Goal: Task Accomplishment & Management: Complete application form

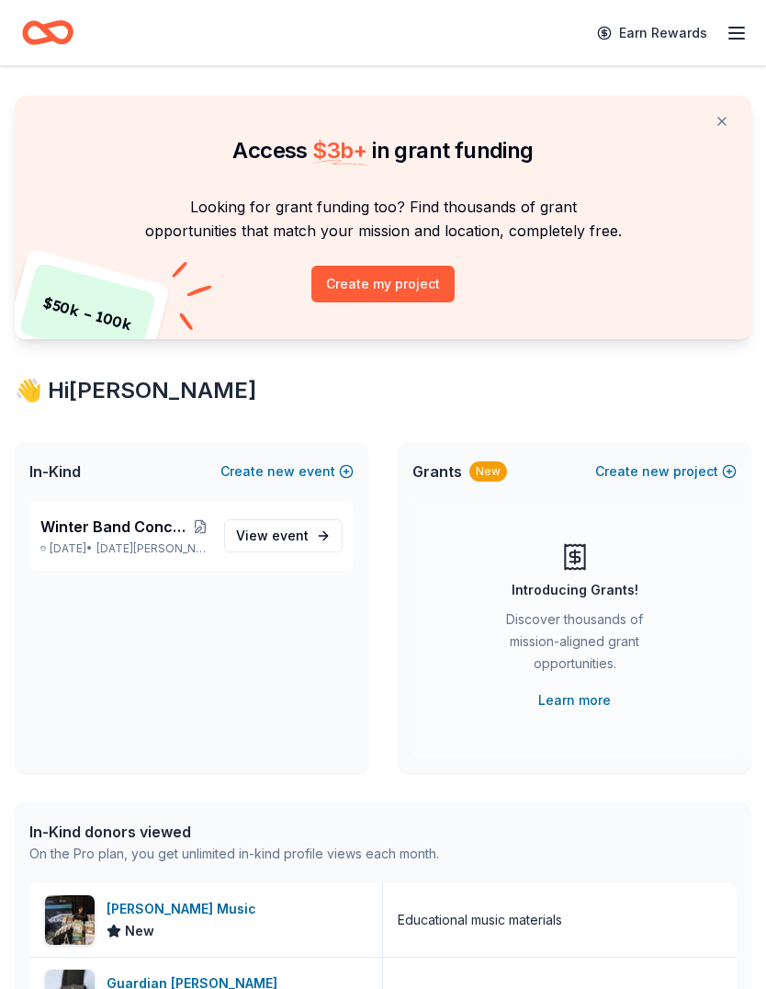
click at [95, 538] on div "Winter Band Concert and Online Auction [DATE] • [DATE][PERSON_NAME], [GEOGRAPHI…" at bounding box center [124, 535] width 169 height 40
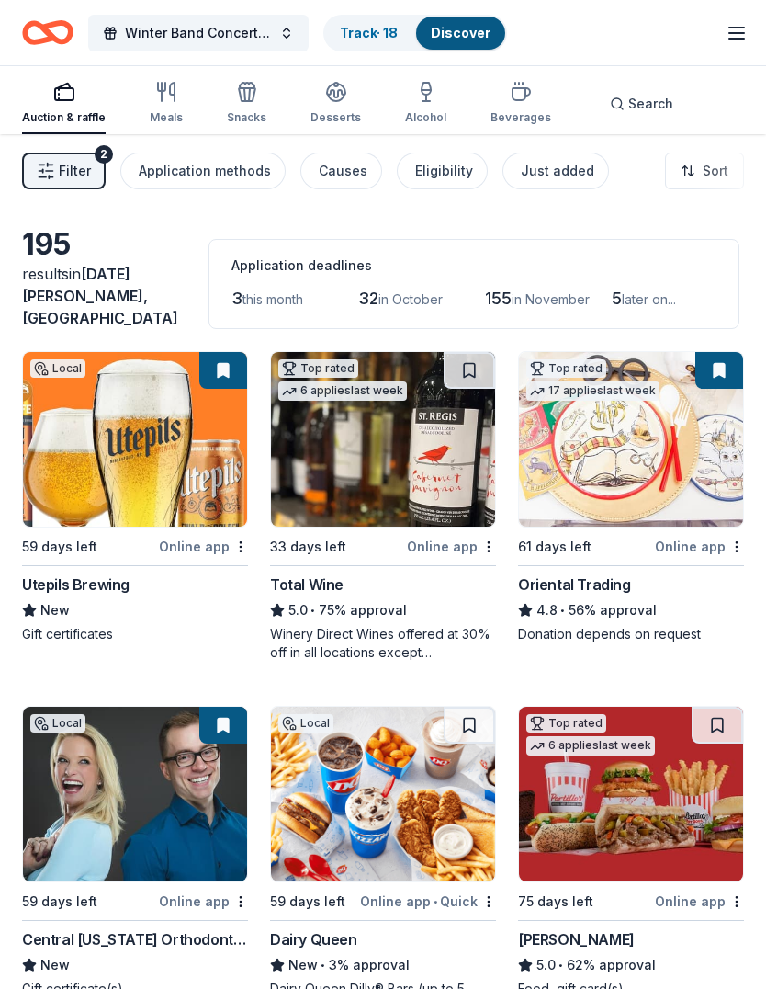
click at [413, 496] on img at bounding box center [383, 439] width 224 height 175
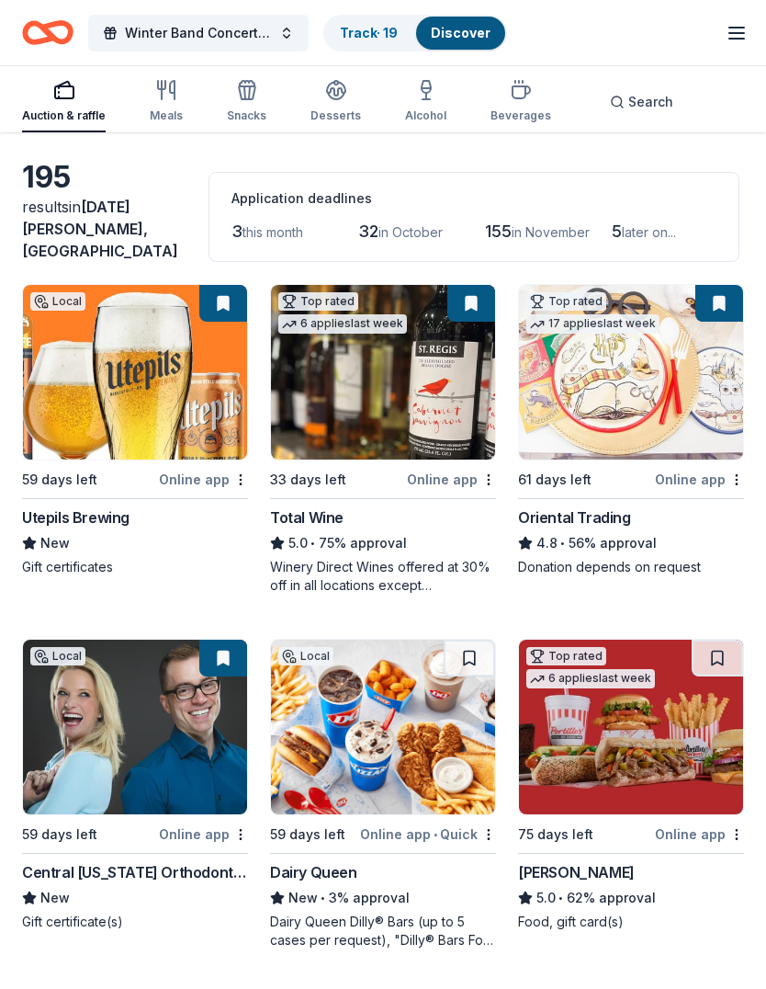
scroll to position [67, 0]
click at [606, 724] on img at bounding box center [631, 727] width 224 height 175
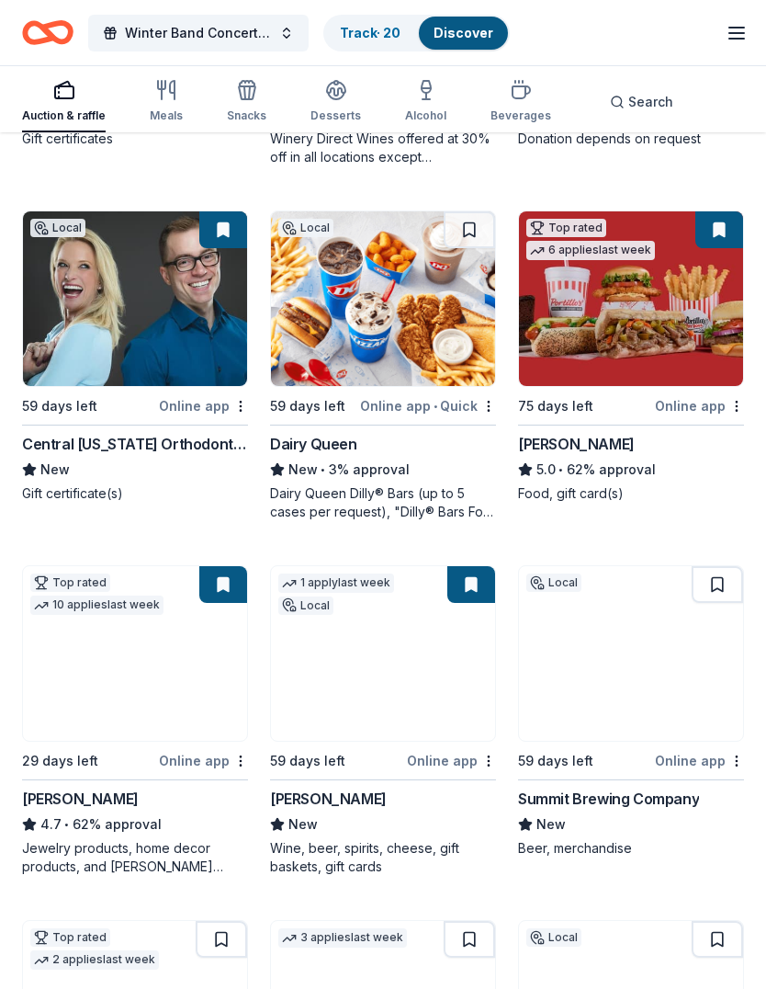
scroll to position [496, 0]
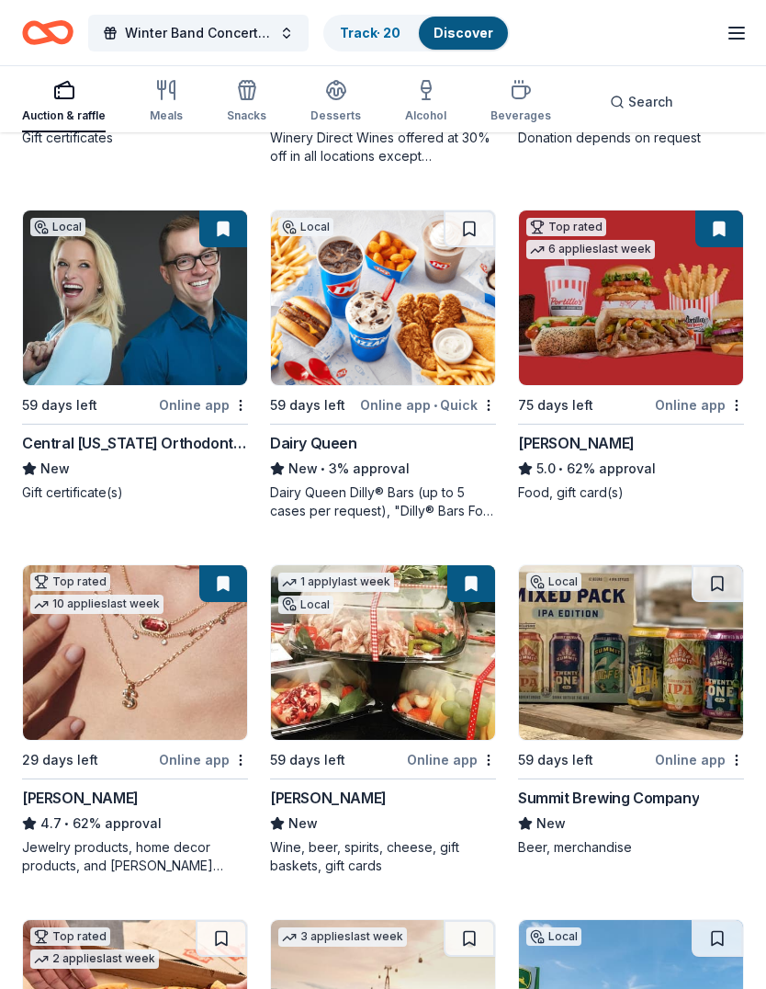
click at [644, 676] on img at bounding box center [631, 652] width 224 height 175
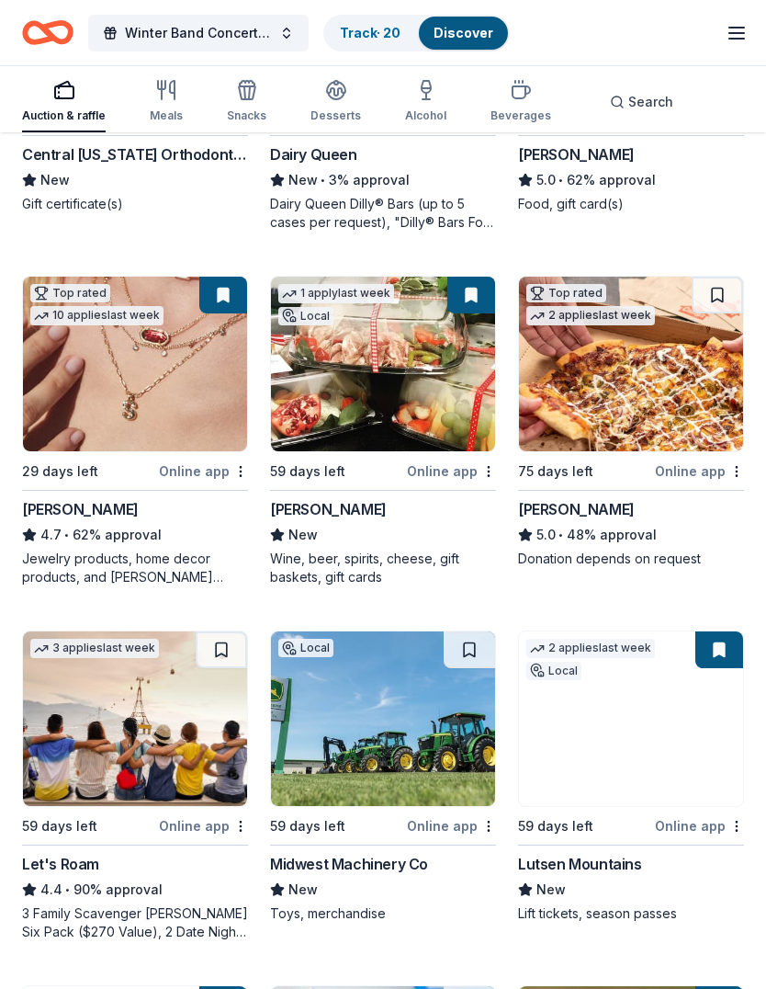
scroll to position [790, 0]
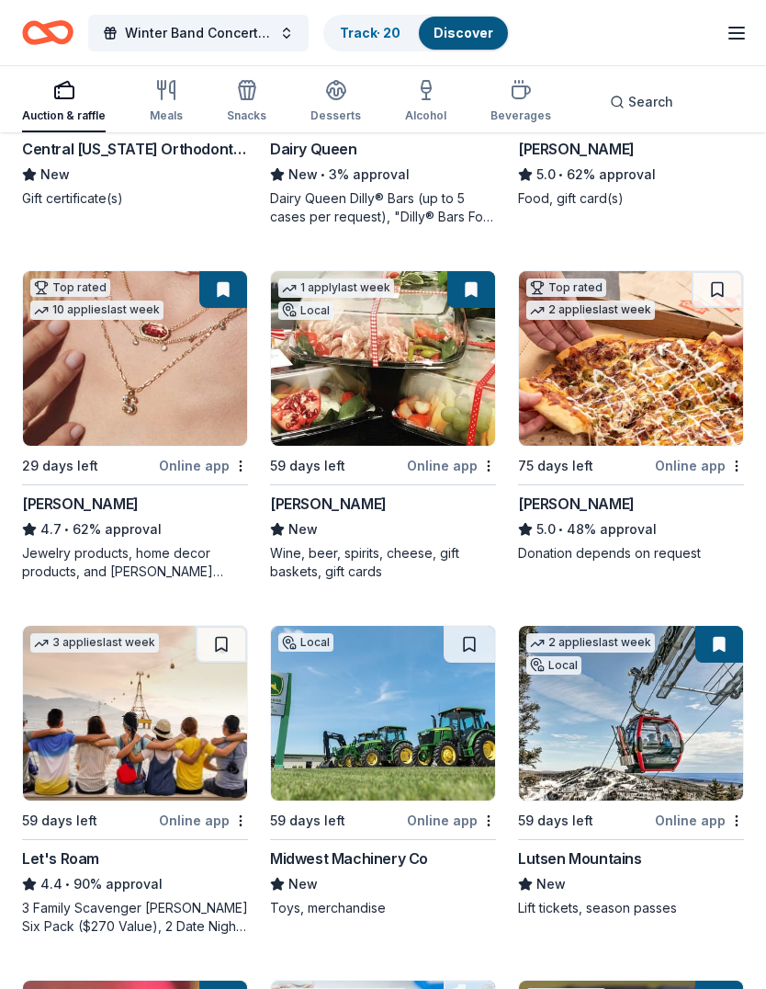
click at [729, 302] on button at bounding box center [717, 289] width 51 height 37
click at [724, 307] on button at bounding box center [720, 289] width 48 height 37
click at [670, 393] on img at bounding box center [631, 358] width 224 height 175
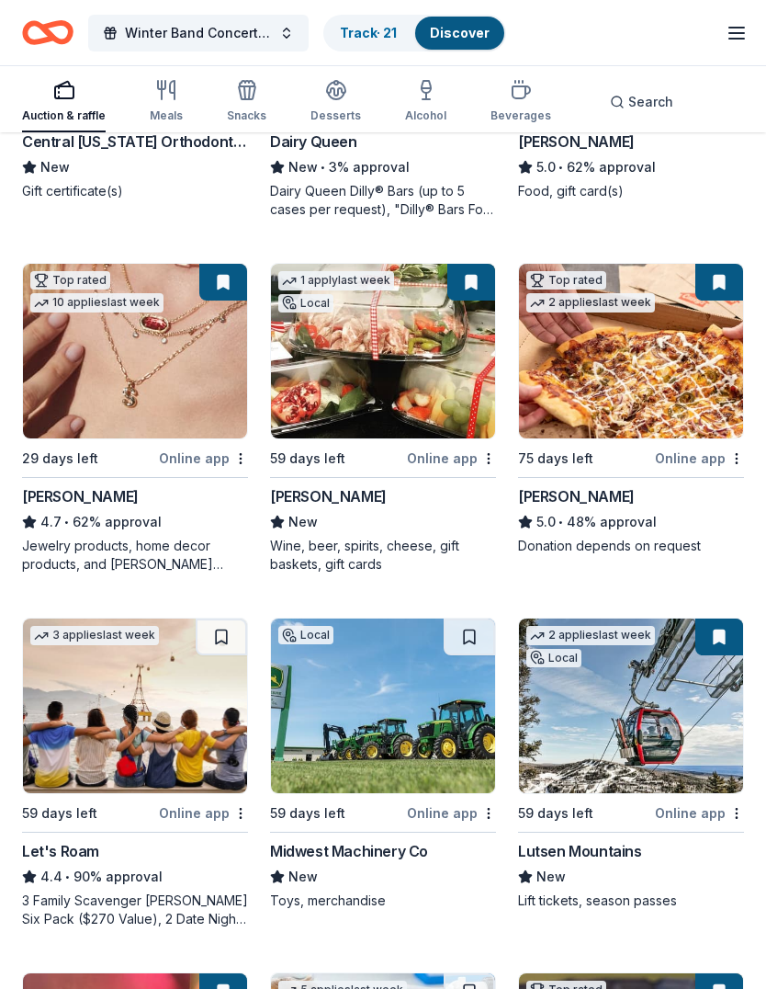
scroll to position [798, 0]
click at [636, 384] on img at bounding box center [631, 351] width 224 height 175
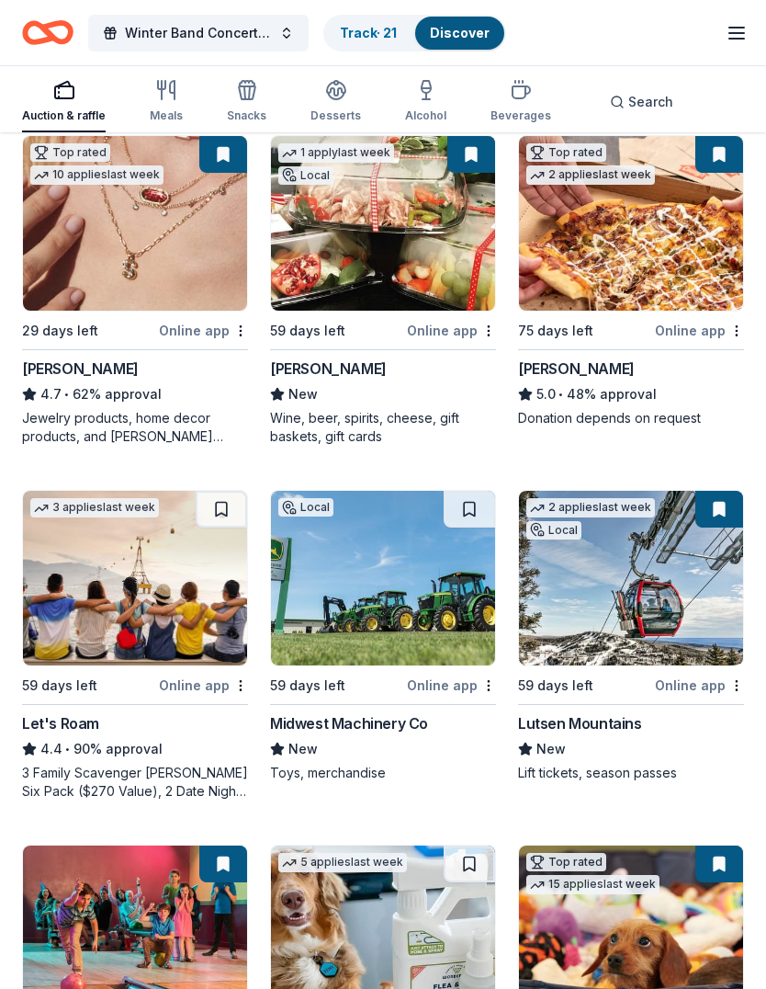
scroll to position [933, 0]
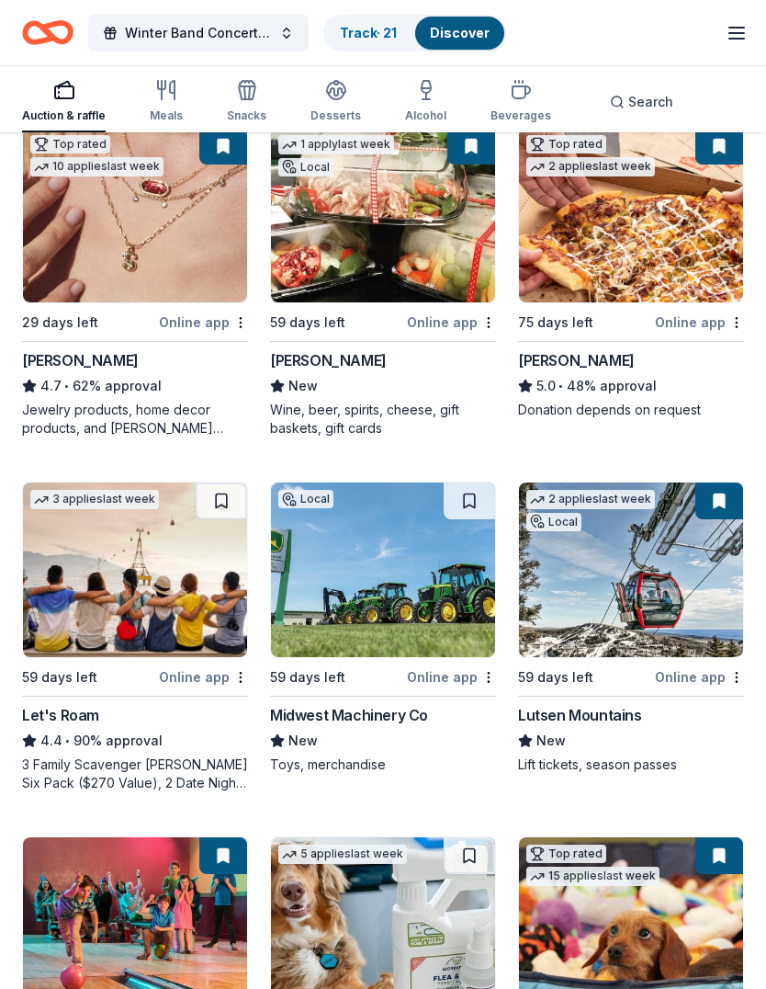
click at [137, 558] on img at bounding box center [135, 570] width 224 height 175
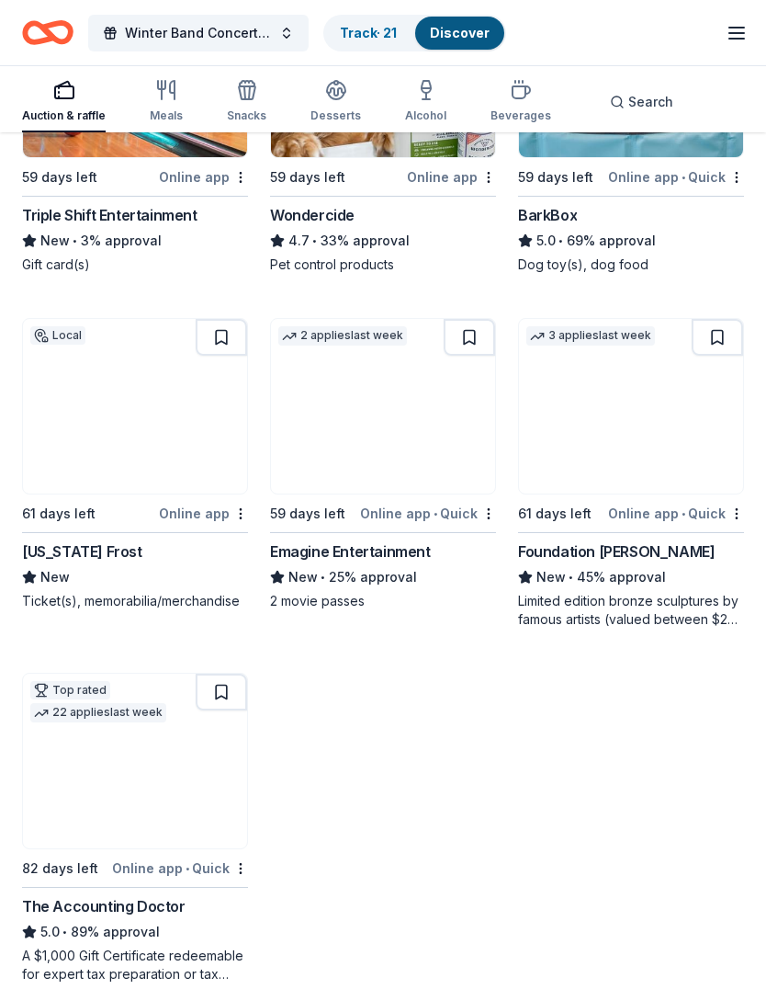
scroll to position [1807, 0]
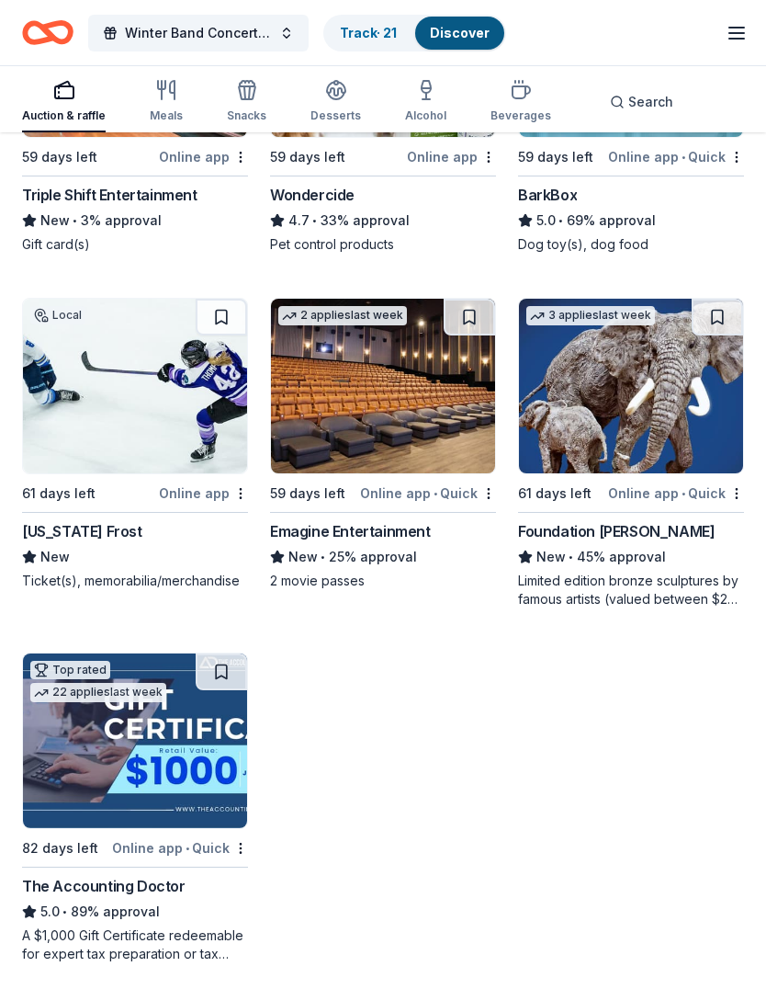
click at [158, 402] on img at bounding box center [135, 387] width 224 height 175
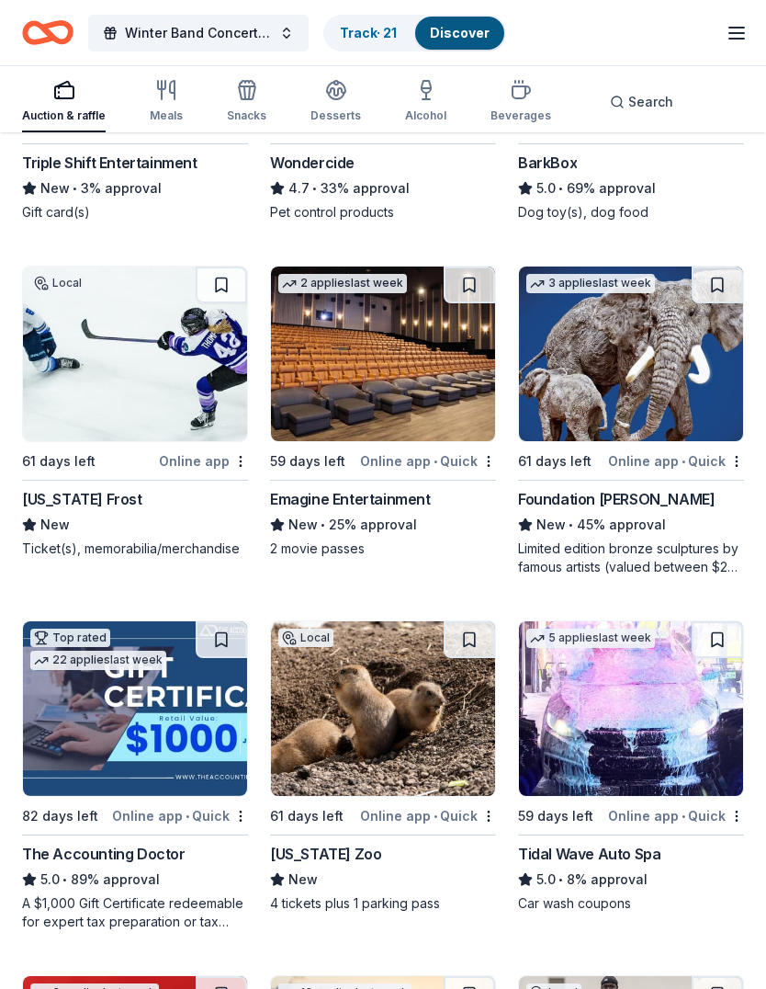
click at [402, 380] on img at bounding box center [383, 353] width 224 height 175
click at [632, 391] on img at bounding box center [631, 353] width 224 height 175
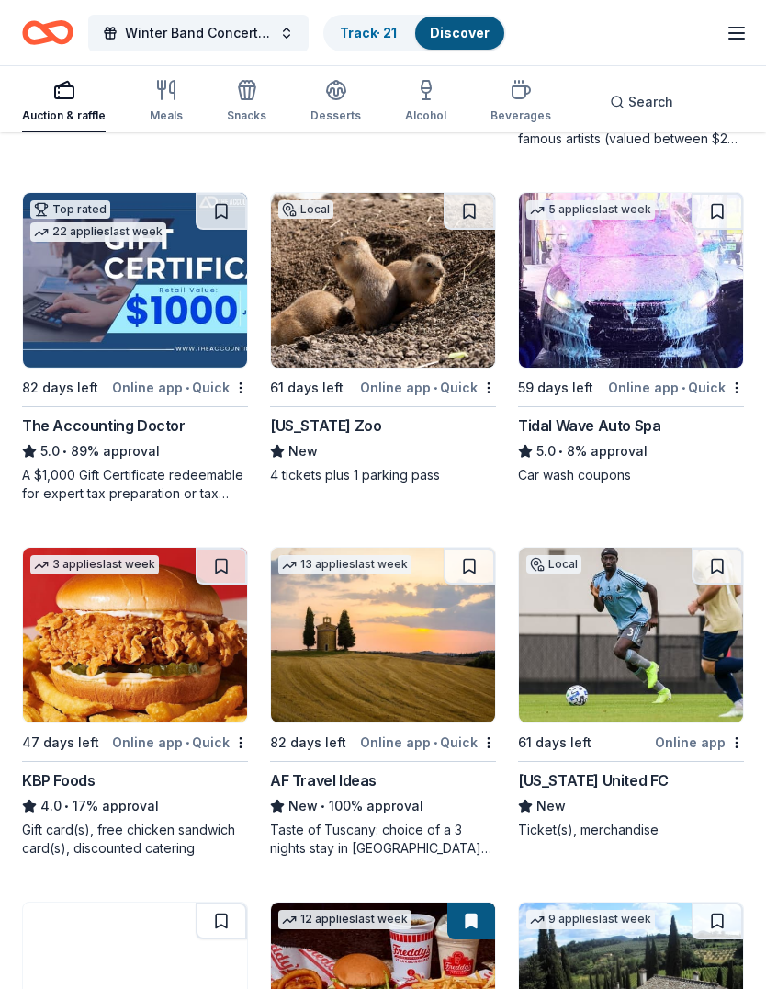
scroll to position [2269, 0]
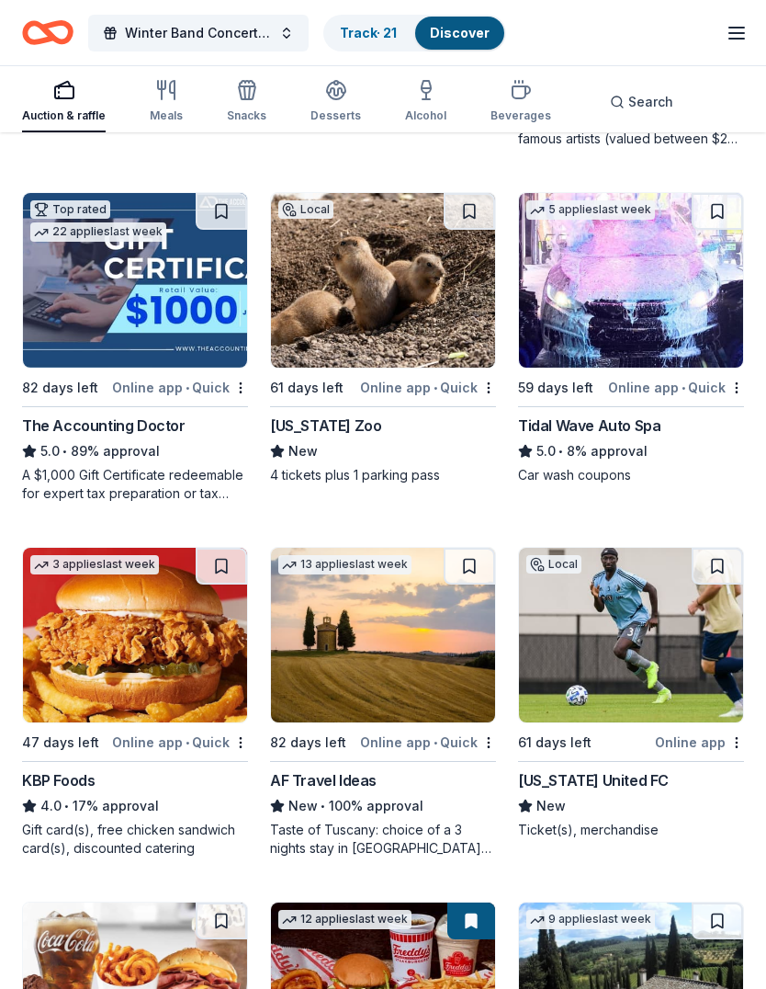
click at [134, 657] on img at bounding box center [135, 635] width 224 height 175
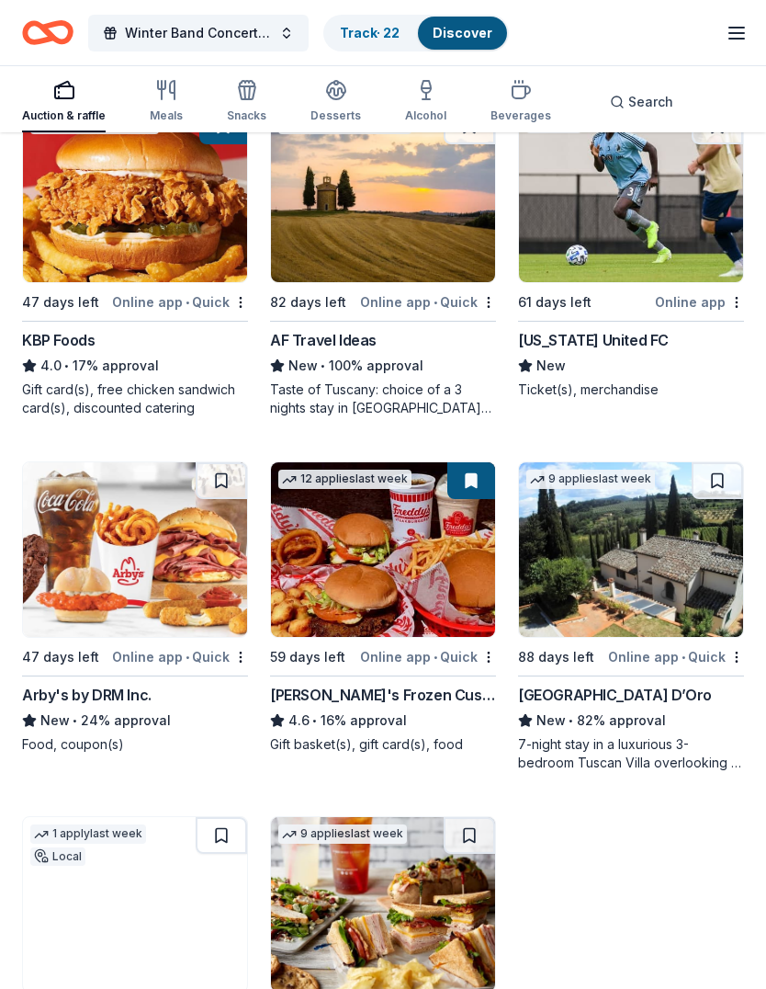
scroll to position [2707, 0]
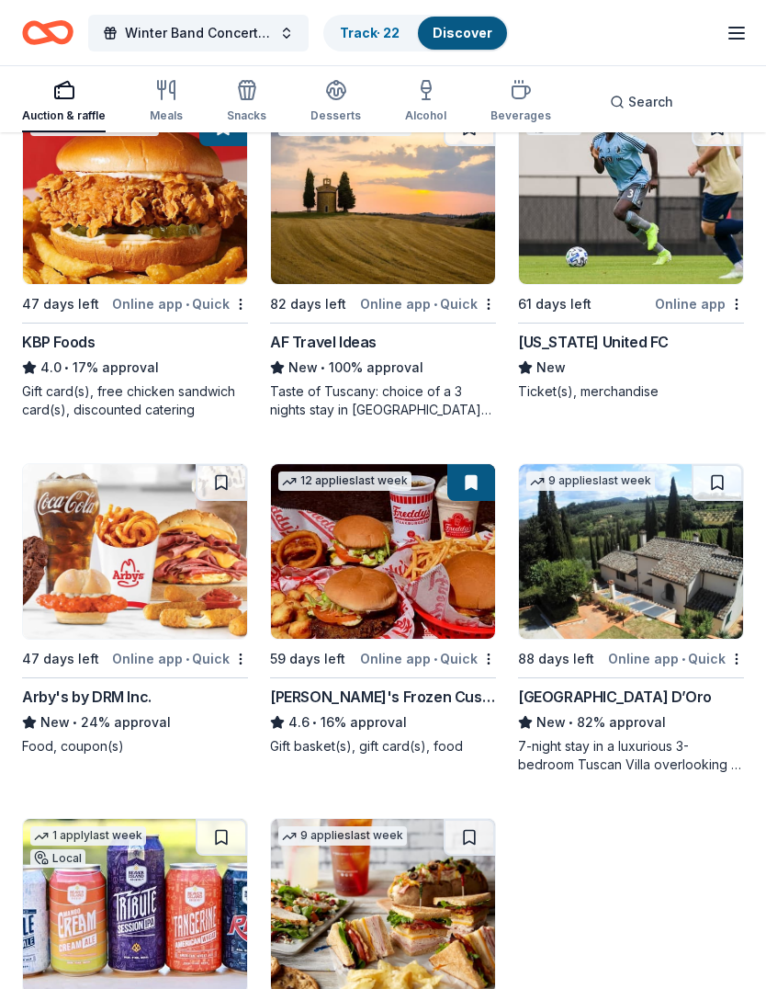
click at [161, 572] on img at bounding box center [135, 551] width 224 height 175
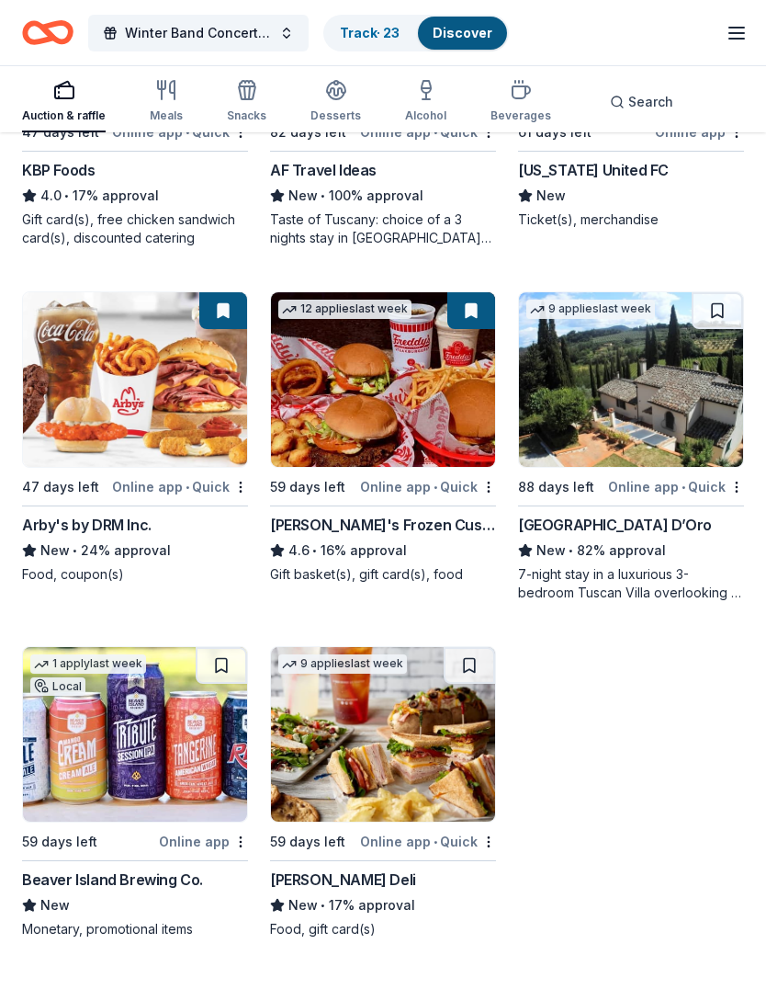
scroll to position [2879, 0]
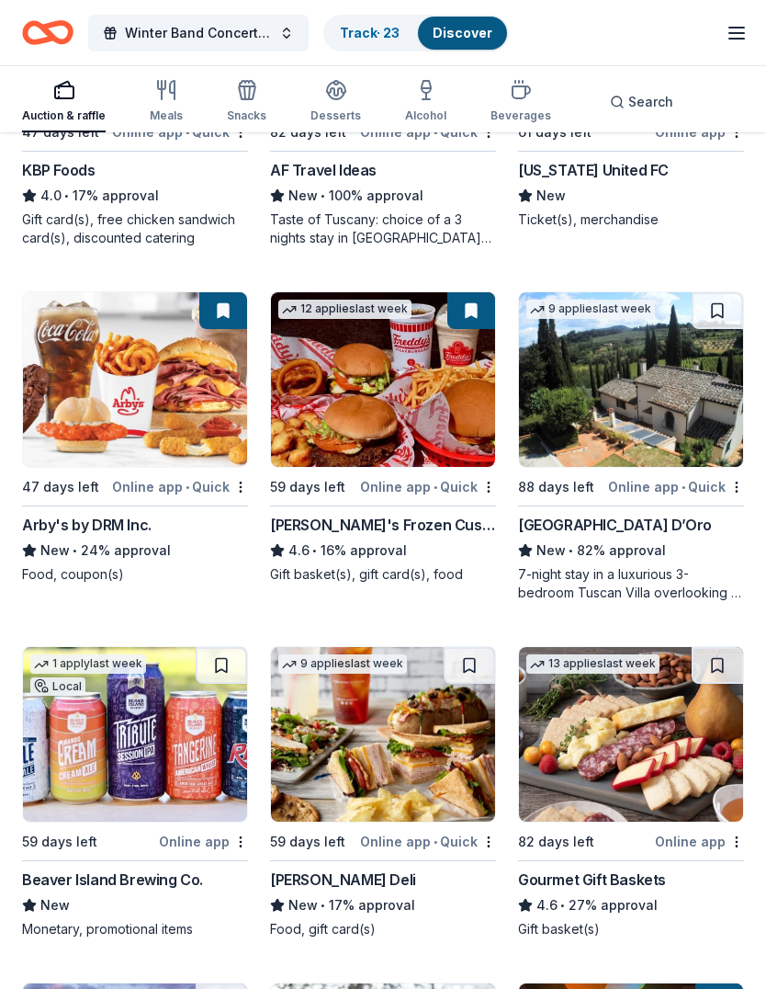
click at [156, 754] on img at bounding box center [135, 734] width 224 height 175
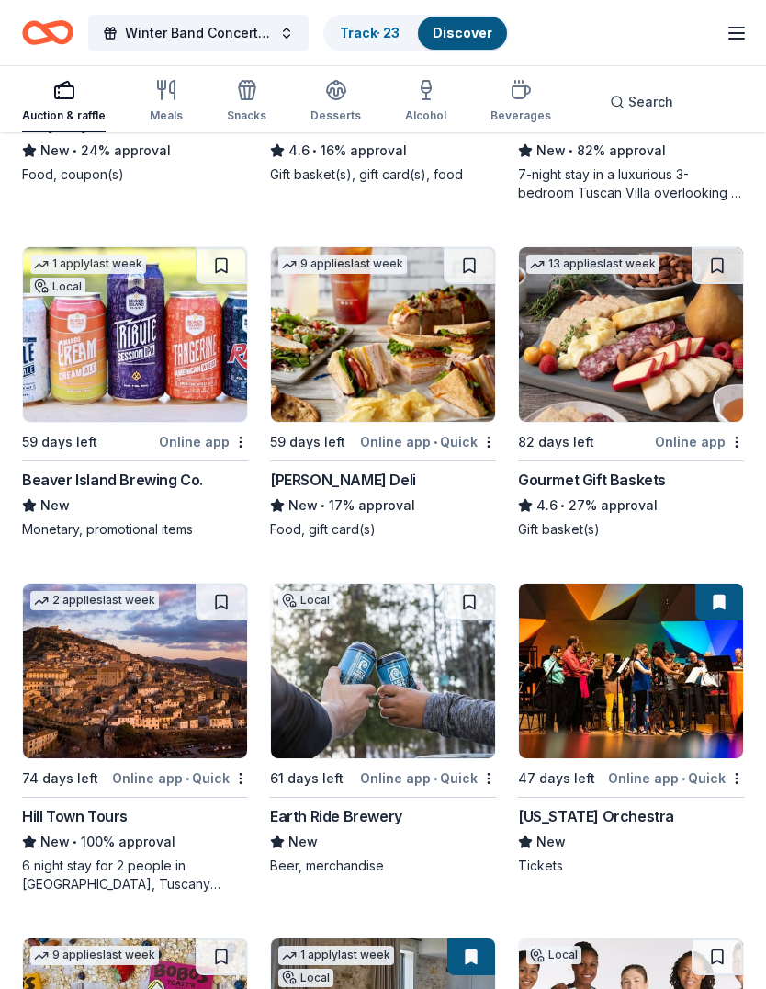
scroll to position [3287, 0]
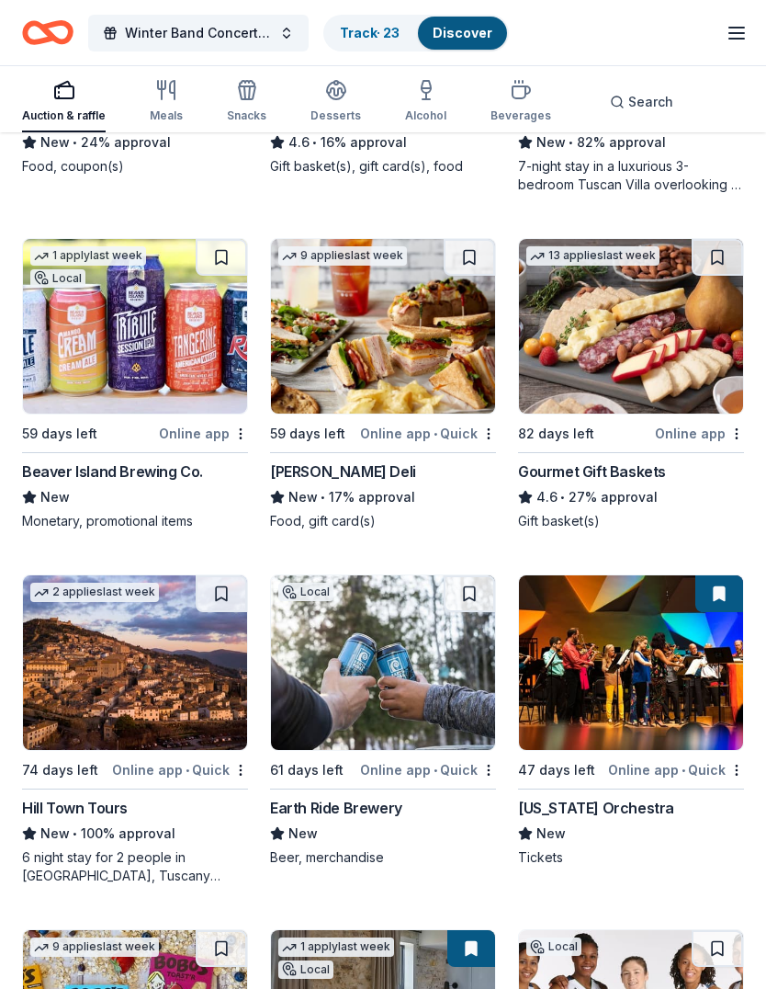
click at [373, 362] on img at bounding box center [383, 326] width 224 height 175
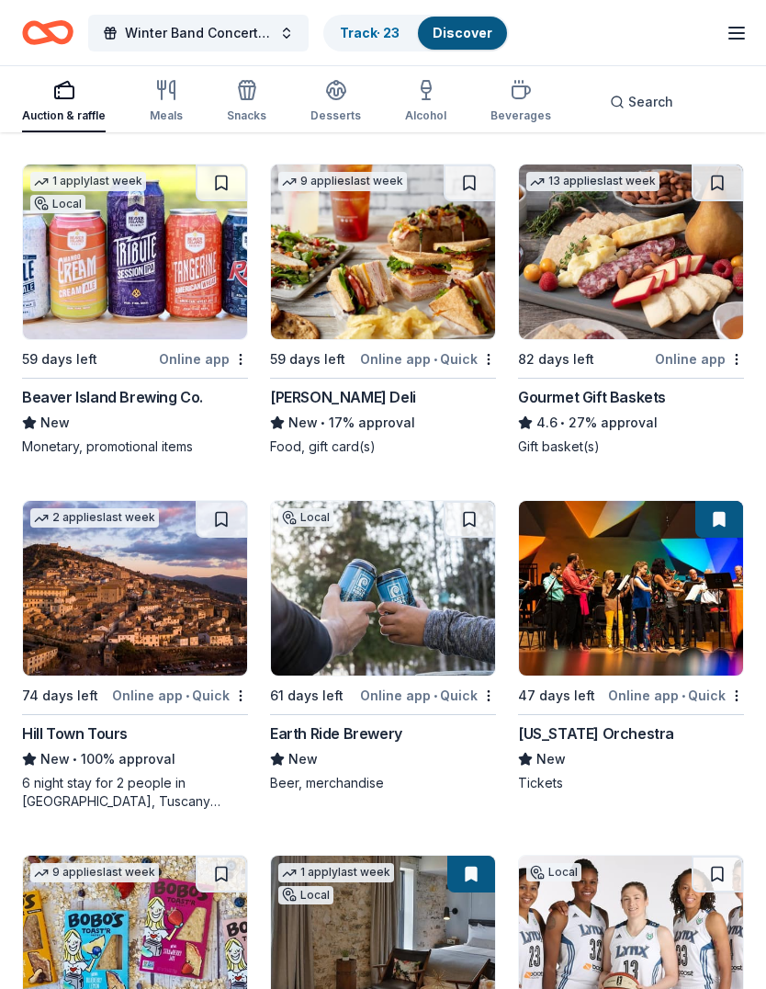
scroll to position [3362, 0]
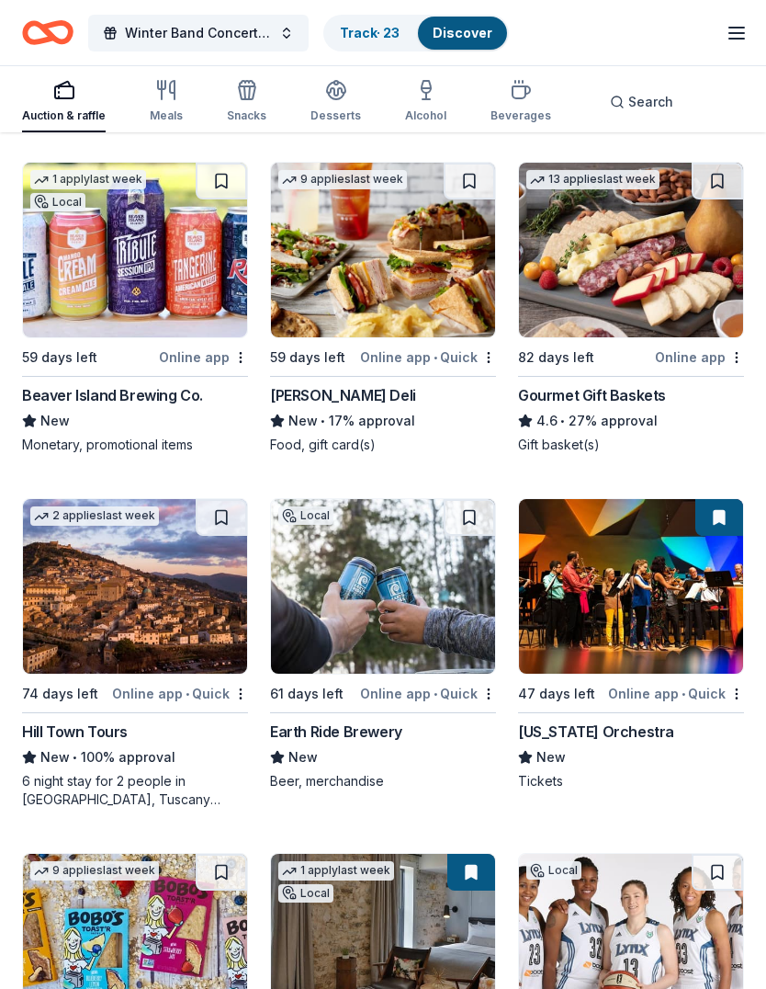
click at [616, 272] on img at bounding box center [631, 251] width 224 height 175
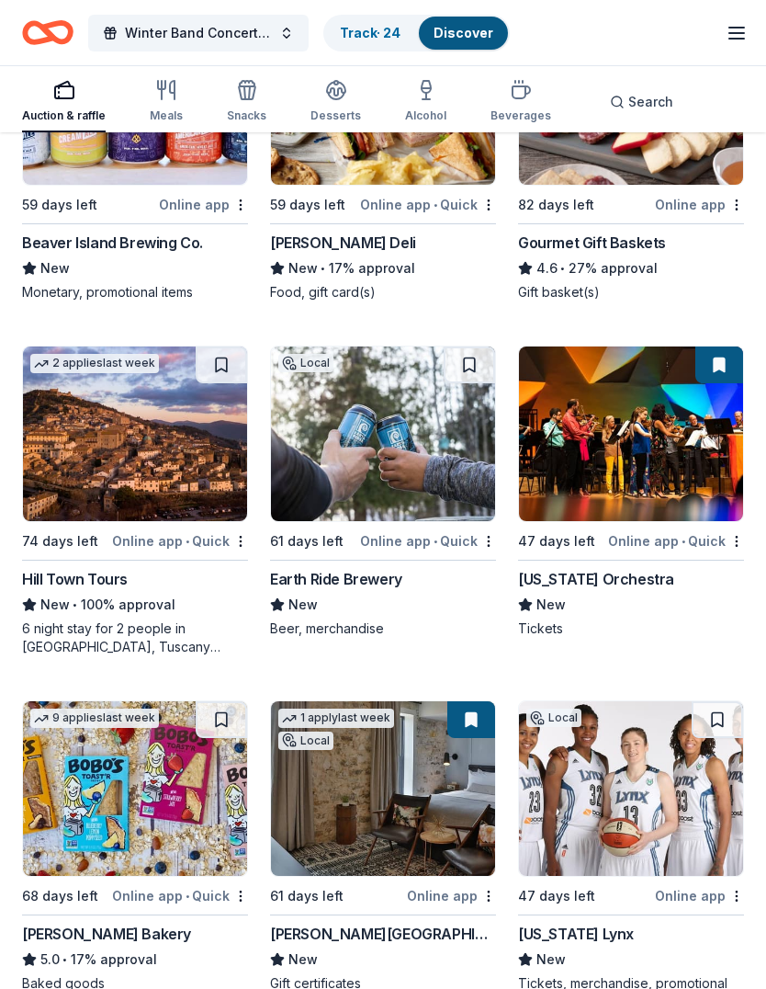
scroll to position [3517, 0]
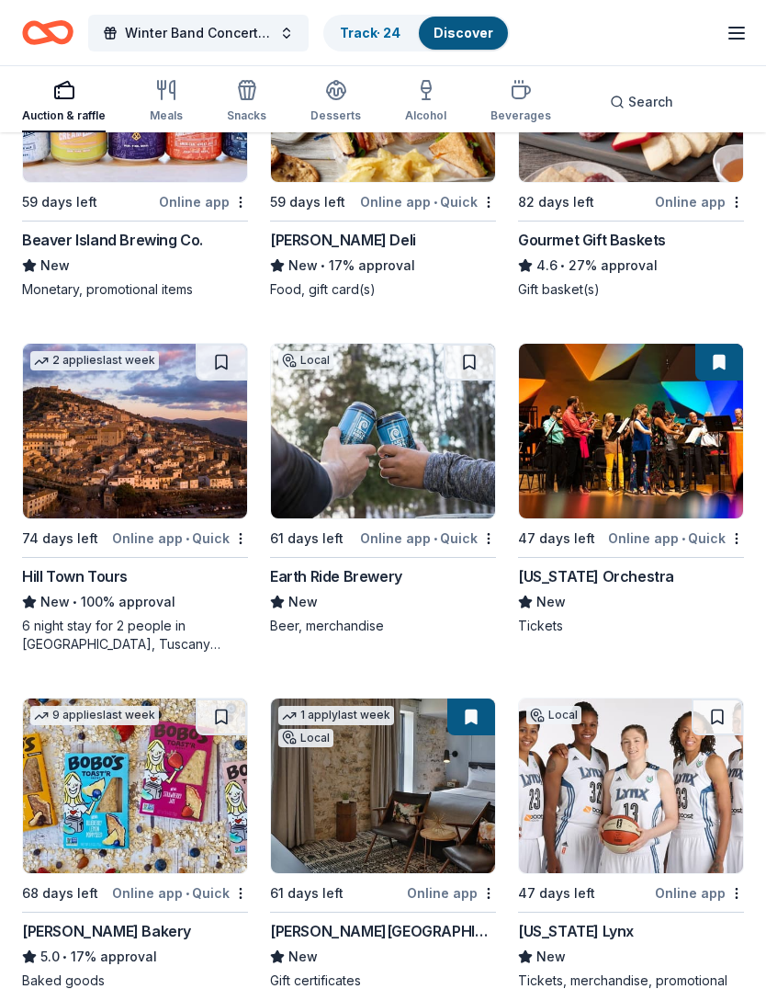
click at [629, 473] on img at bounding box center [631, 432] width 224 height 175
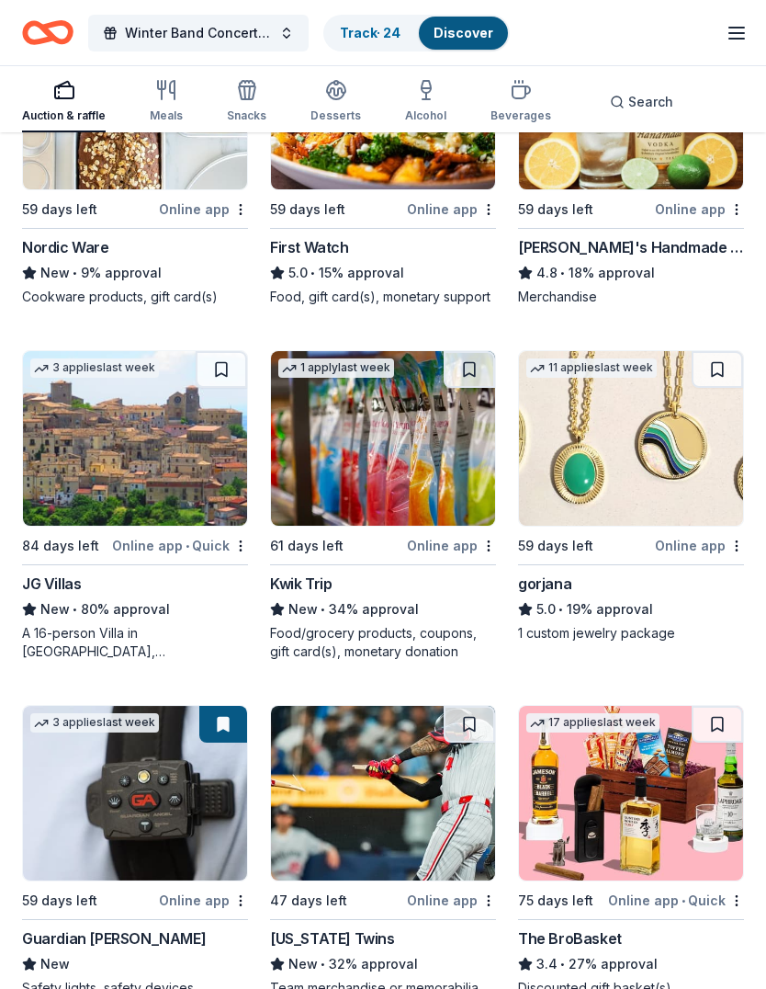
scroll to position [4921, 0]
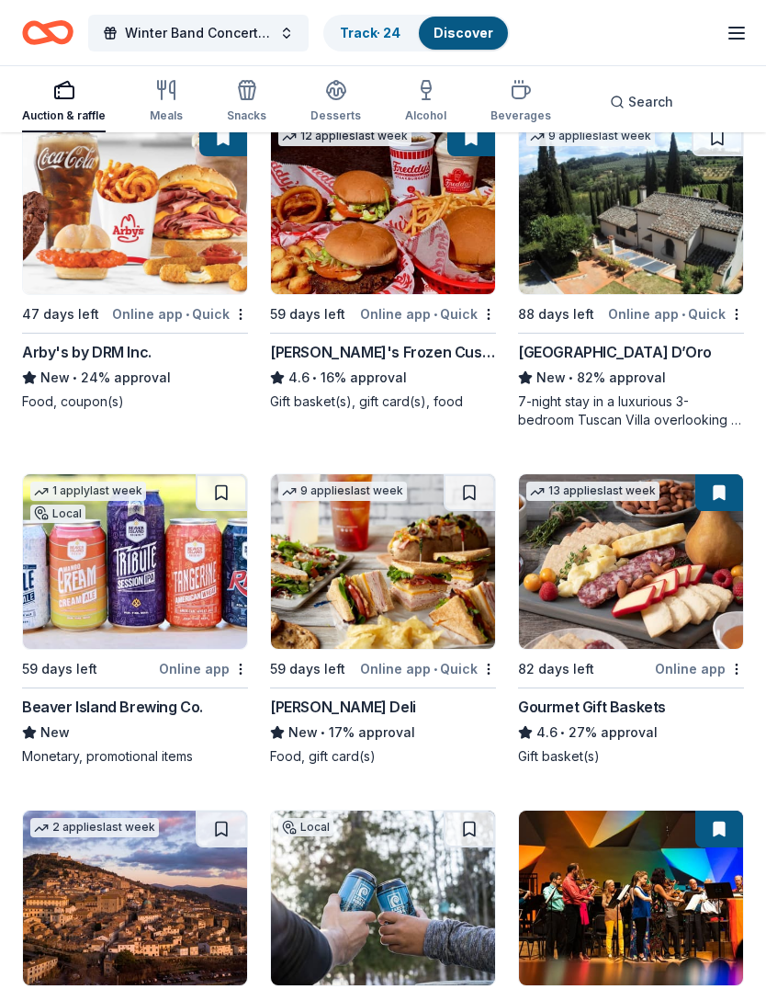
scroll to position [3052, 0]
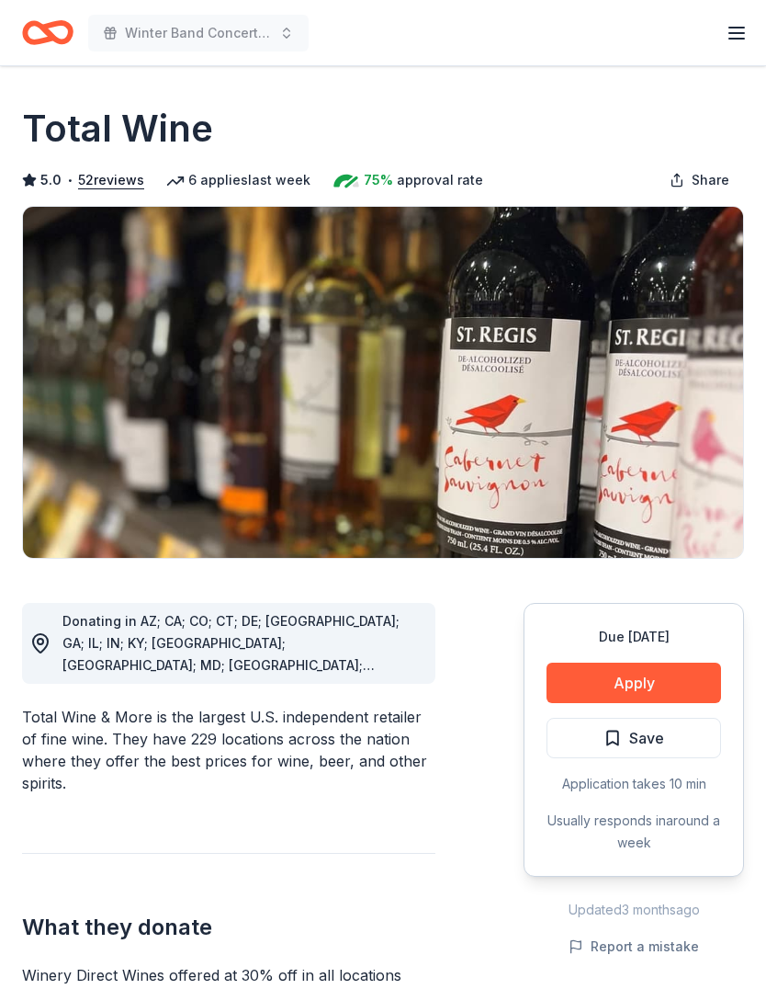
click at [642, 679] on button "Apply" at bounding box center [634, 683] width 175 height 40
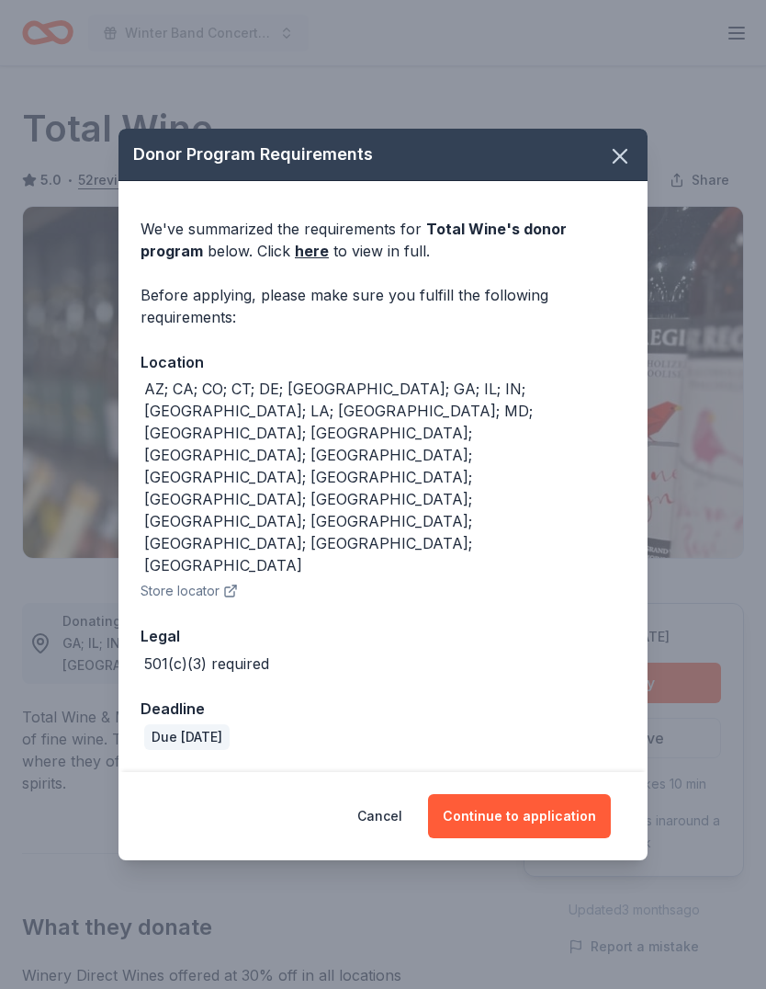
click at [517, 794] on button "Continue to application" at bounding box center [519, 816] width 183 height 44
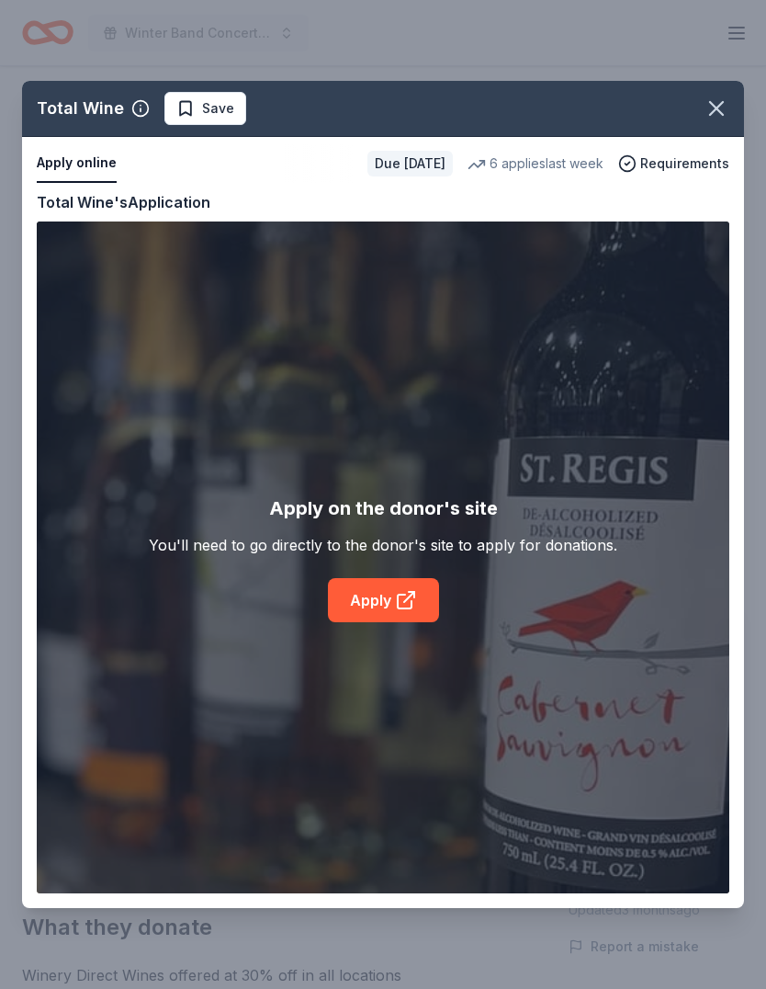
click at [396, 591] on icon at bounding box center [406, 600] width 22 height 22
click at [725, 102] on icon "button" at bounding box center [717, 109] width 26 height 26
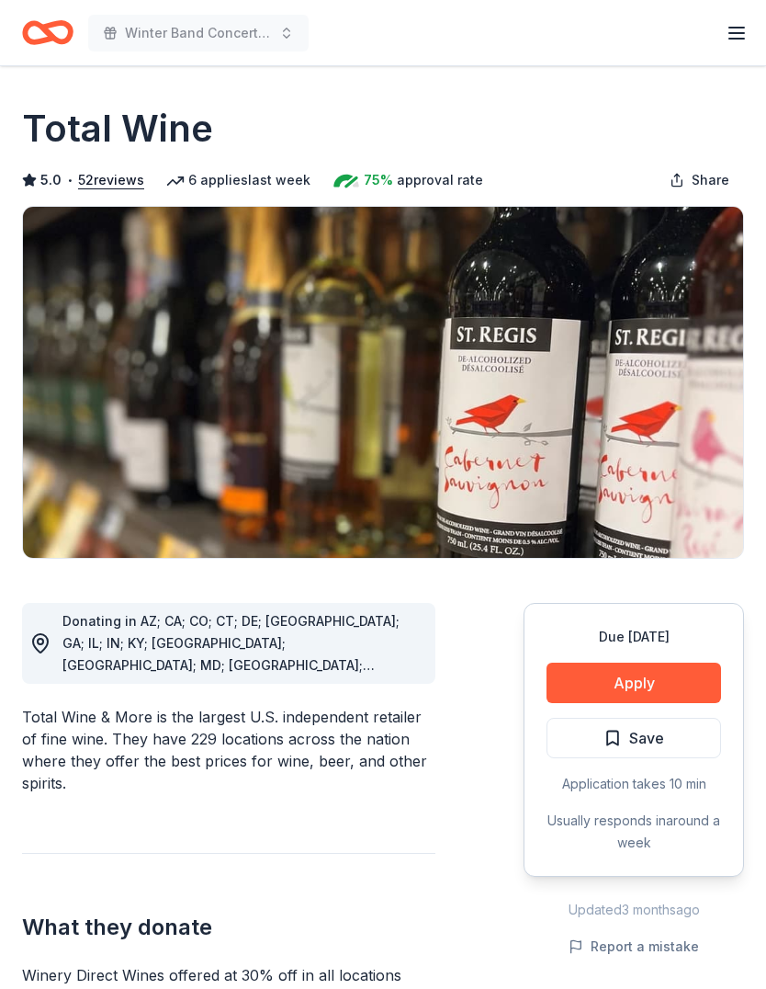
click at [634, 738] on span "Save" at bounding box center [646, 738] width 35 height 24
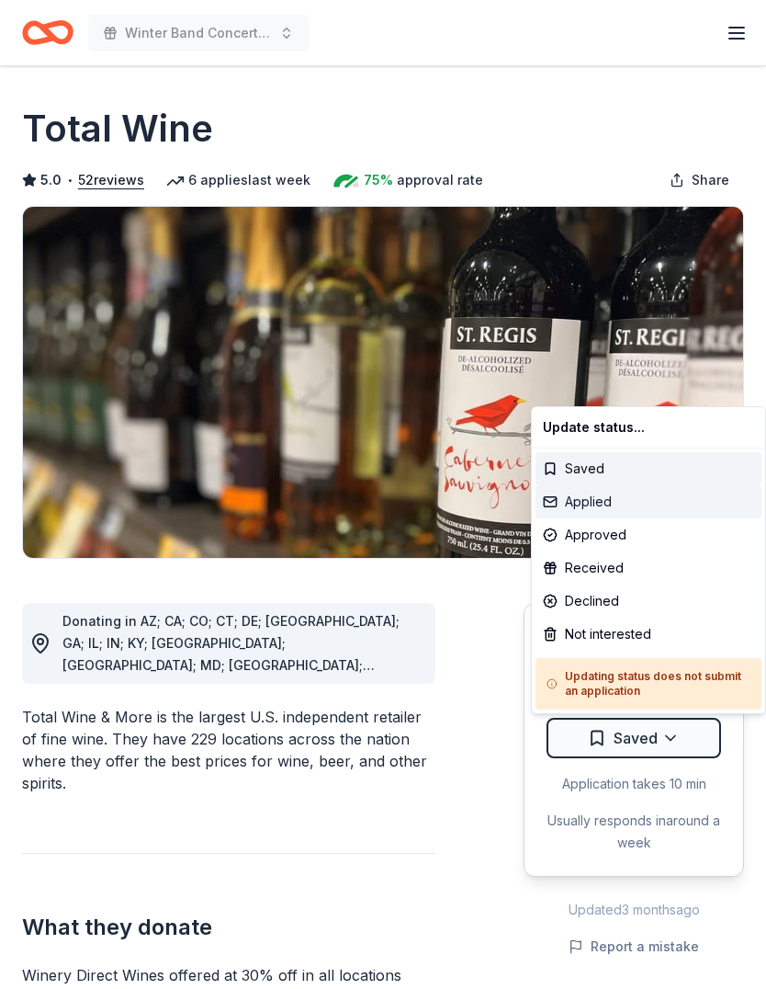
click at [583, 504] on div "Applied" at bounding box center [649, 501] width 226 height 33
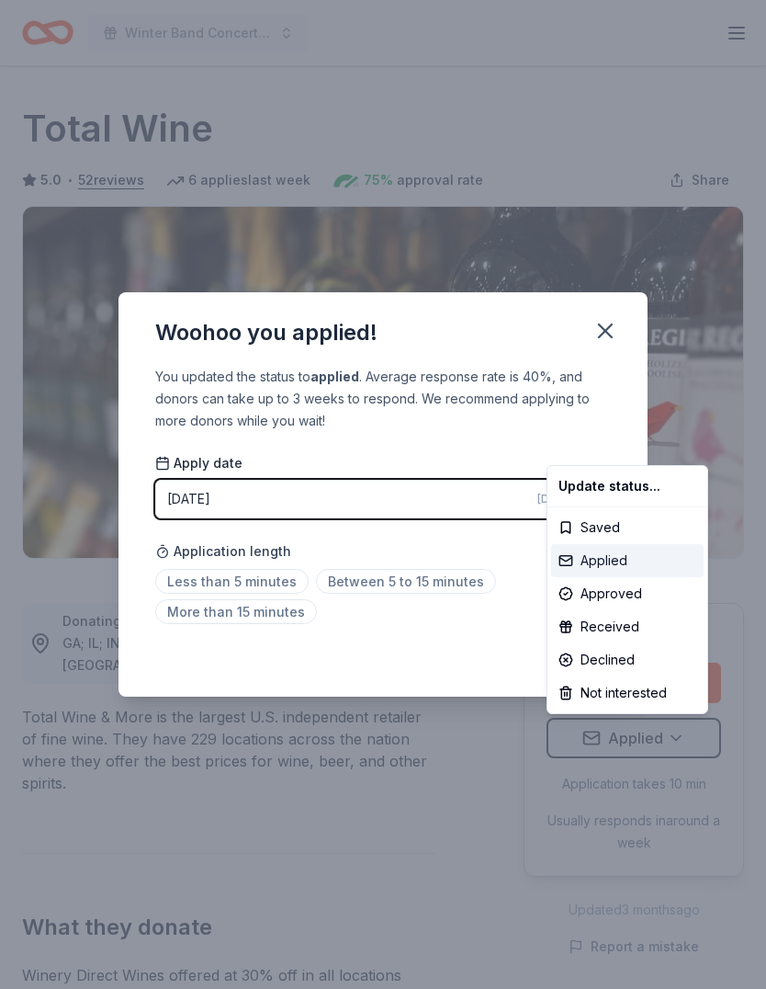
click at [601, 563] on div "Applied" at bounding box center [627, 560] width 153 height 33
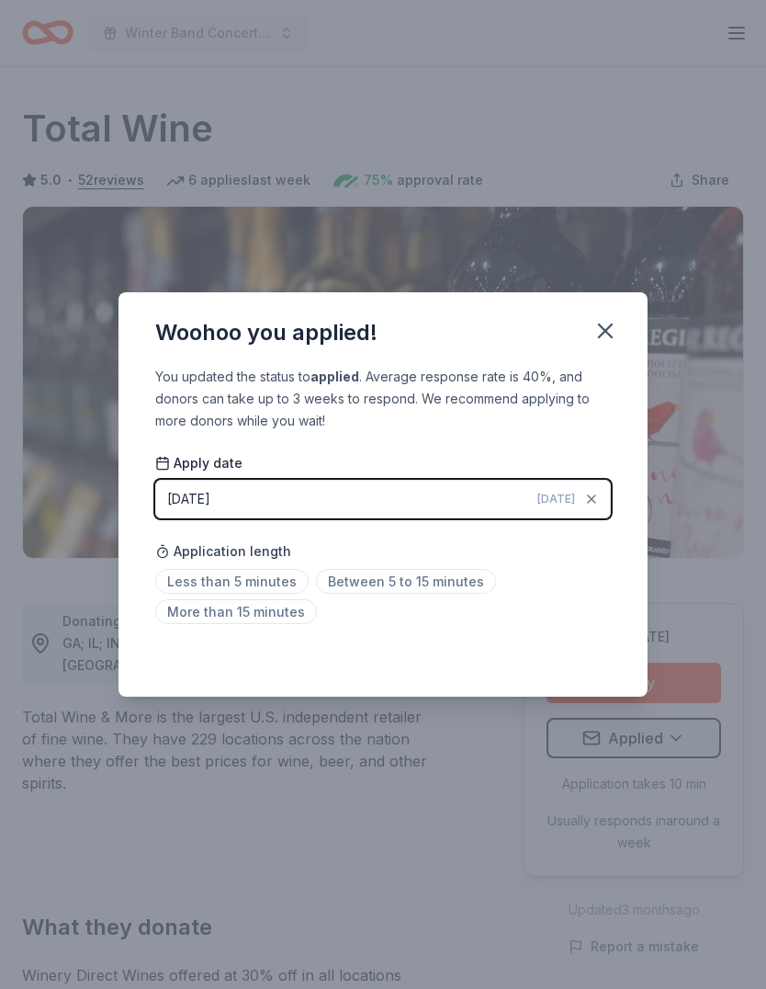
click at [219, 578] on span "Less than 5 minutes" at bounding box center [231, 581] width 153 height 25
click at [607, 338] on icon "button" at bounding box center [606, 331] width 26 height 26
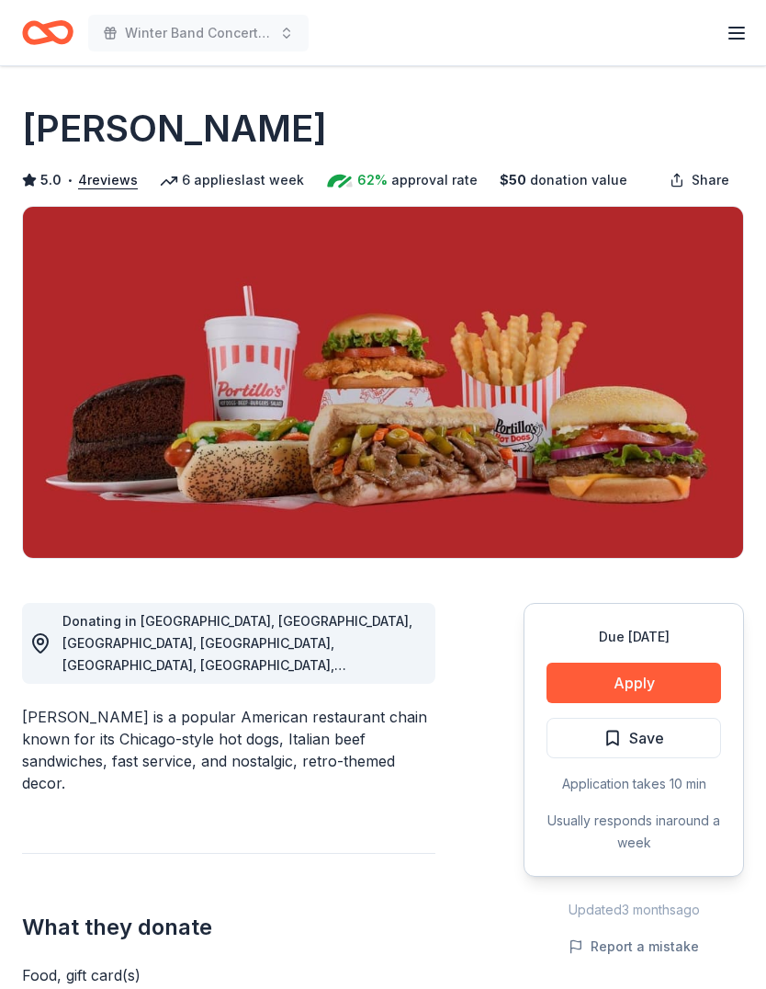
click at [626, 680] on button "Apply" at bounding box center [634, 683] width 175 height 40
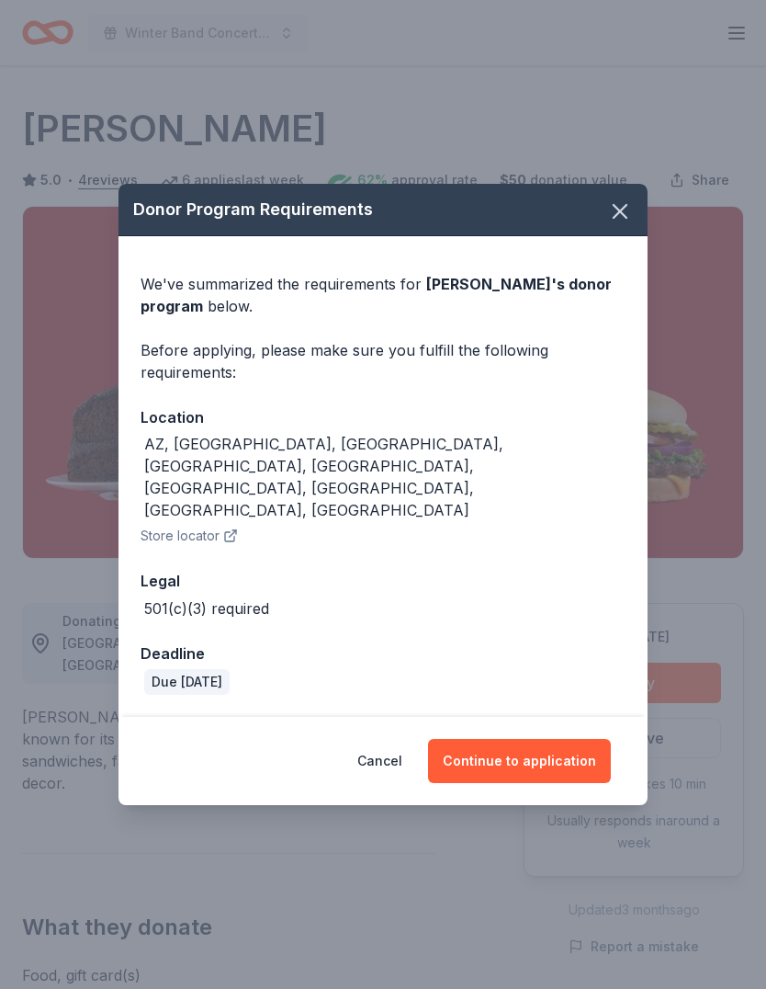
click at [523, 739] on button "Continue to application" at bounding box center [519, 761] width 183 height 44
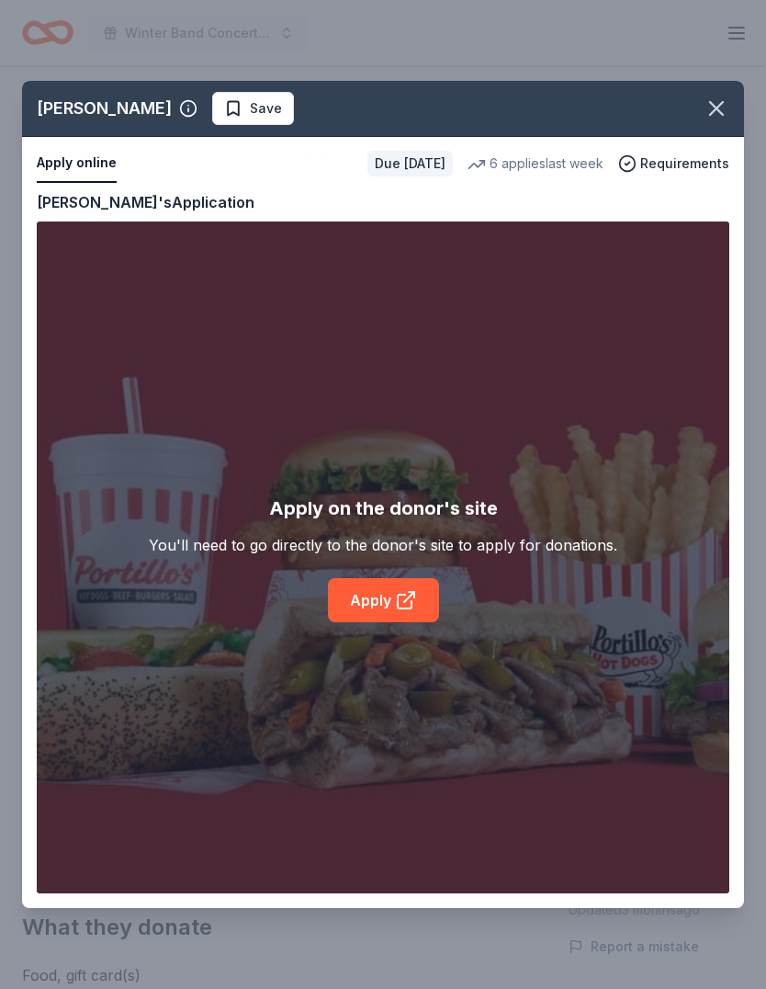
click at [395, 594] on icon at bounding box center [406, 600] width 22 height 22
click at [718, 108] on icon "button" at bounding box center [716, 108] width 13 height 13
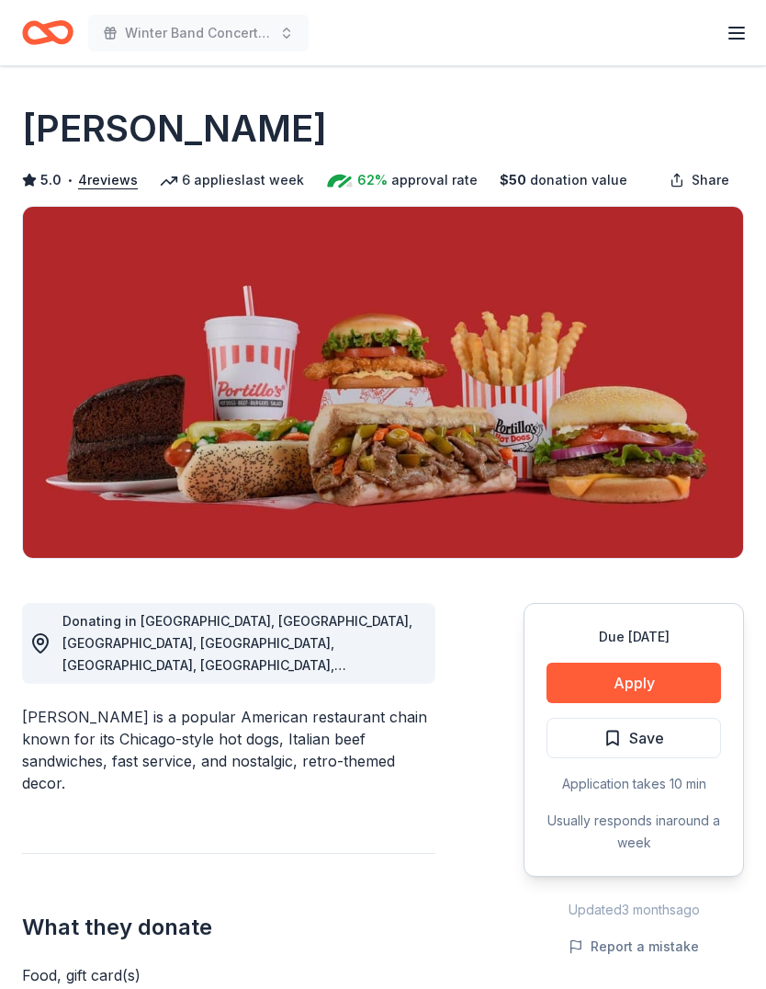
click at [639, 744] on span "Save" at bounding box center [646, 738] width 35 height 24
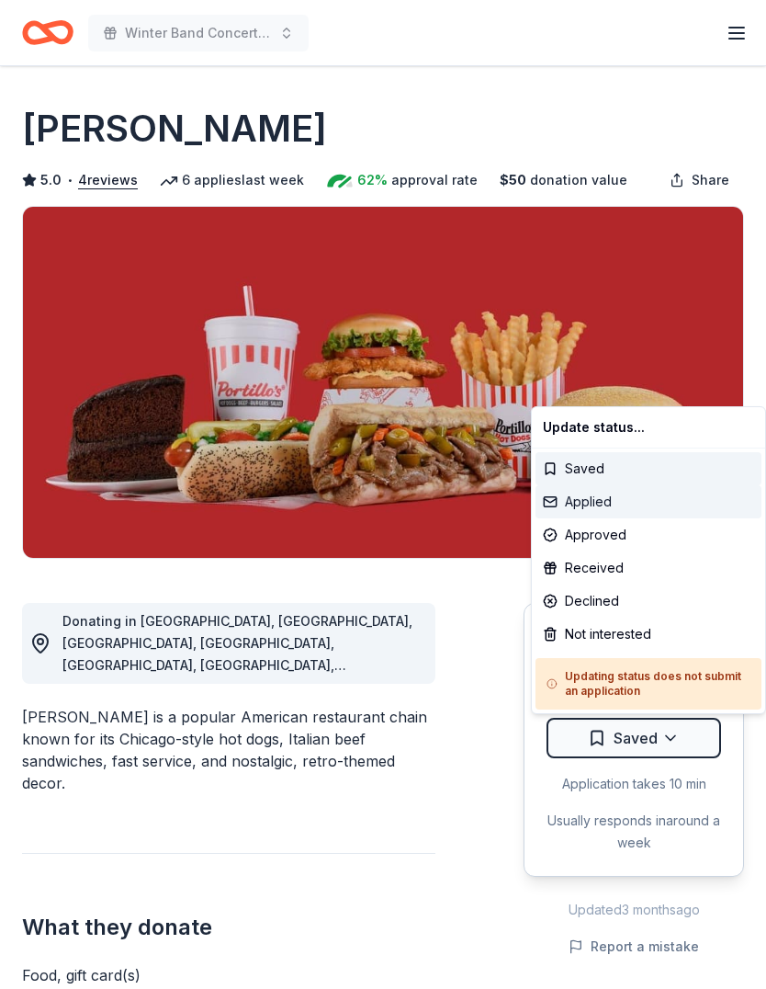
click at [583, 500] on div "Applied" at bounding box center [649, 501] width 226 height 33
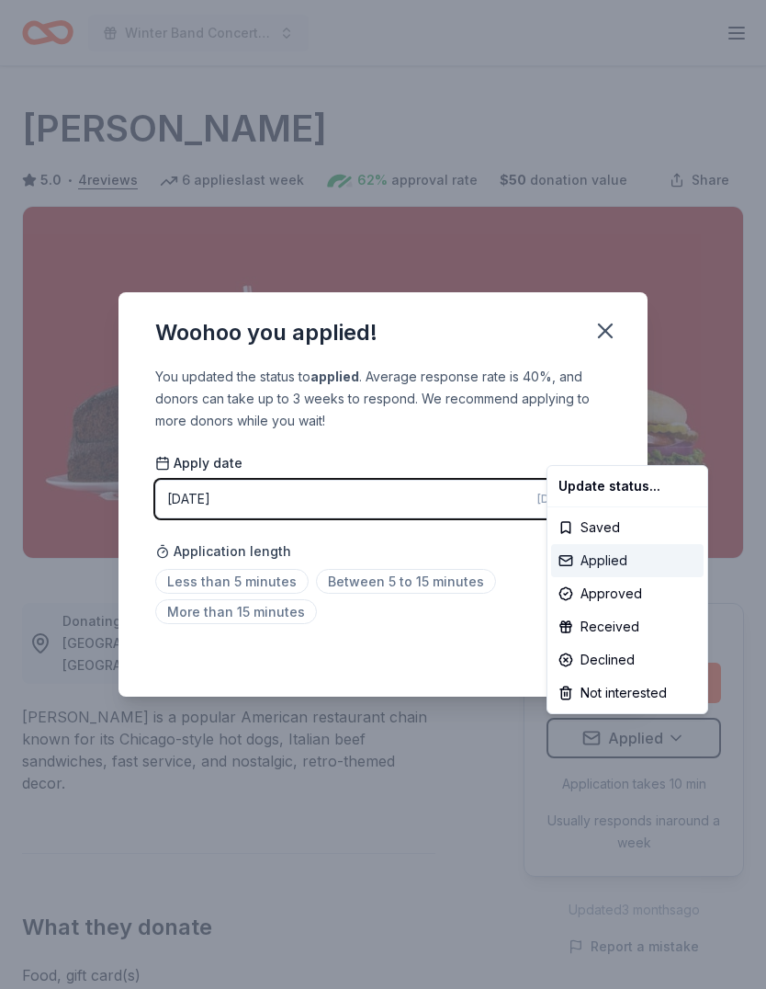
click at [619, 560] on div "Applied" at bounding box center [627, 560] width 153 height 33
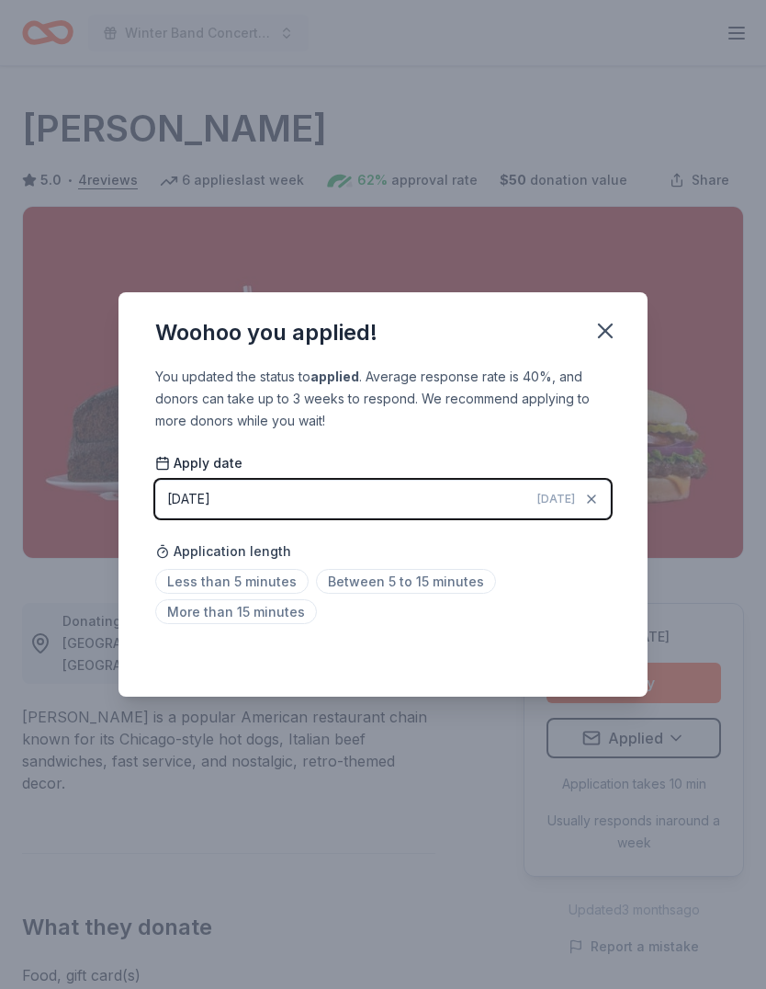
click at [257, 577] on span "Less than 5 minutes" at bounding box center [231, 581] width 153 height 25
click at [612, 342] on icon "button" at bounding box center [606, 331] width 26 height 26
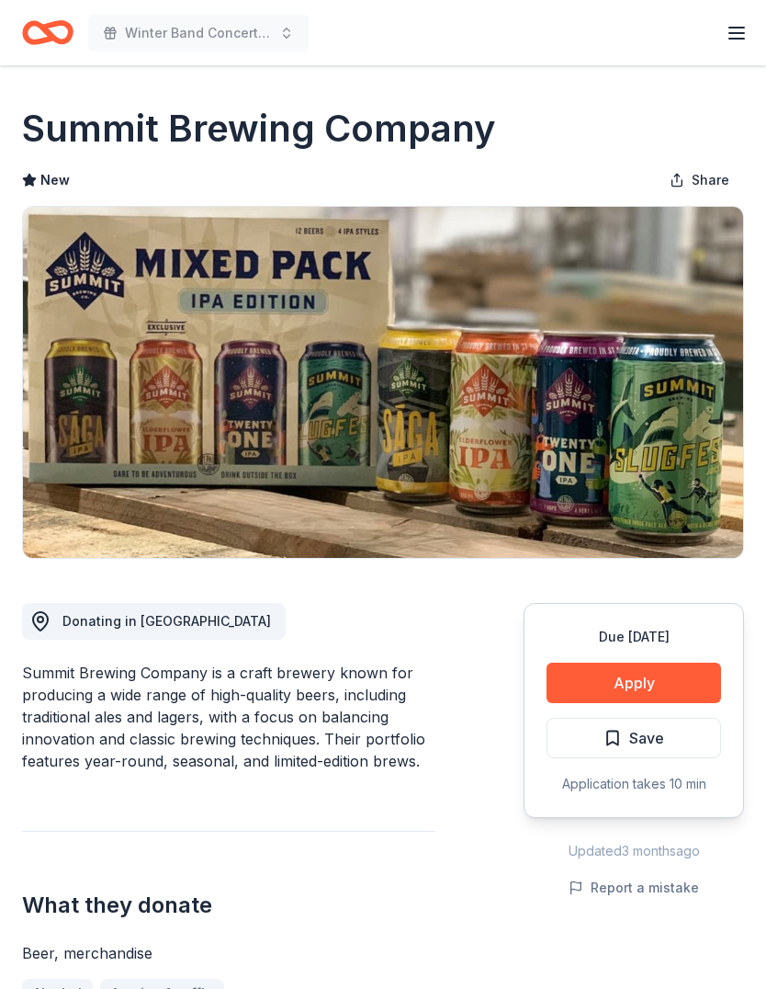
click at [654, 687] on button "Apply" at bounding box center [634, 683] width 175 height 40
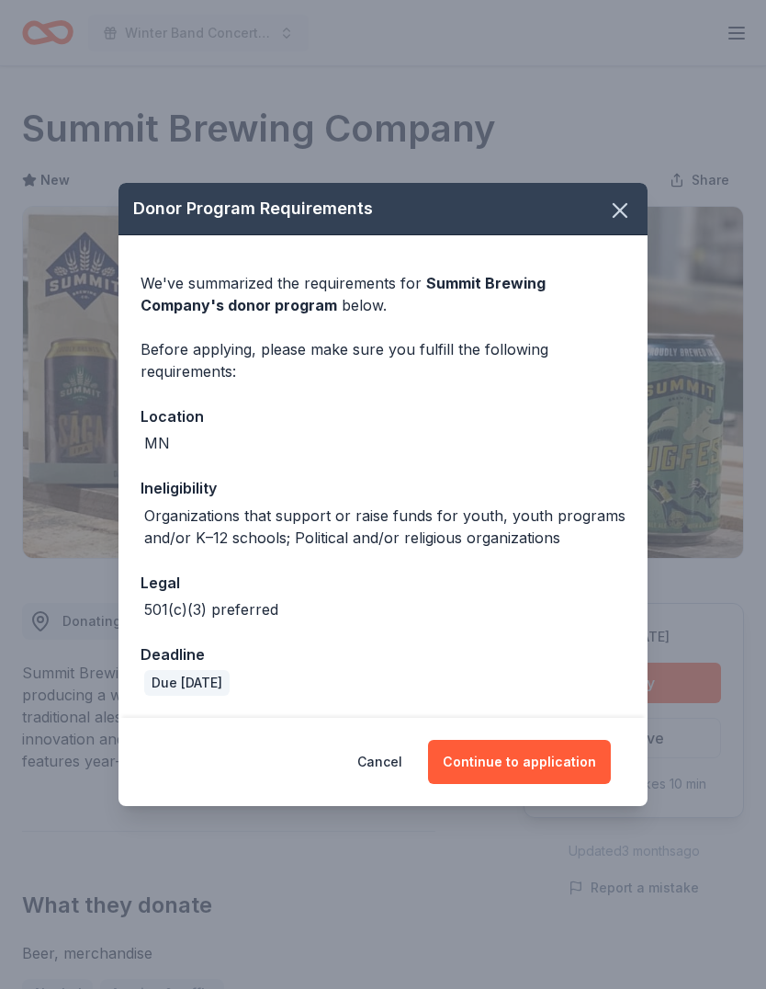
click at [565, 761] on button "Continue to application" at bounding box center [519, 762] width 183 height 44
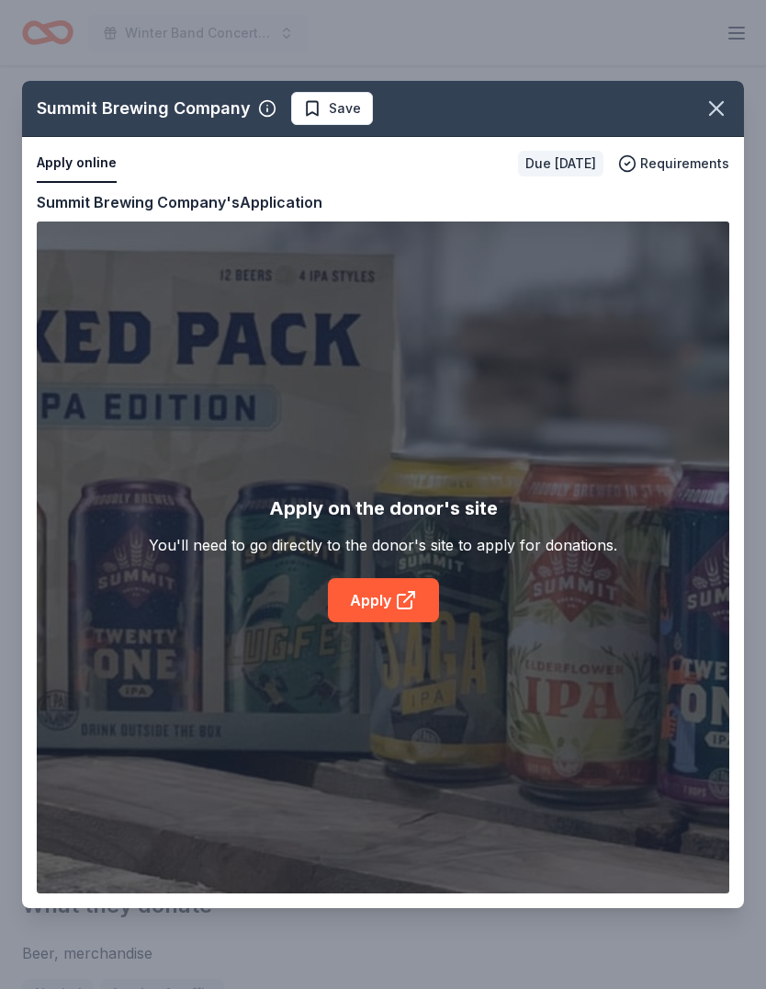
click at [368, 600] on link "Apply" at bounding box center [383, 600] width 111 height 44
click at [724, 113] on icon "button" at bounding box center [717, 109] width 26 height 26
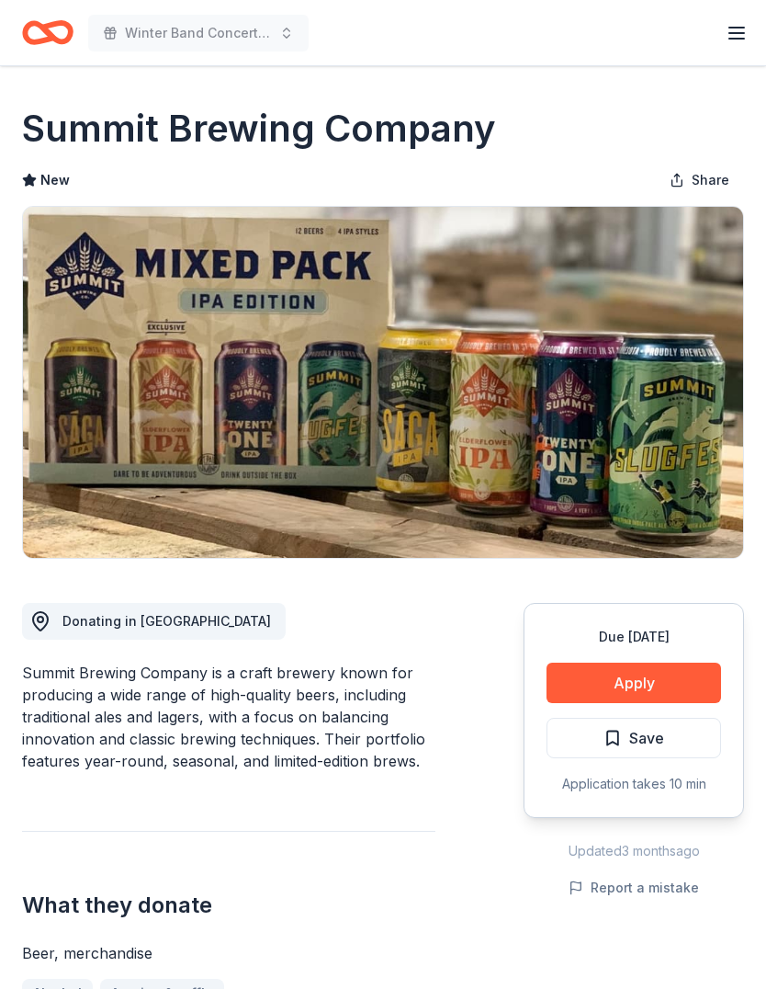
click at [696, 733] on button "Save" at bounding box center [634, 738] width 175 height 40
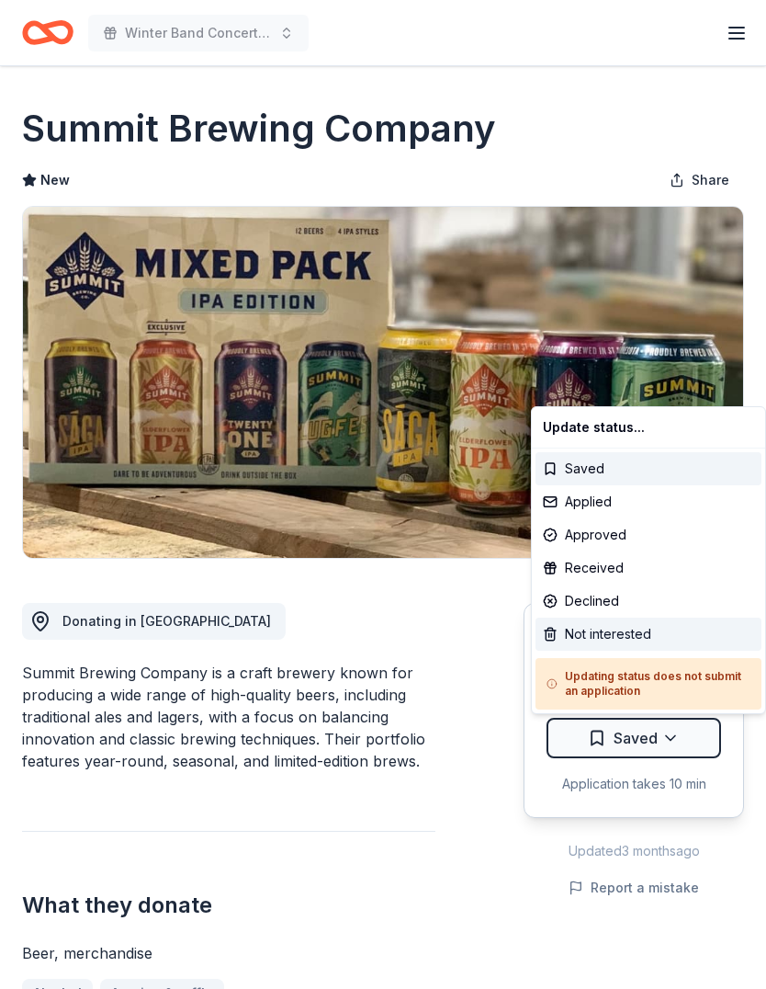
click at [615, 640] on div "Not interested" at bounding box center [649, 633] width 226 height 33
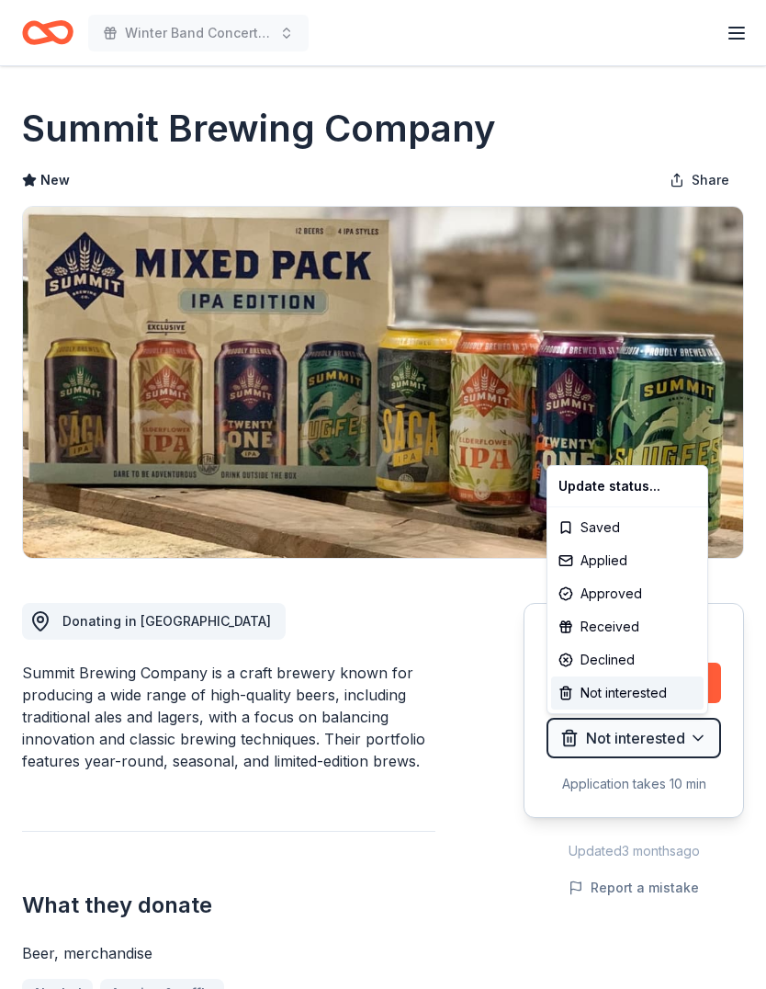
click at [466, 777] on html "Winter Band Concert and Online Auction Earn Rewards Due in 59 days Share Summit…" at bounding box center [383, 494] width 766 height 989
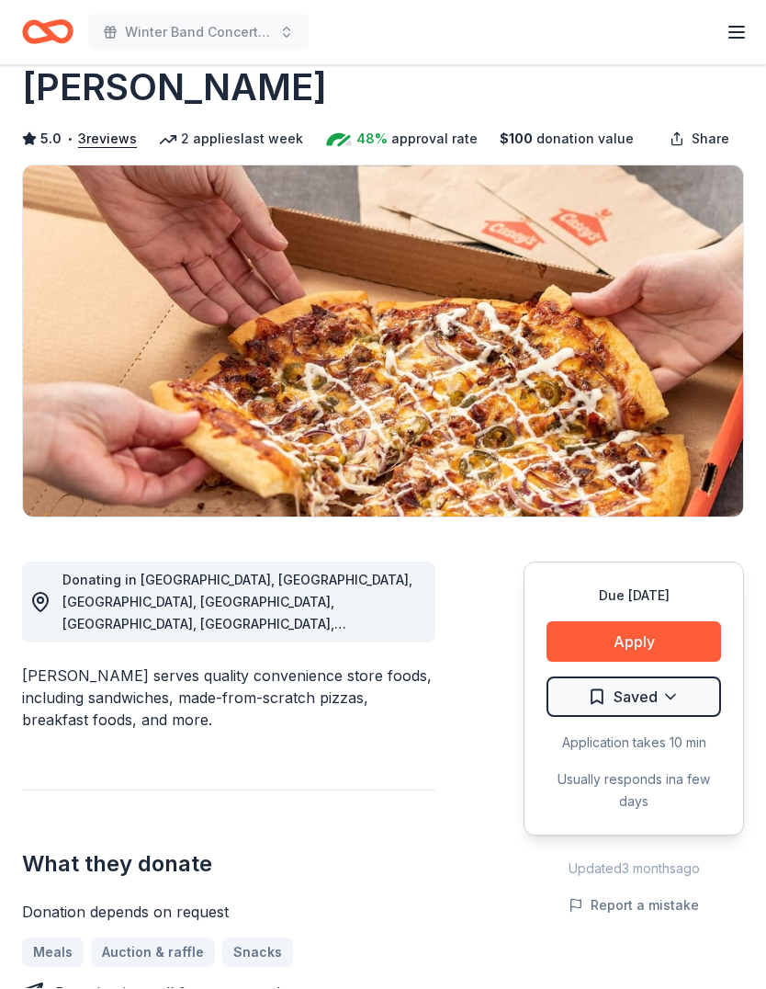
click at [660, 646] on button "Apply" at bounding box center [634, 642] width 175 height 40
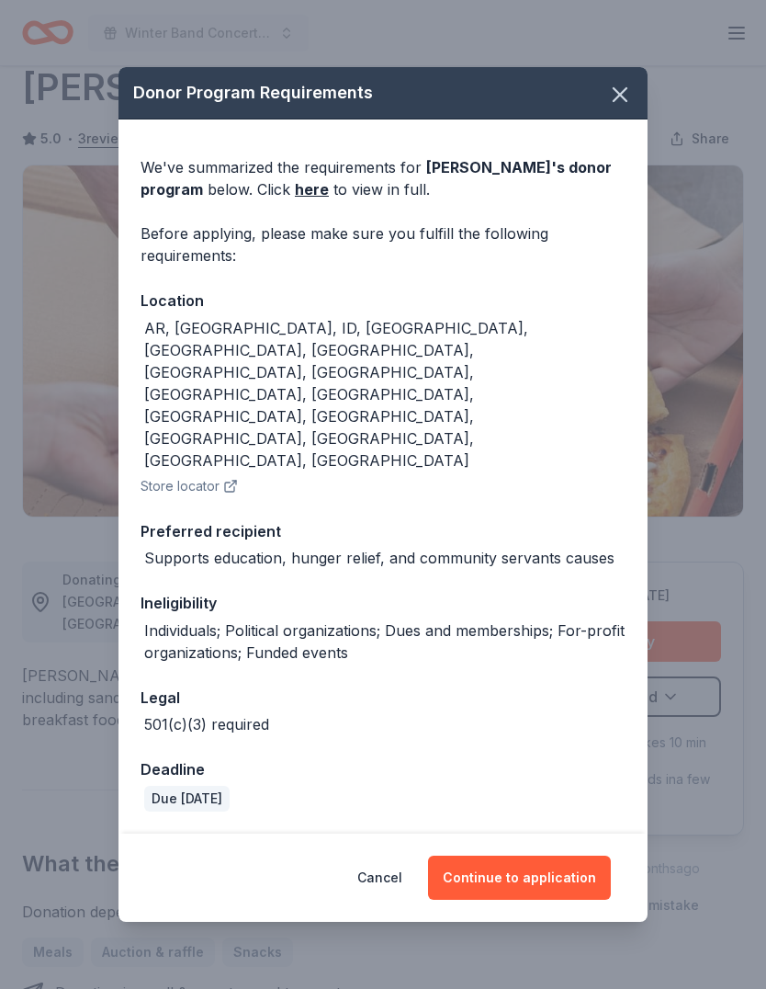
click at [542, 855] on button "Continue to application" at bounding box center [519, 877] width 183 height 44
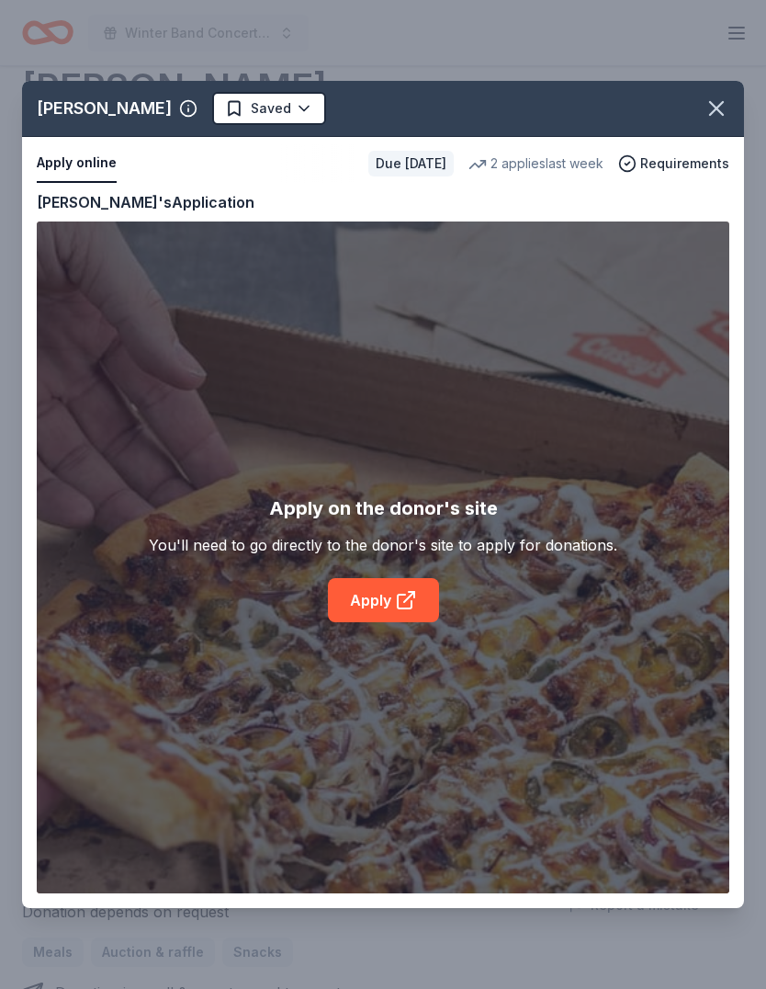
click at [401, 606] on icon at bounding box center [406, 600] width 22 height 22
click at [719, 109] on icon "button" at bounding box center [716, 108] width 13 height 13
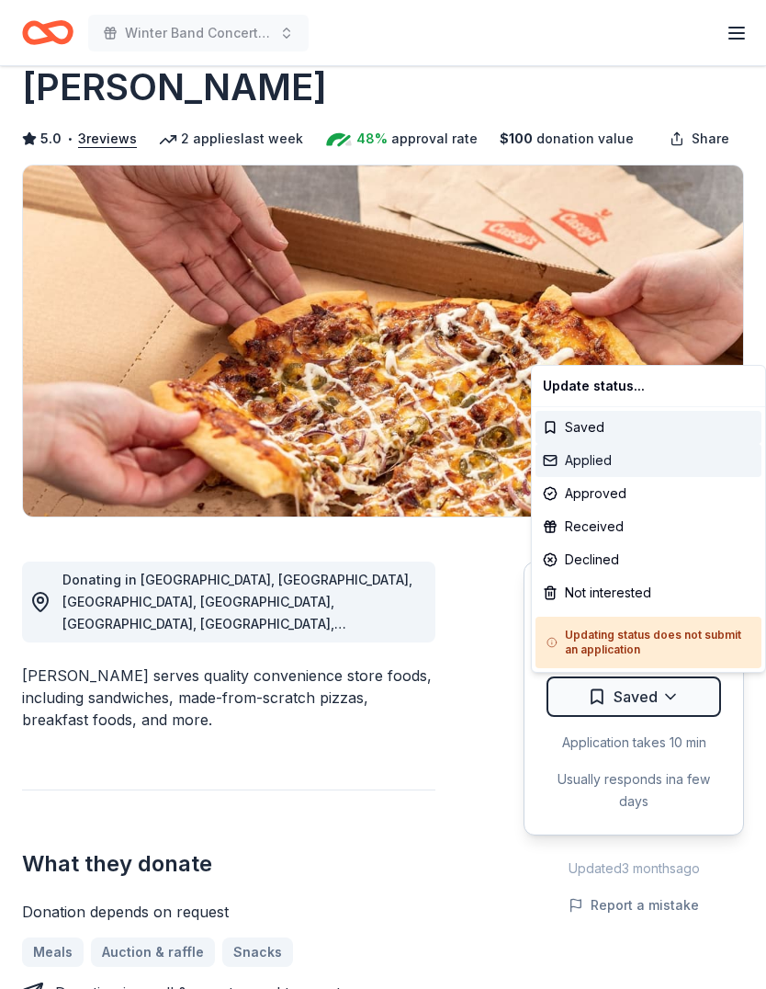
click at [581, 470] on div "Applied" at bounding box center [649, 460] width 226 height 33
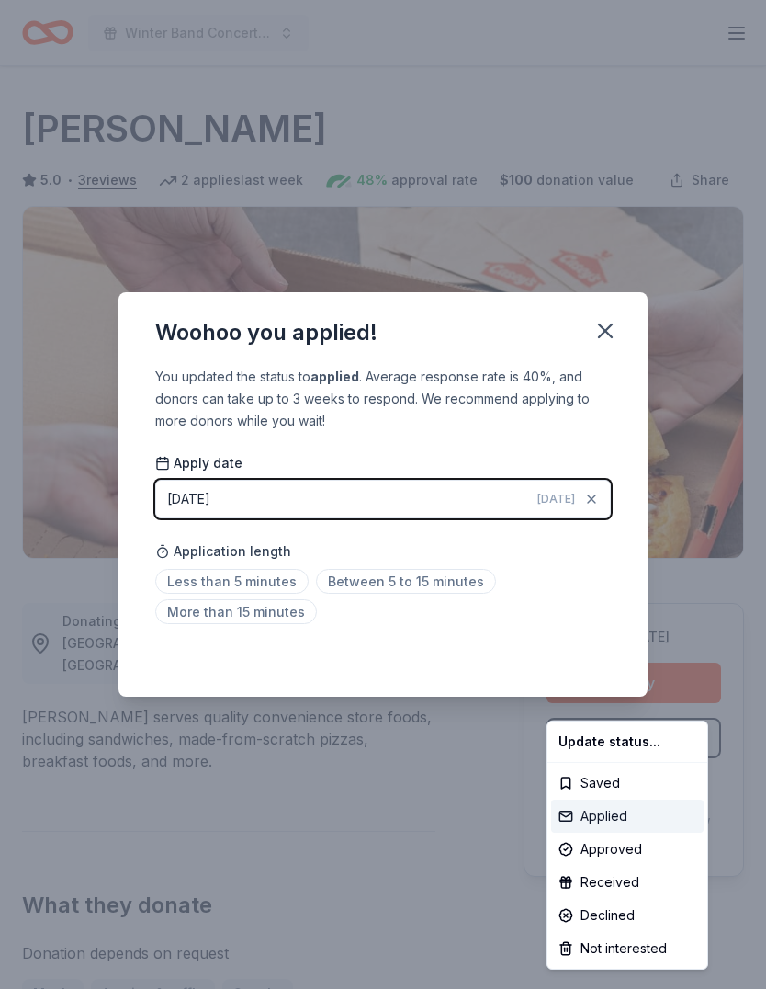
click at [597, 810] on div "Applied" at bounding box center [627, 815] width 153 height 33
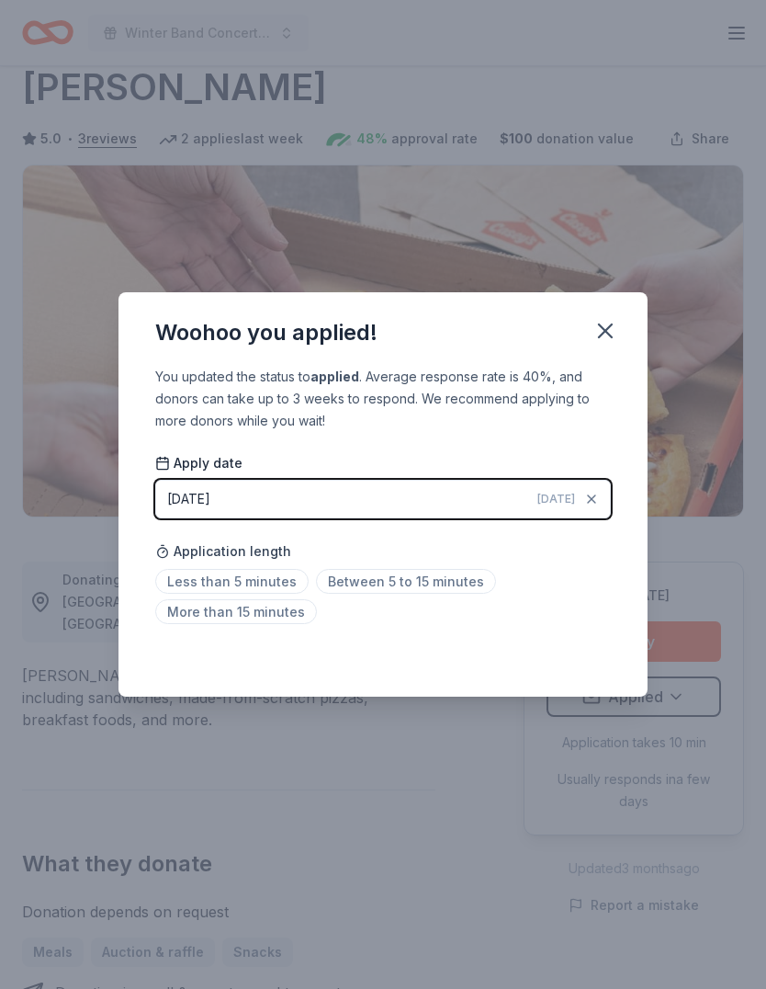
click at [369, 577] on span "Between 5 to 15 minutes" at bounding box center [406, 581] width 180 height 25
click at [601, 337] on icon "button" at bounding box center [606, 331] width 26 height 26
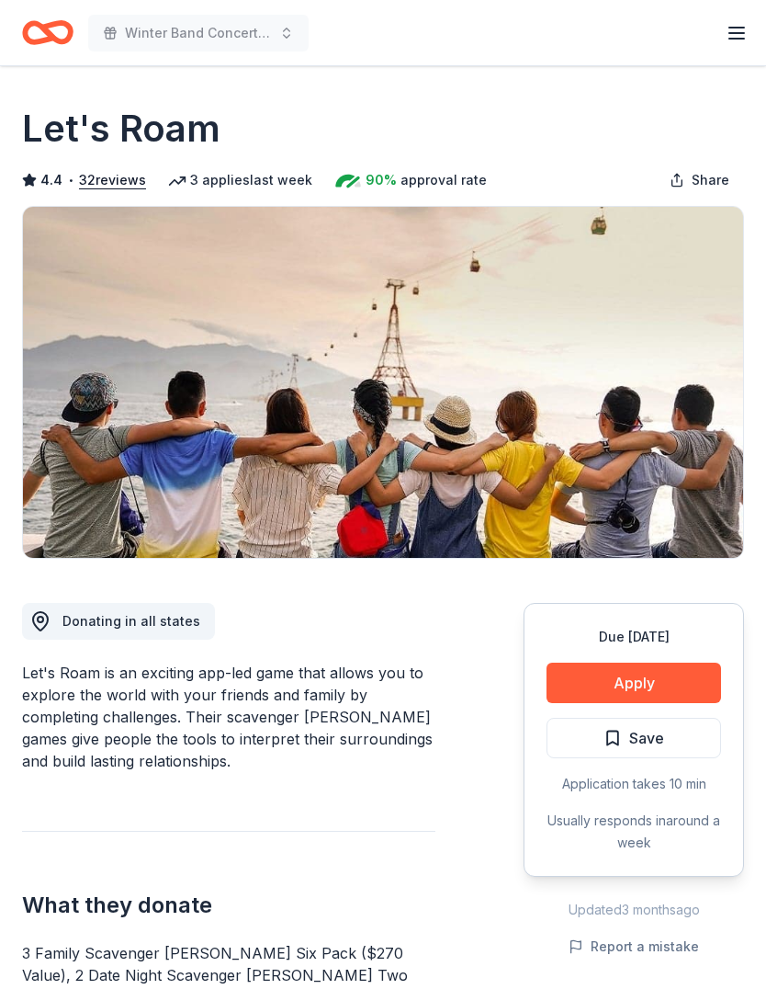
click at [636, 693] on button "Apply" at bounding box center [634, 683] width 175 height 40
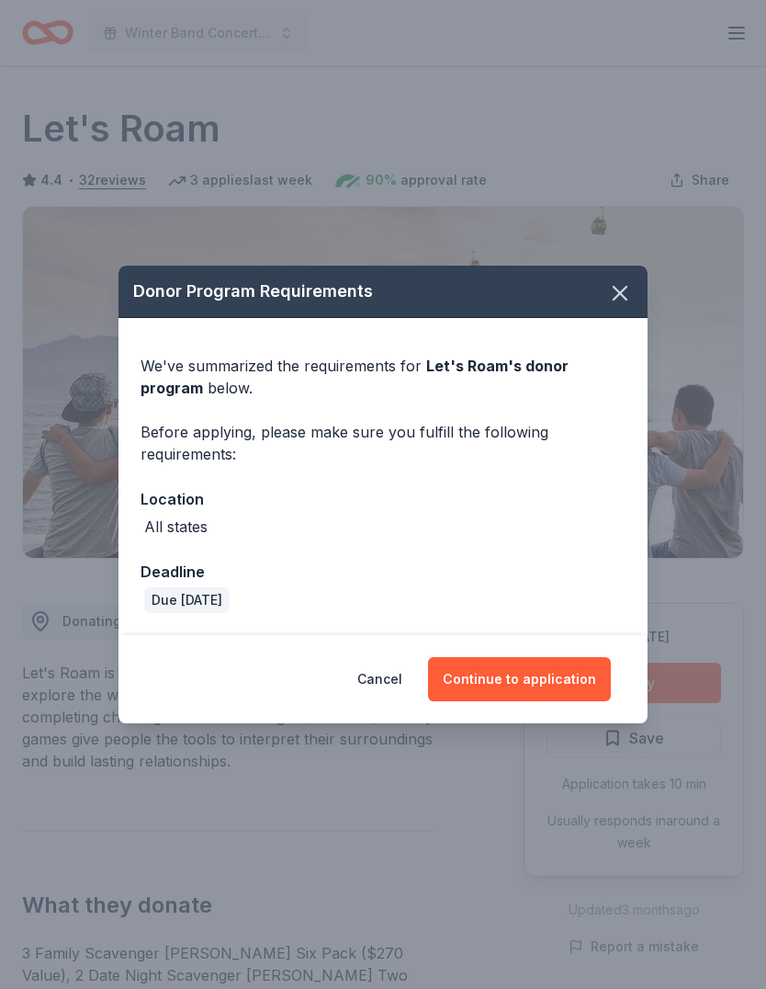
click at [553, 676] on button "Continue to application" at bounding box center [519, 679] width 183 height 44
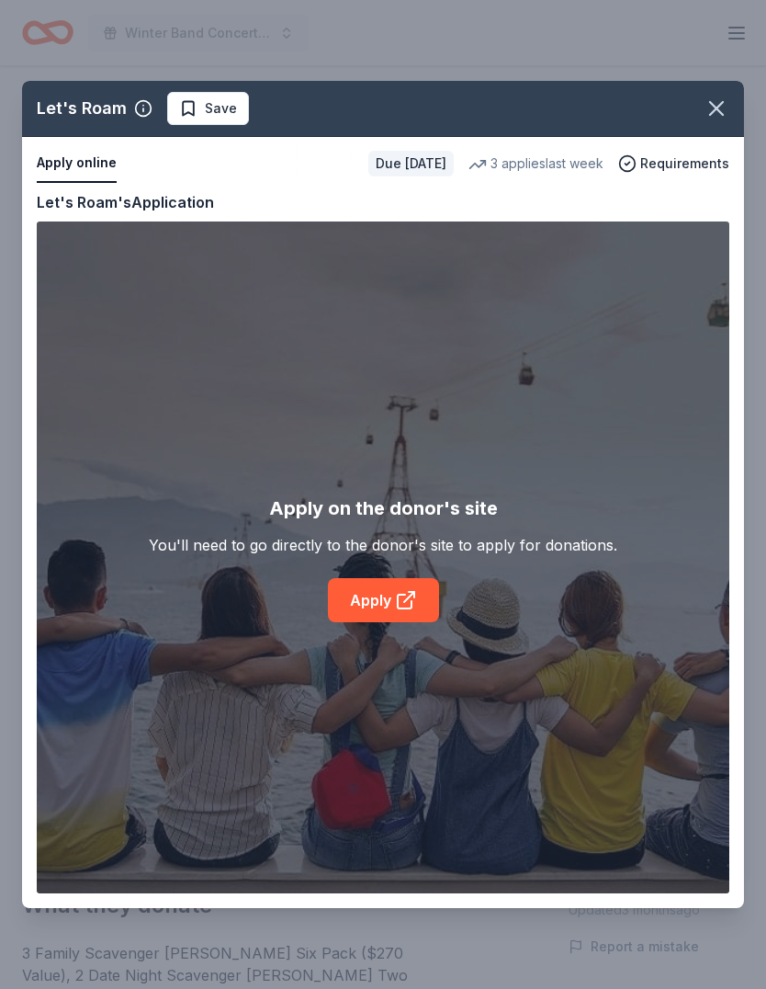
click at [400, 607] on icon at bounding box center [405, 602] width 14 height 14
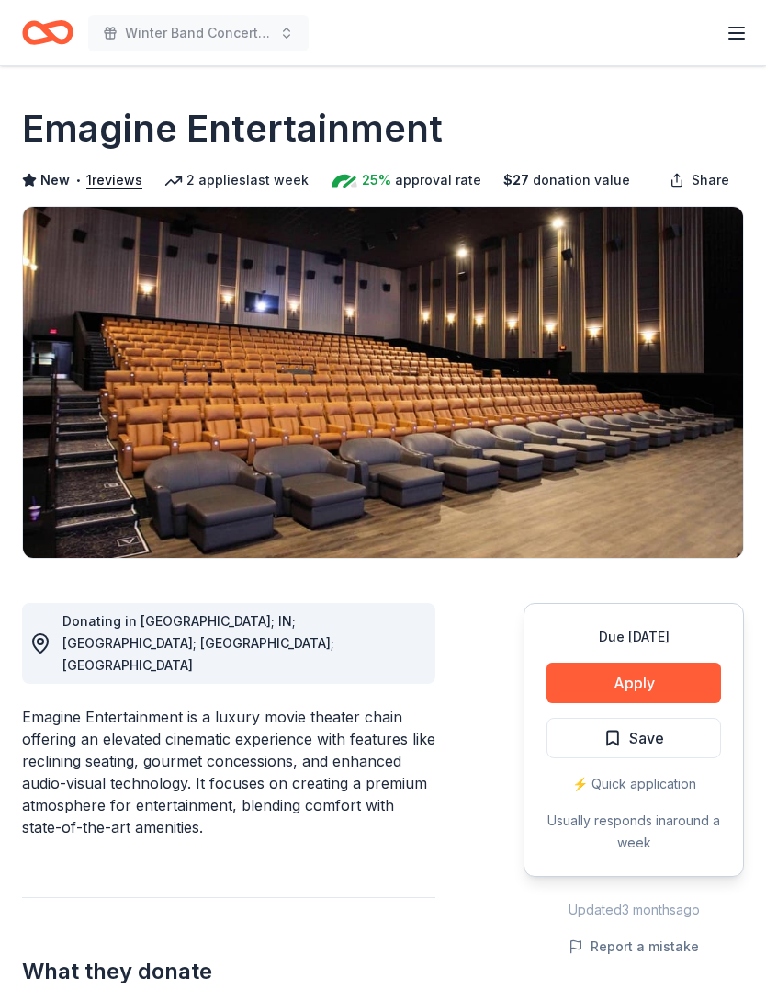
click at [650, 676] on button "Apply" at bounding box center [634, 683] width 175 height 40
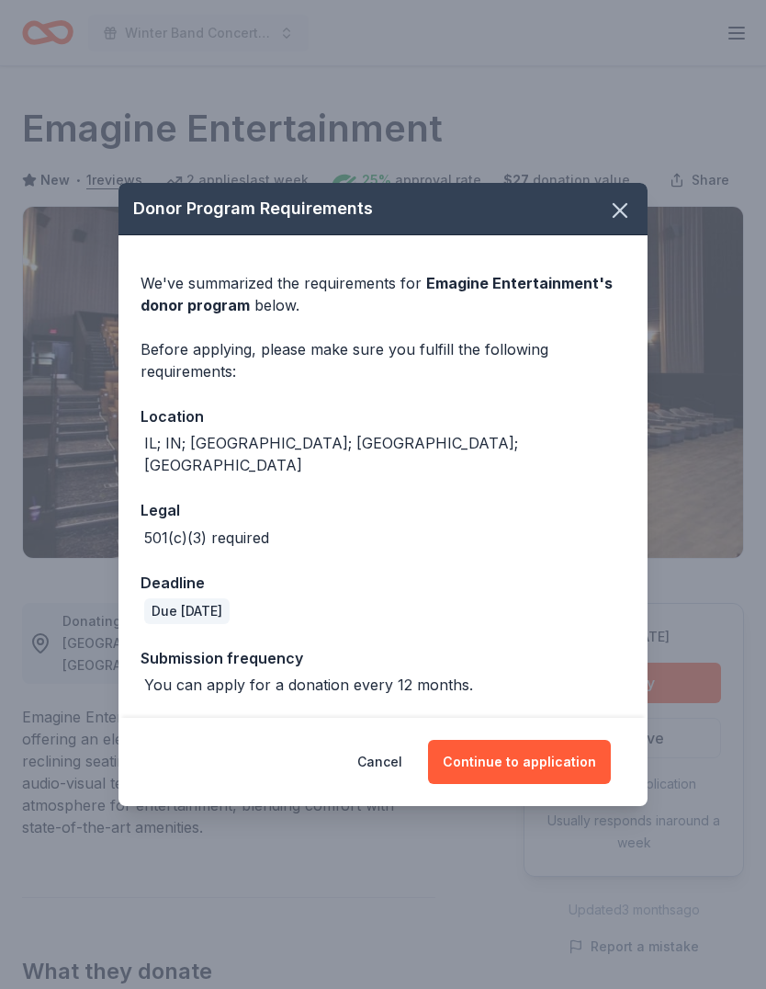
click at [553, 740] on button "Continue to application" at bounding box center [519, 762] width 183 height 44
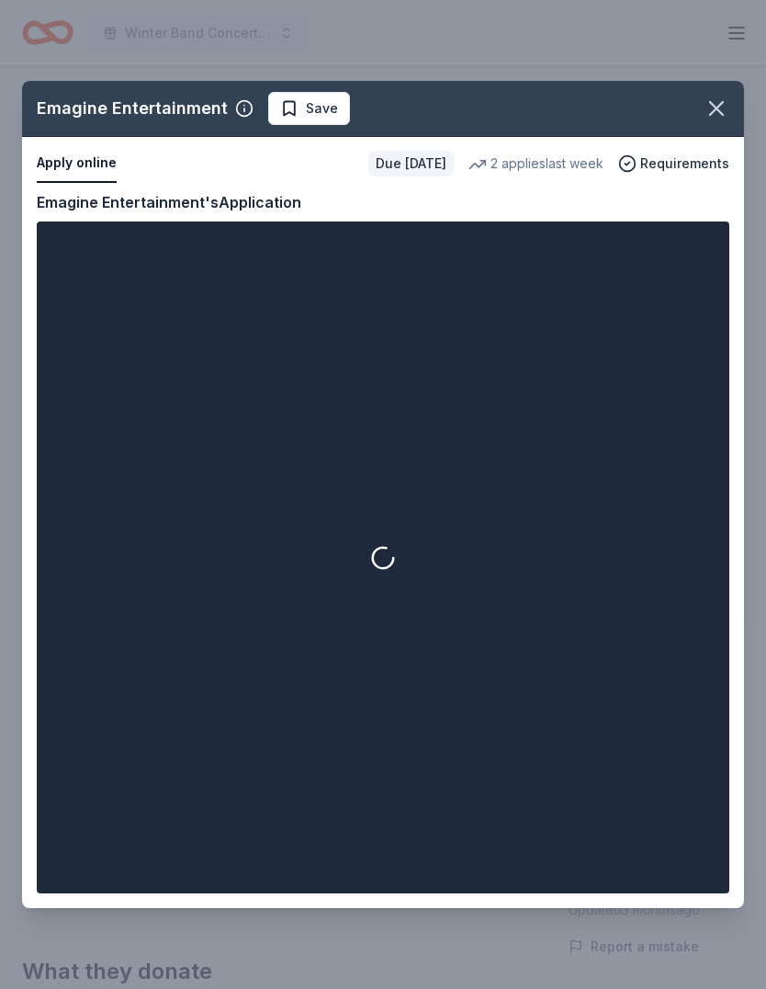
click at [715, 115] on icon "button" at bounding box center [717, 109] width 26 height 26
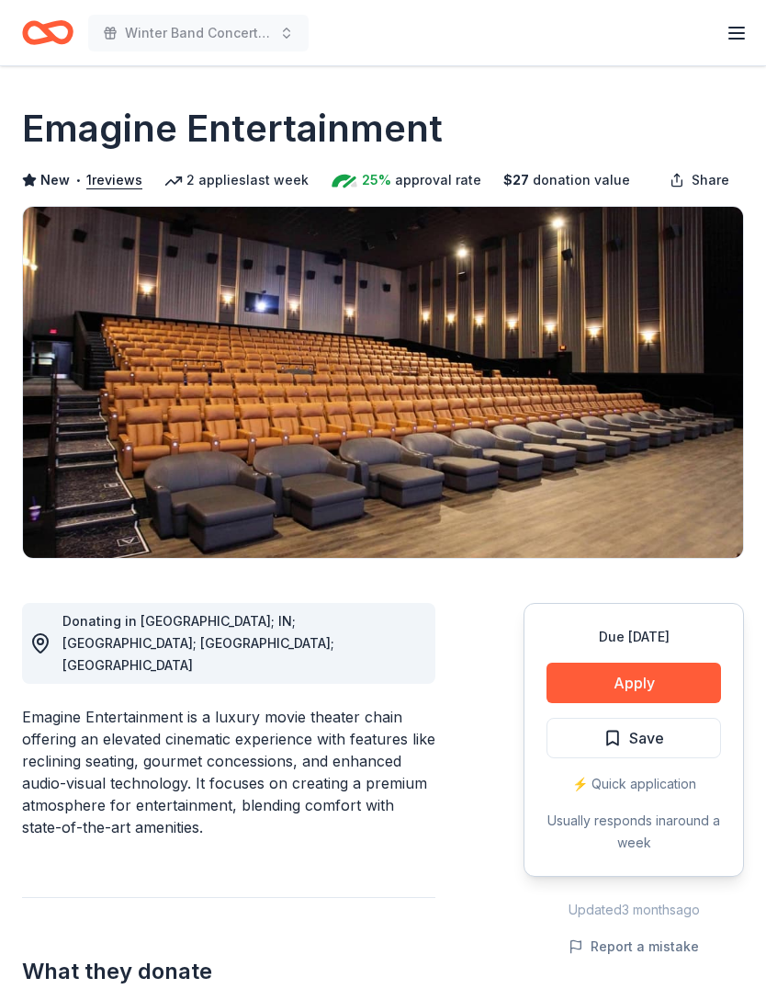
click at [645, 684] on button "Apply" at bounding box center [634, 683] width 175 height 40
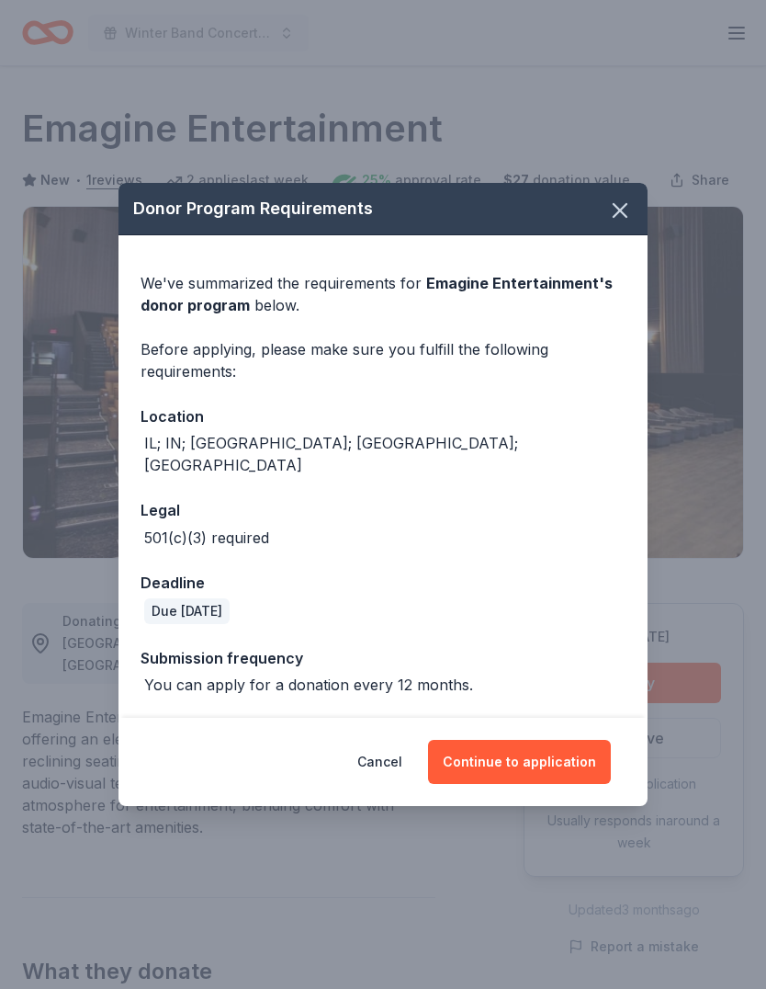
click at [541, 753] on button "Continue to application" at bounding box center [519, 762] width 183 height 44
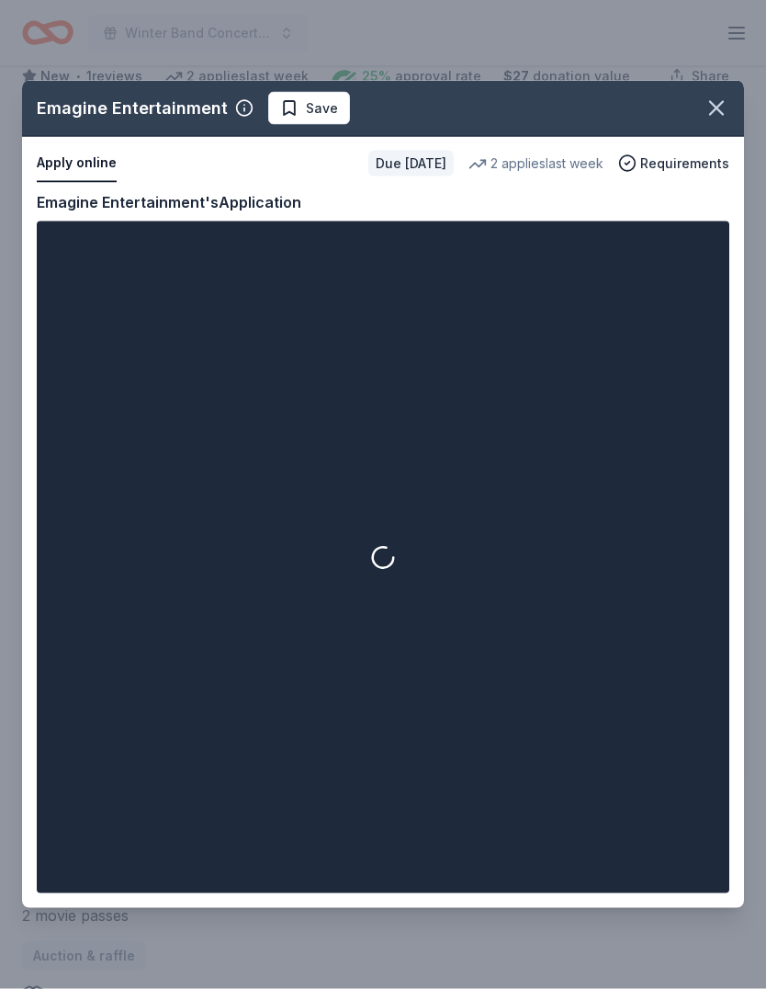
scroll to position [134, 0]
click at [684, 125] on div "Emagine Entertainment Save" at bounding box center [355, 108] width 667 height 33
click at [683, 125] on div "Emagine Entertainment Save" at bounding box center [355, 108] width 667 height 33
click at [715, 115] on icon "button" at bounding box center [716, 108] width 13 height 13
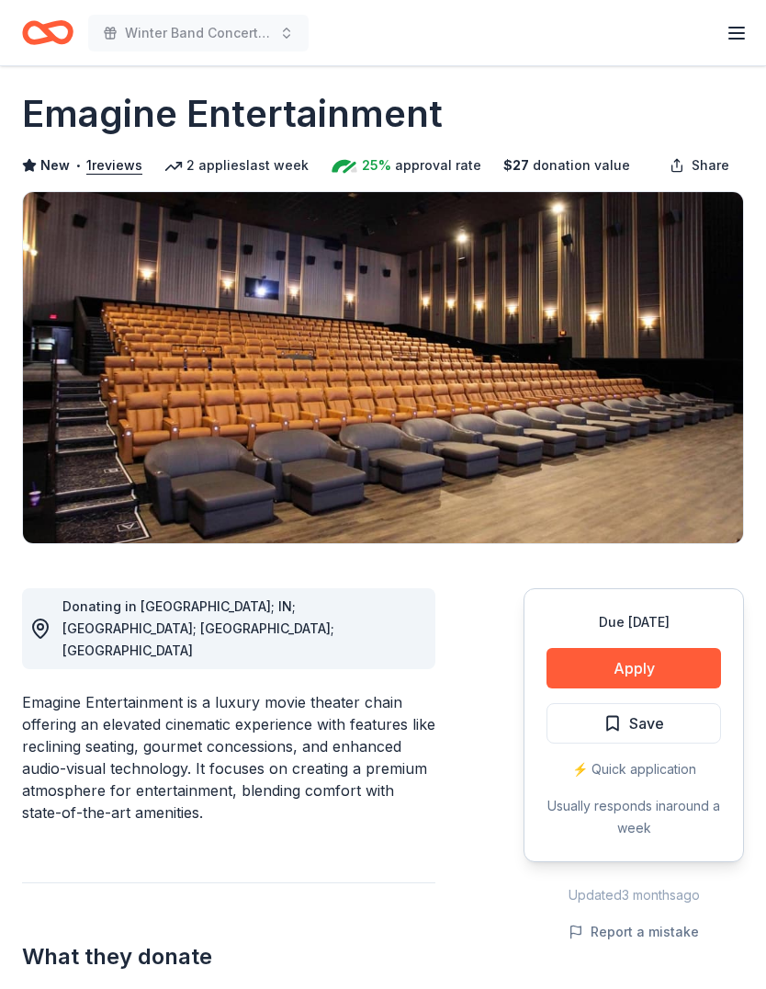
scroll to position [0, 0]
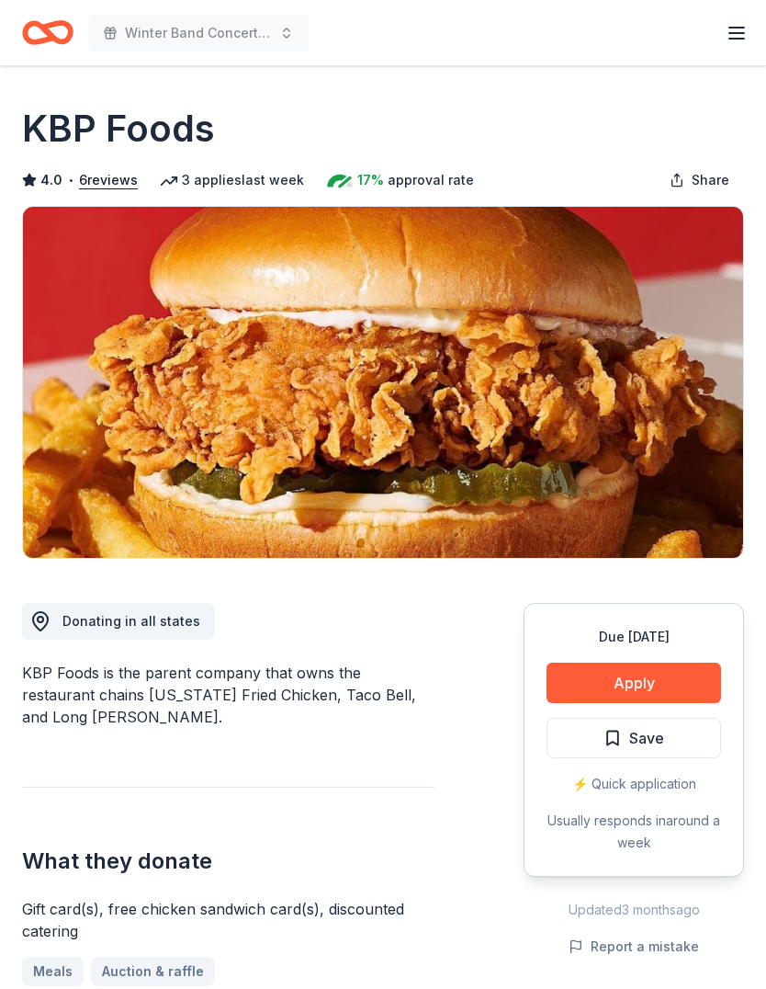
click at [650, 684] on button "Apply" at bounding box center [634, 683] width 175 height 40
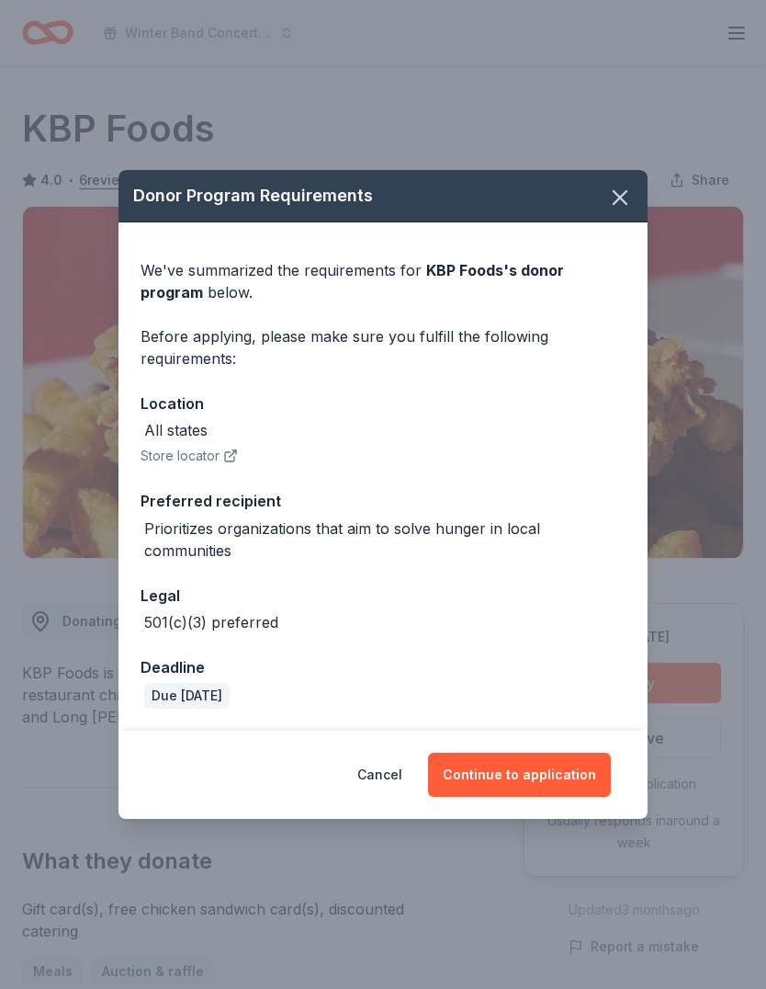
click at [541, 770] on button "Continue to application" at bounding box center [519, 775] width 183 height 44
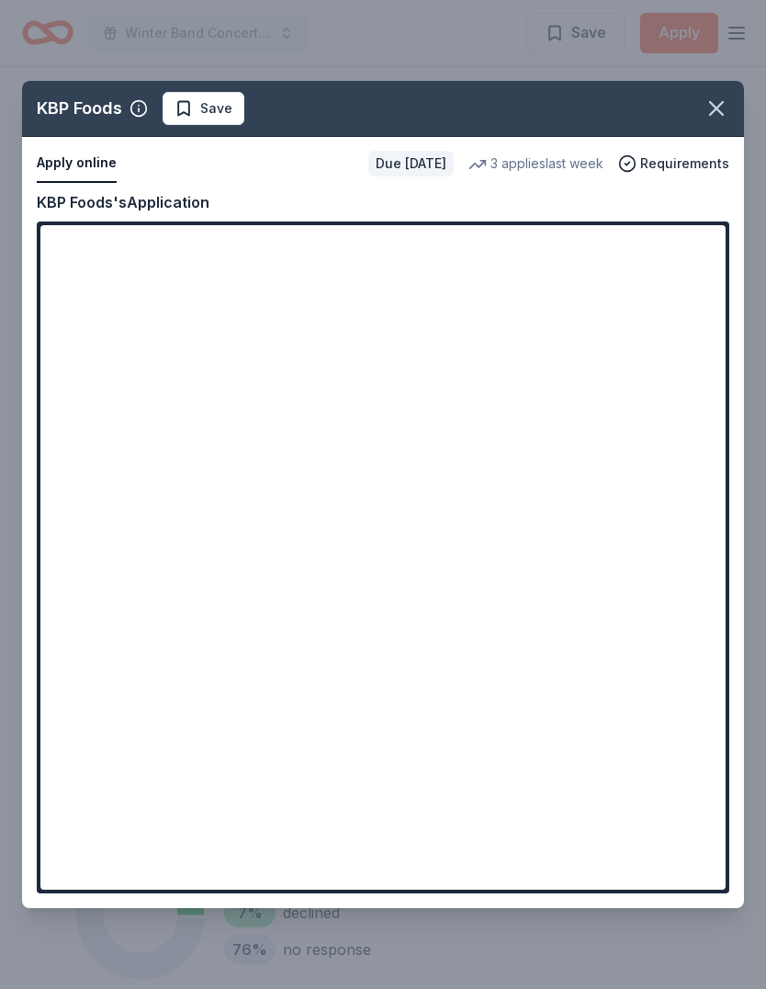
scroll to position [703, 0]
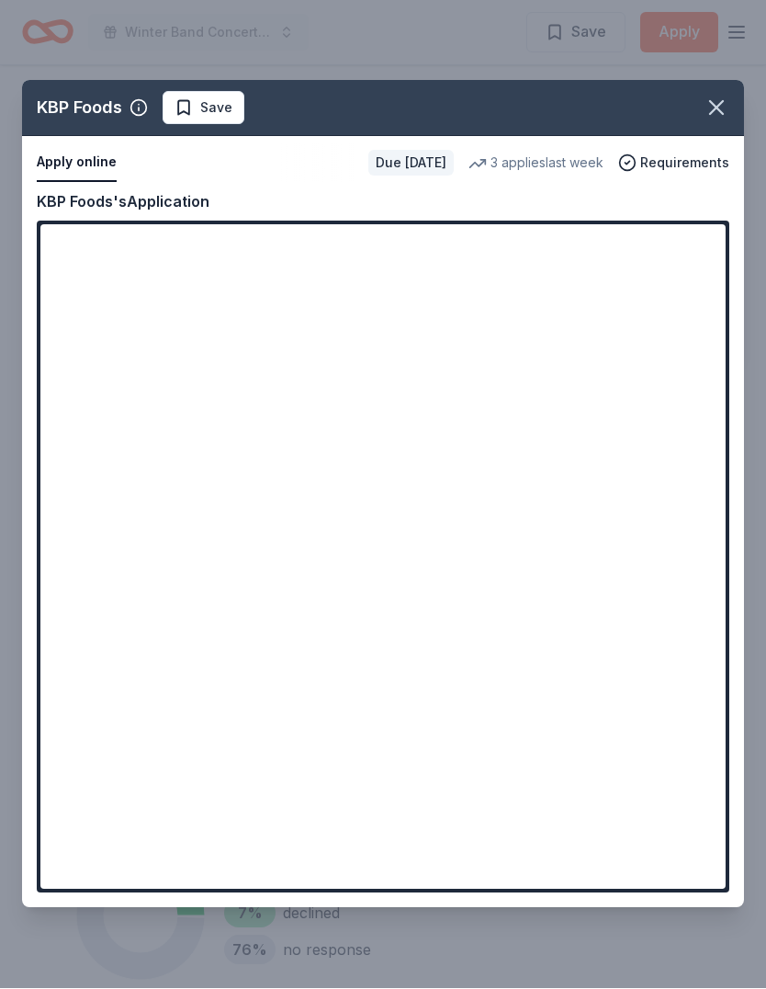
click at [709, 116] on icon "button" at bounding box center [717, 109] width 26 height 26
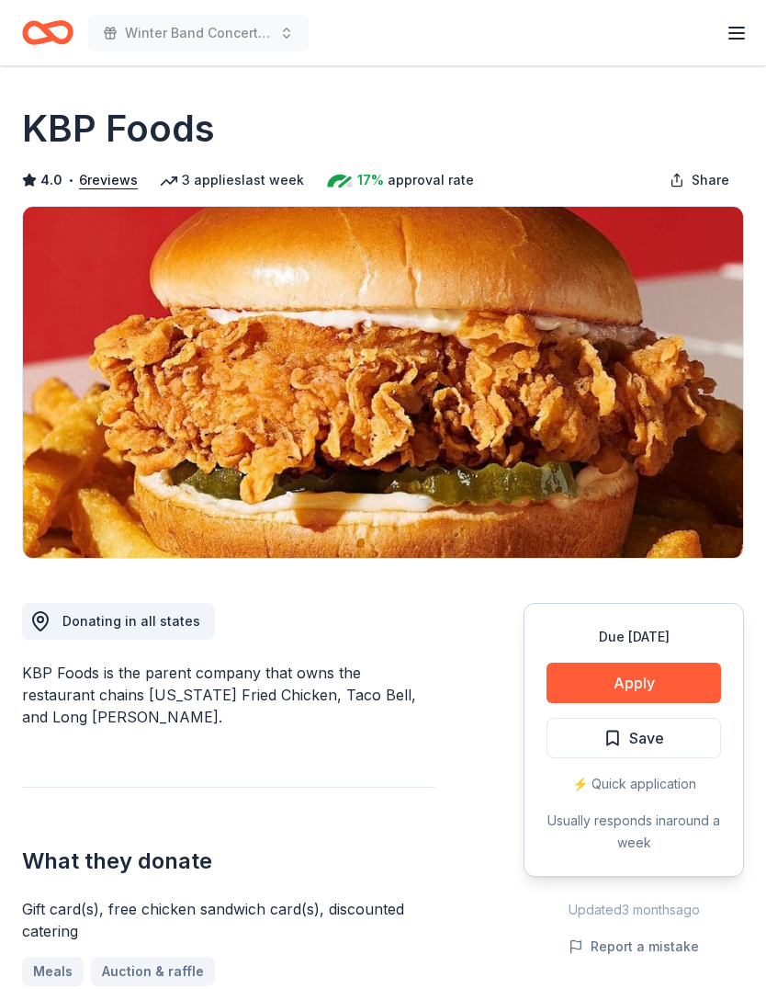
click at [669, 743] on button "Save" at bounding box center [634, 738] width 175 height 40
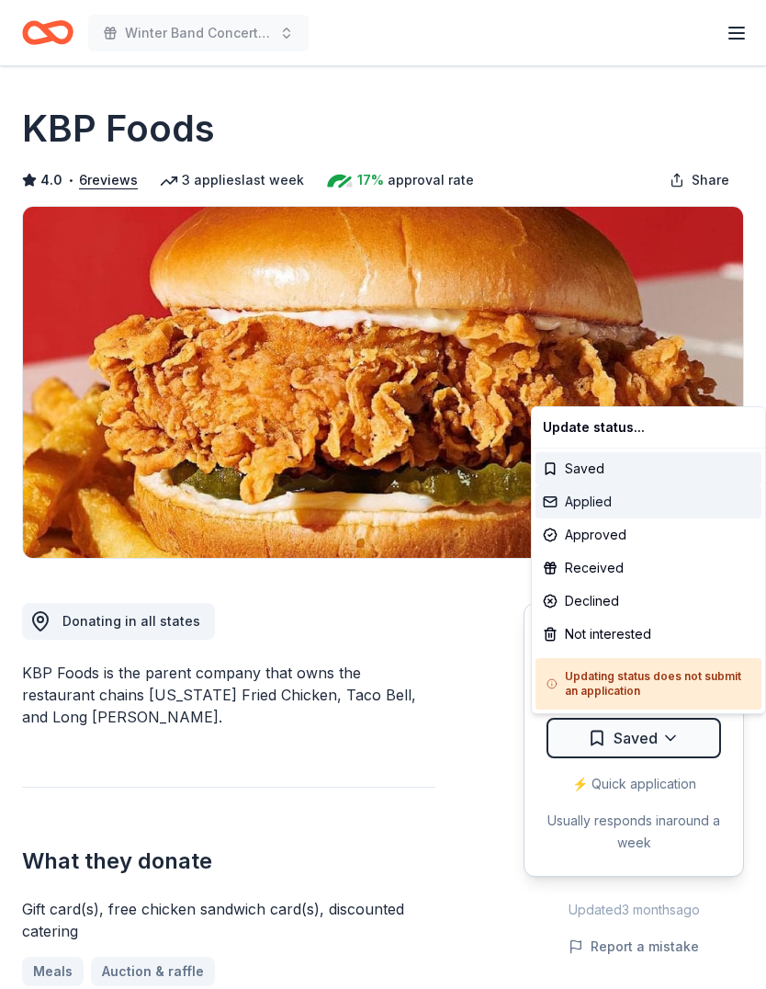
click at [592, 510] on div "Applied" at bounding box center [649, 501] width 226 height 33
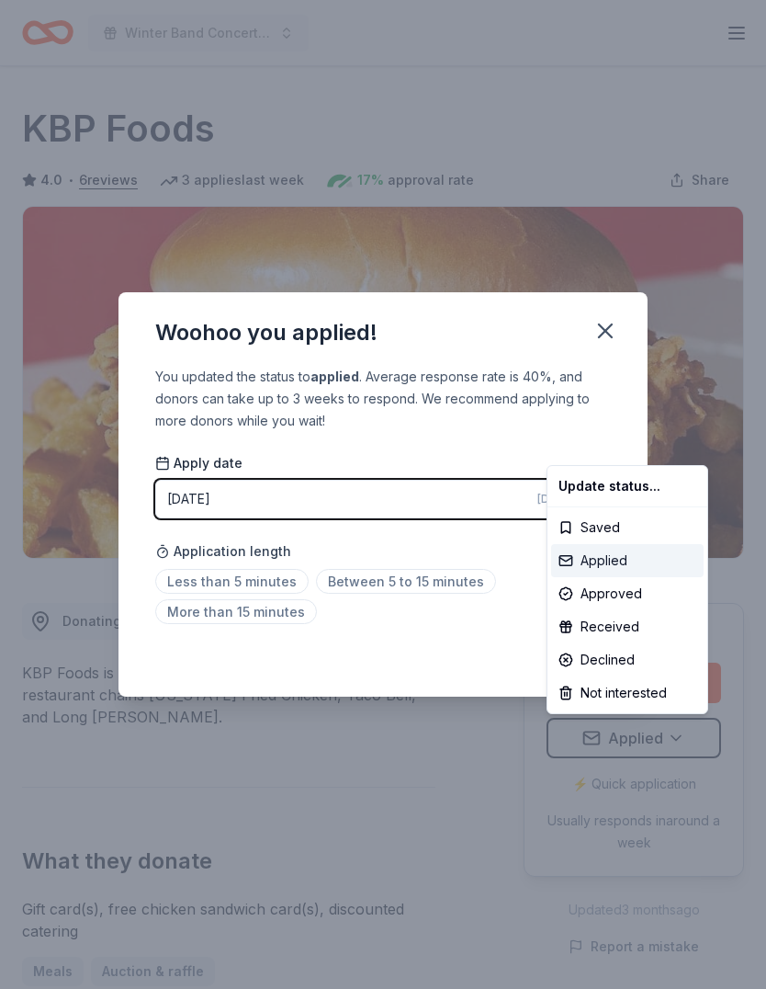
click at [603, 562] on div "Applied" at bounding box center [627, 560] width 153 height 33
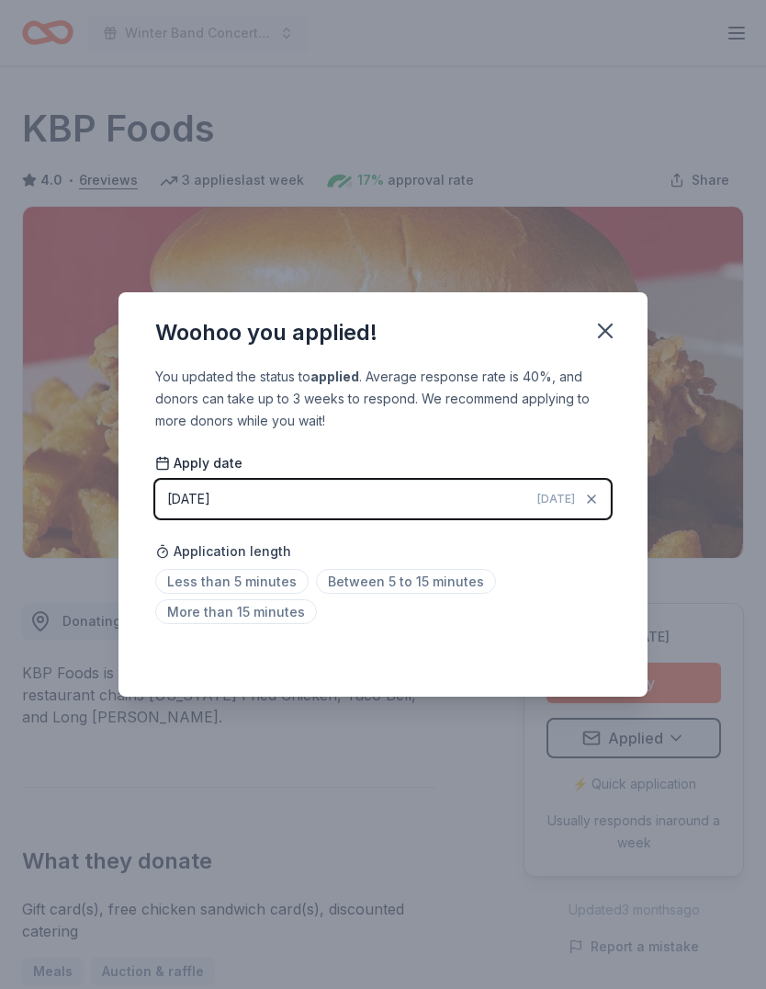
click at [420, 578] on span "Between 5 to 15 minutes" at bounding box center [406, 581] width 180 height 25
click at [610, 345] on button "button" at bounding box center [605, 331] width 40 height 40
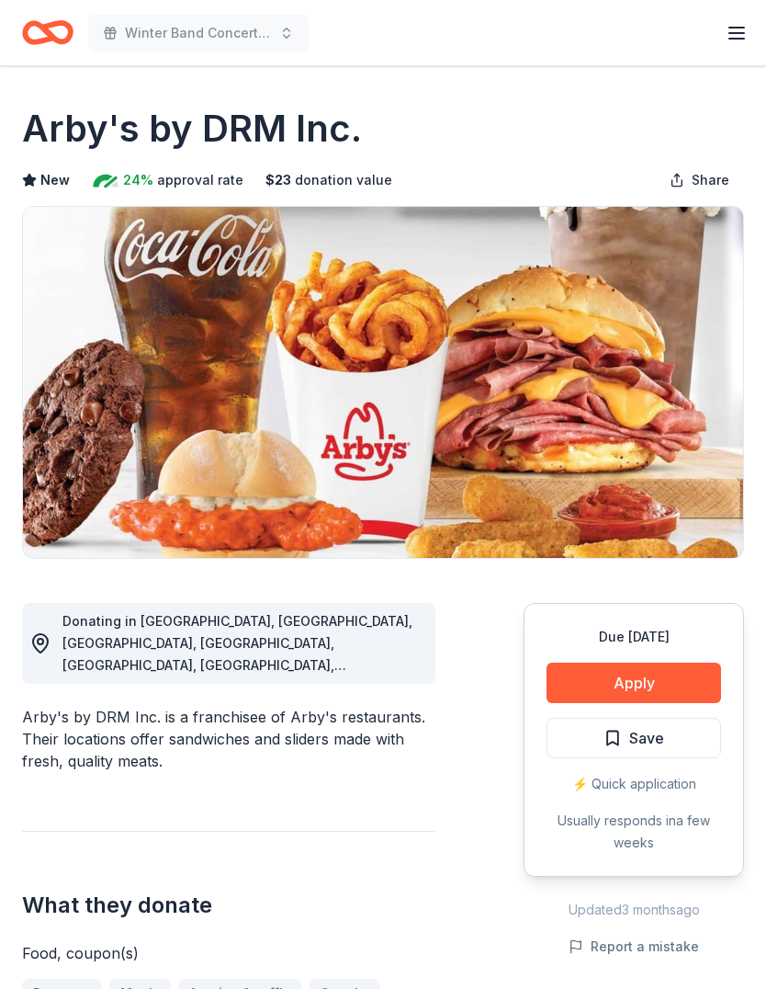
click at [632, 685] on button "Apply" at bounding box center [634, 683] width 175 height 40
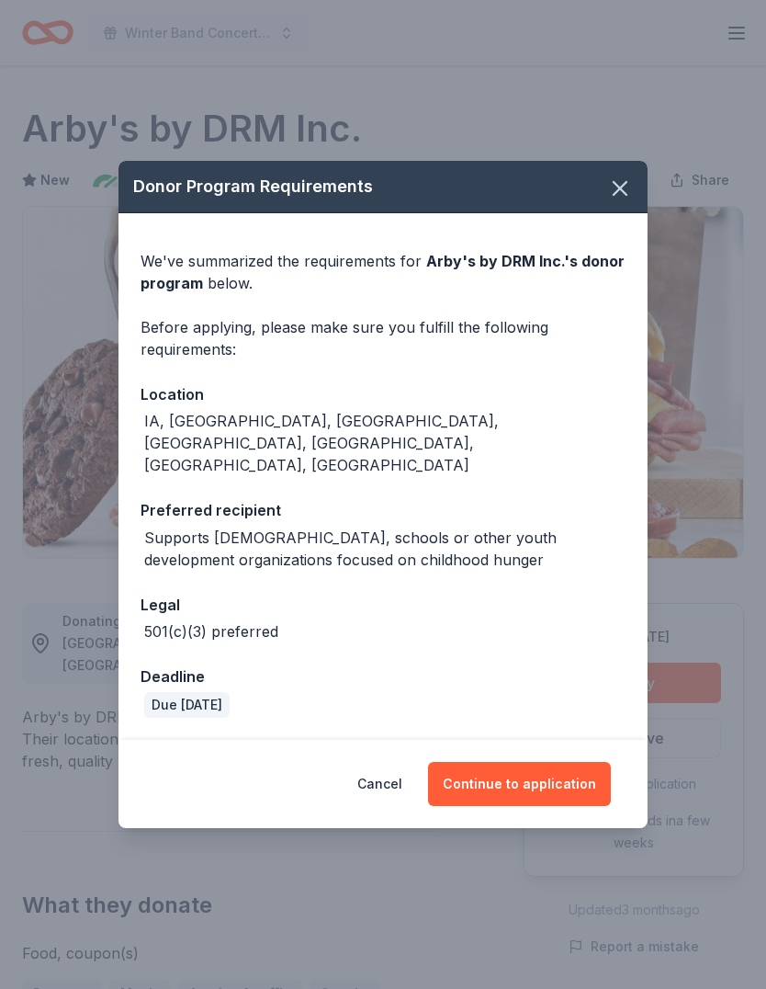
click at [540, 762] on button "Continue to application" at bounding box center [519, 784] width 183 height 44
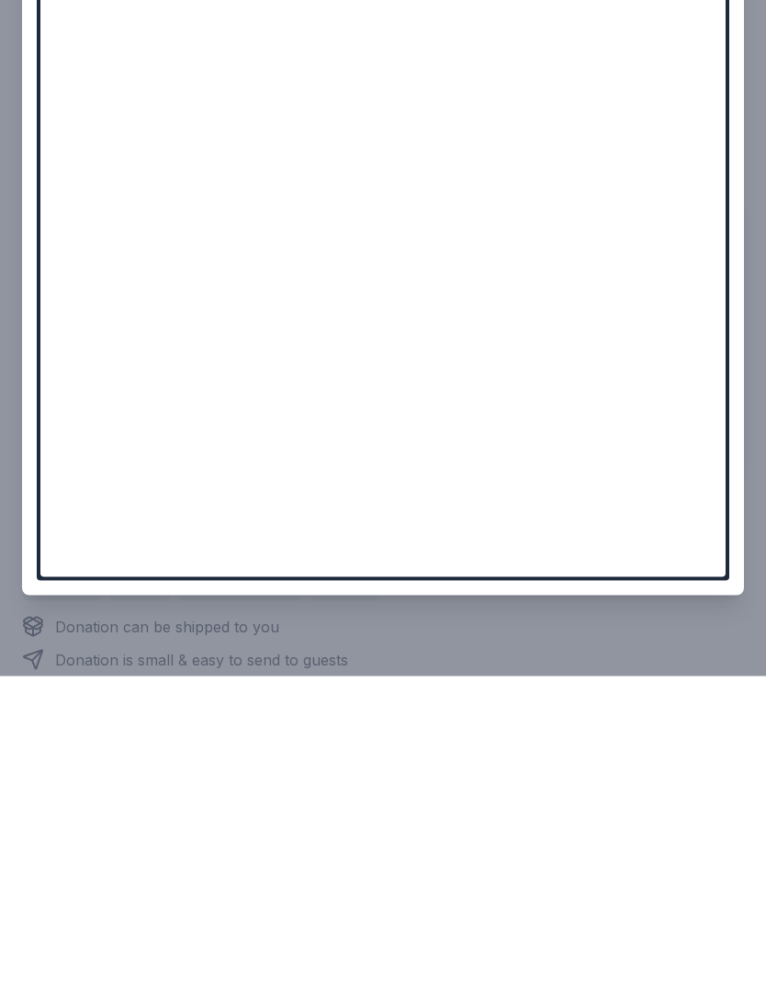
scroll to position [408, 0]
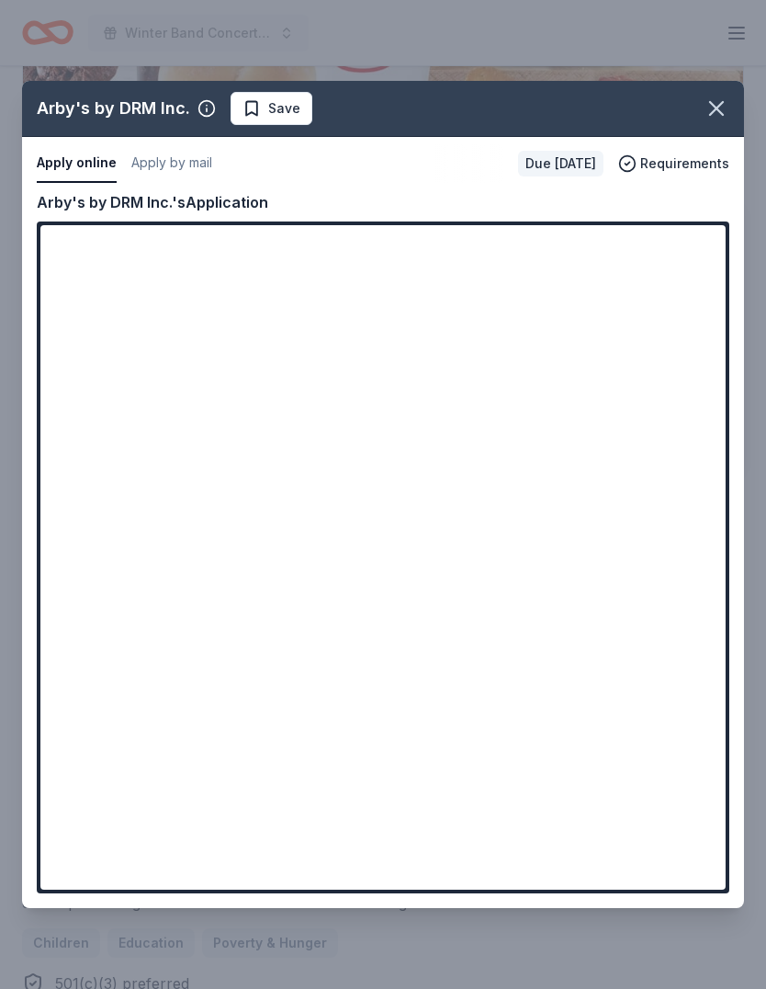
click at [714, 108] on icon "button" at bounding box center [717, 109] width 26 height 26
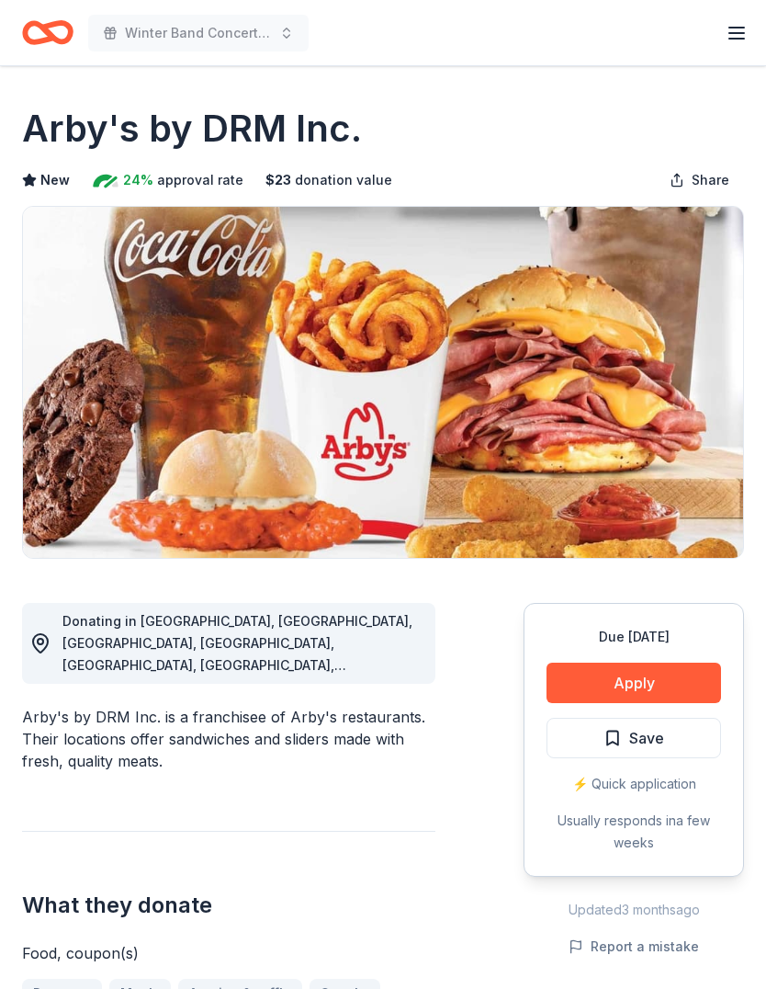
click at [669, 745] on button "Save" at bounding box center [634, 738] width 175 height 40
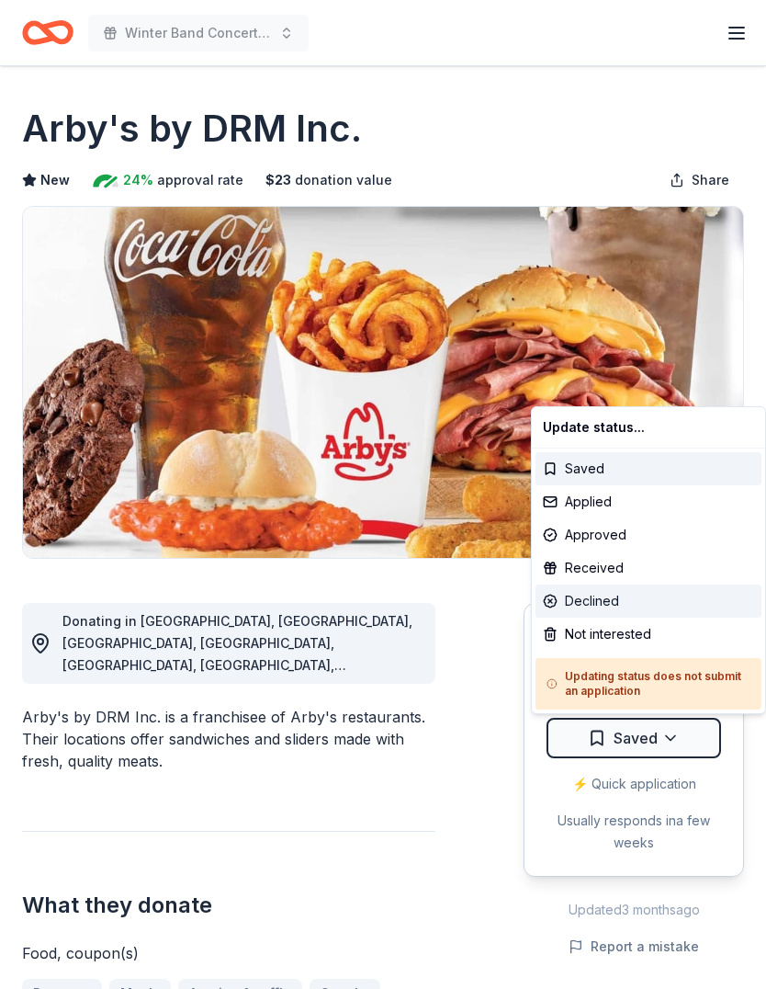
click at [593, 603] on div "Declined" at bounding box center [649, 600] width 226 height 33
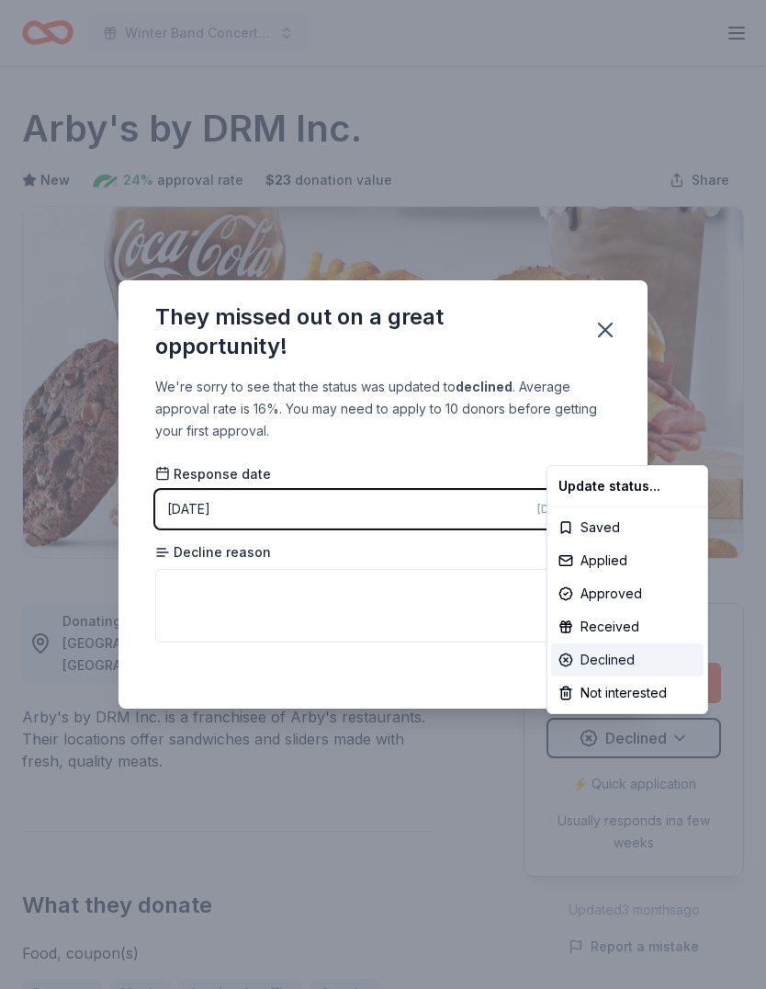
click at [606, 664] on div "Declined" at bounding box center [627, 659] width 153 height 33
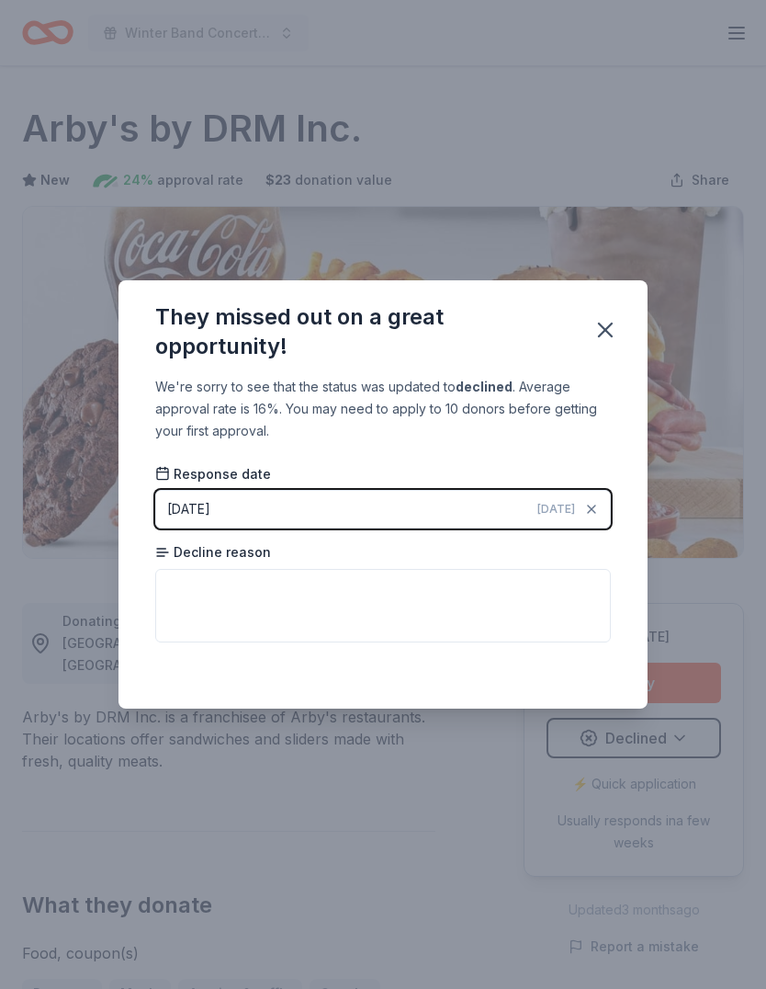
click at [598, 339] on icon "button" at bounding box center [606, 330] width 26 height 26
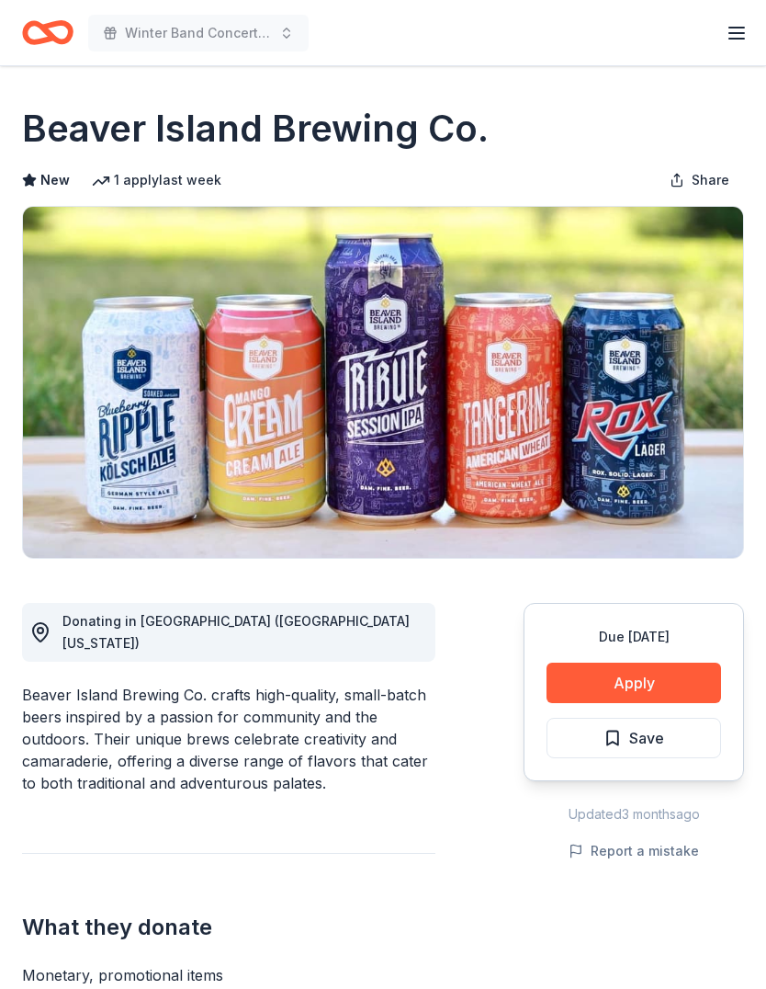
click at [656, 677] on button "Apply" at bounding box center [634, 683] width 175 height 40
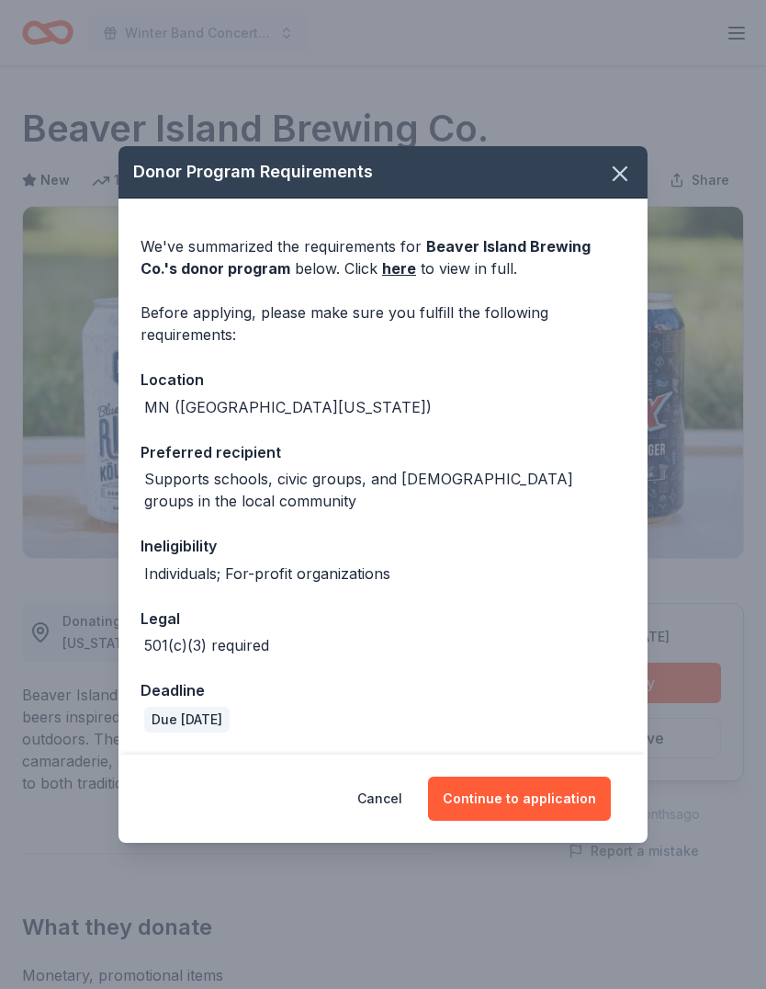
click at [550, 781] on button "Continue to application" at bounding box center [519, 798] width 183 height 44
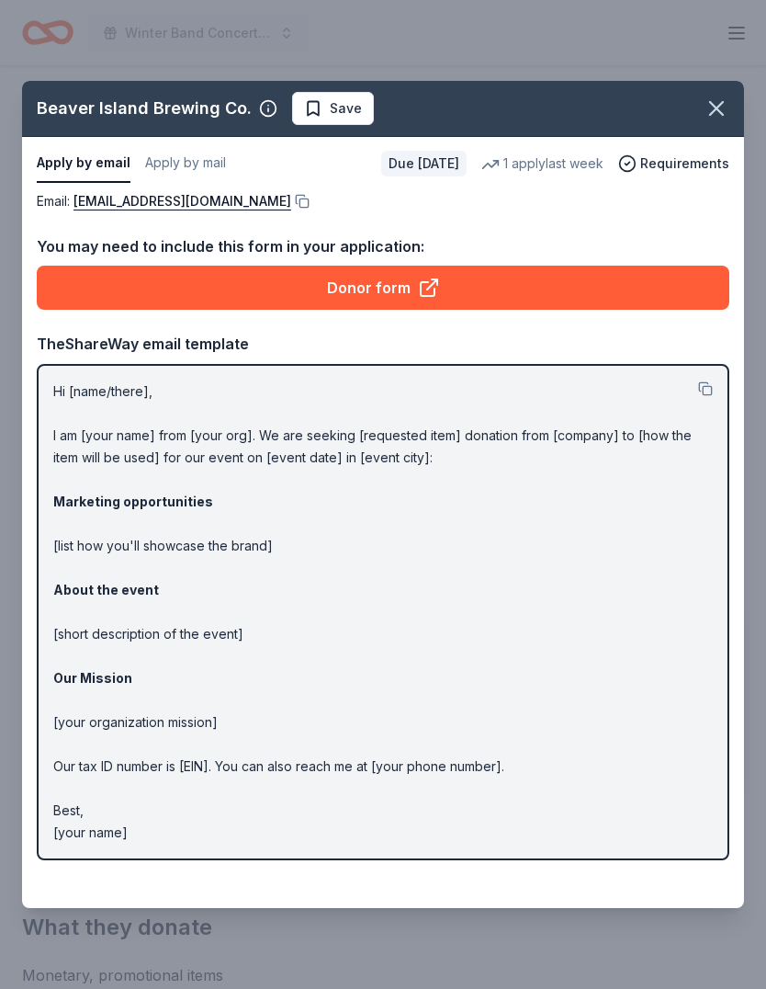
click at [137, 379] on div "Hi [name/there], I am [your name] from [your org]. We are seeking [requested it…" at bounding box center [383, 612] width 693 height 496
click at [238, 419] on p "Hi [name/there], I am [your name] from [your org]. We are seeking [requested it…" at bounding box center [383, 611] width 660 height 463
click at [431, 296] on icon at bounding box center [428, 289] width 14 height 14
click at [711, 96] on icon "button" at bounding box center [717, 109] width 26 height 26
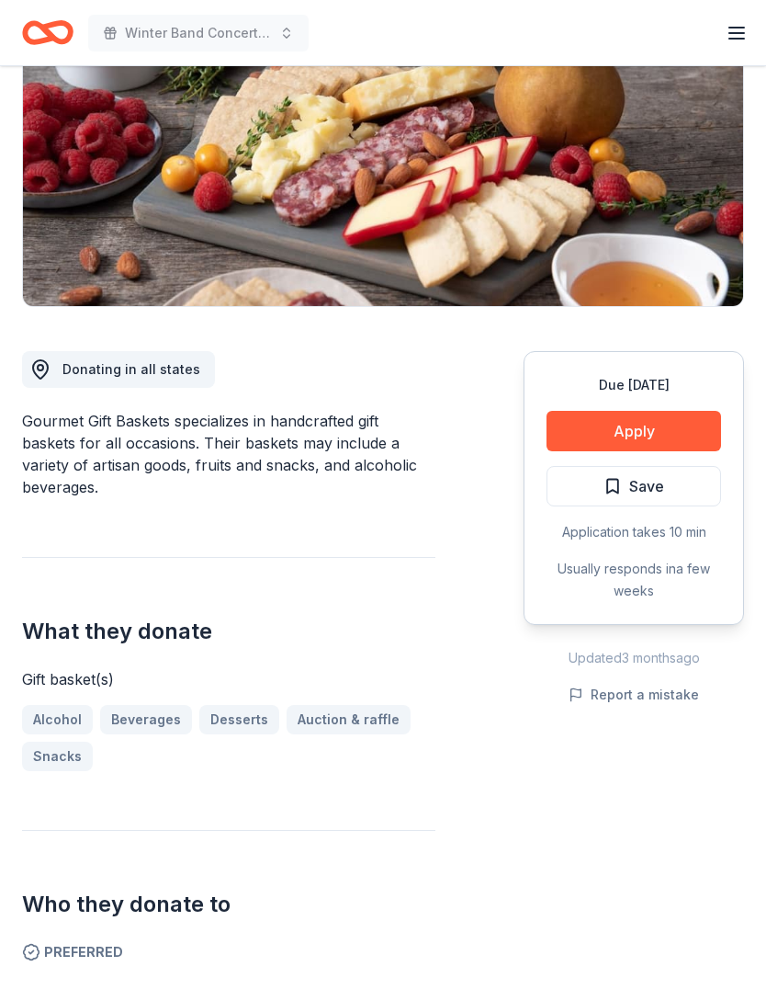
scroll to position [257, 0]
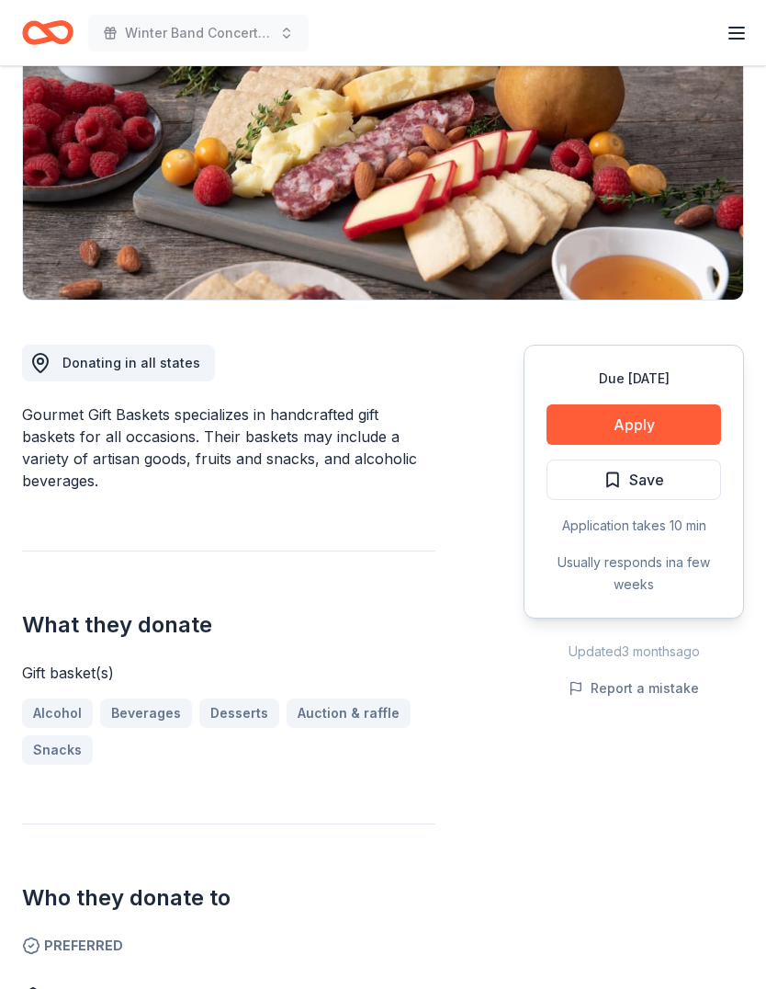
click at [655, 426] on button "Apply" at bounding box center [634, 425] width 175 height 40
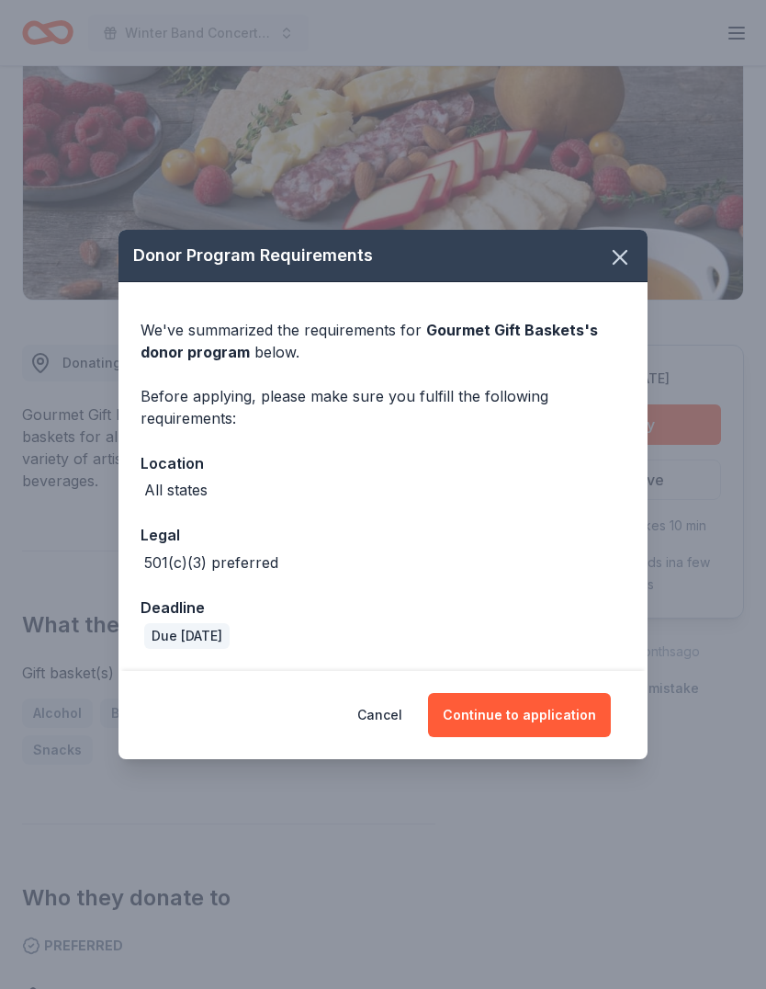
click at [554, 737] on button "Continue to application" at bounding box center [519, 715] width 183 height 44
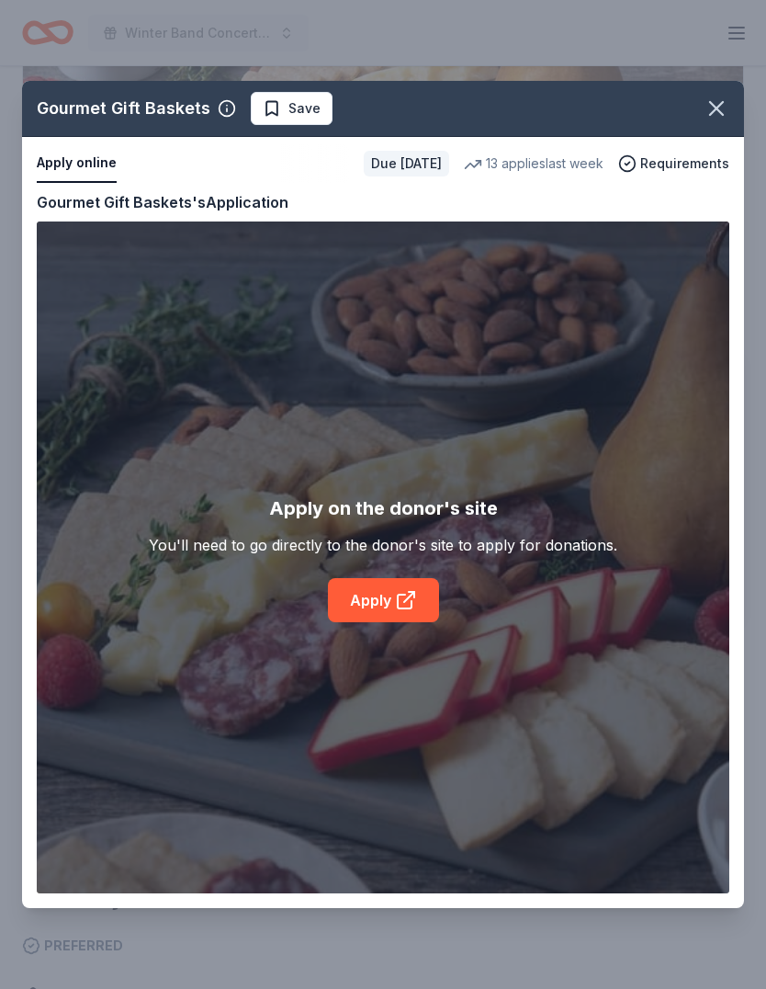
click at [399, 611] on icon at bounding box center [406, 600] width 22 height 22
click at [720, 108] on icon "button" at bounding box center [717, 109] width 26 height 26
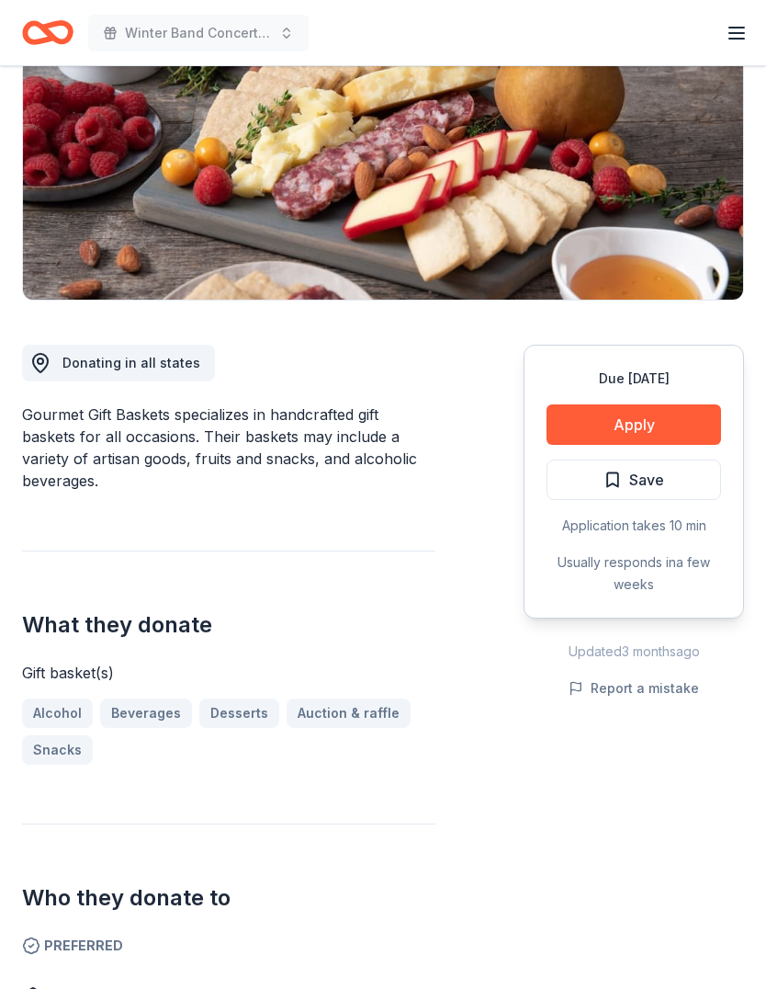
click at [660, 471] on span "Save" at bounding box center [646, 480] width 35 height 24
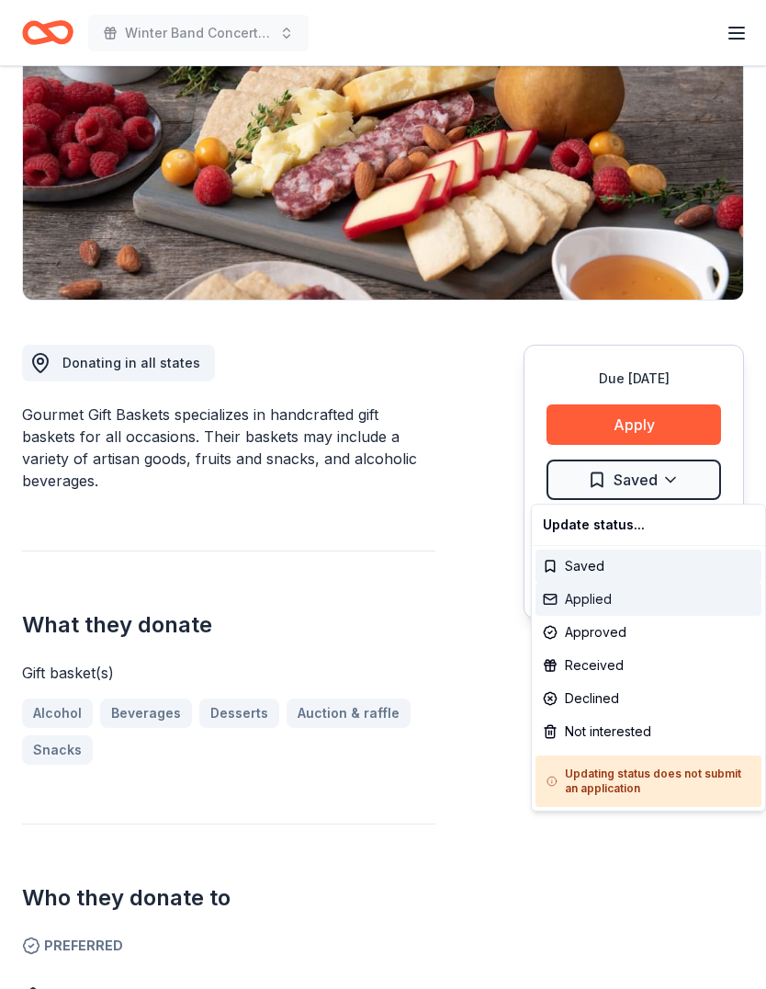
click at [590, 593] on div "Applied" at bounding box center [649, 599] width 226 height 33
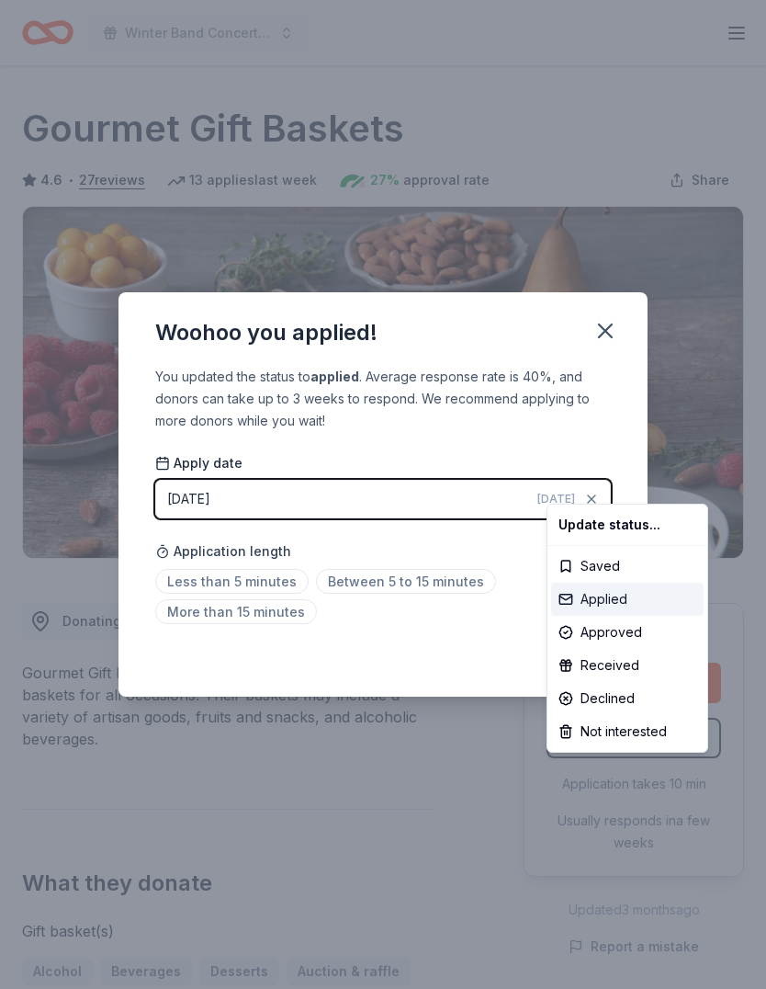
click at [607, 596] on div "Applied" at bounding box center [627, 599] width 153 height 33
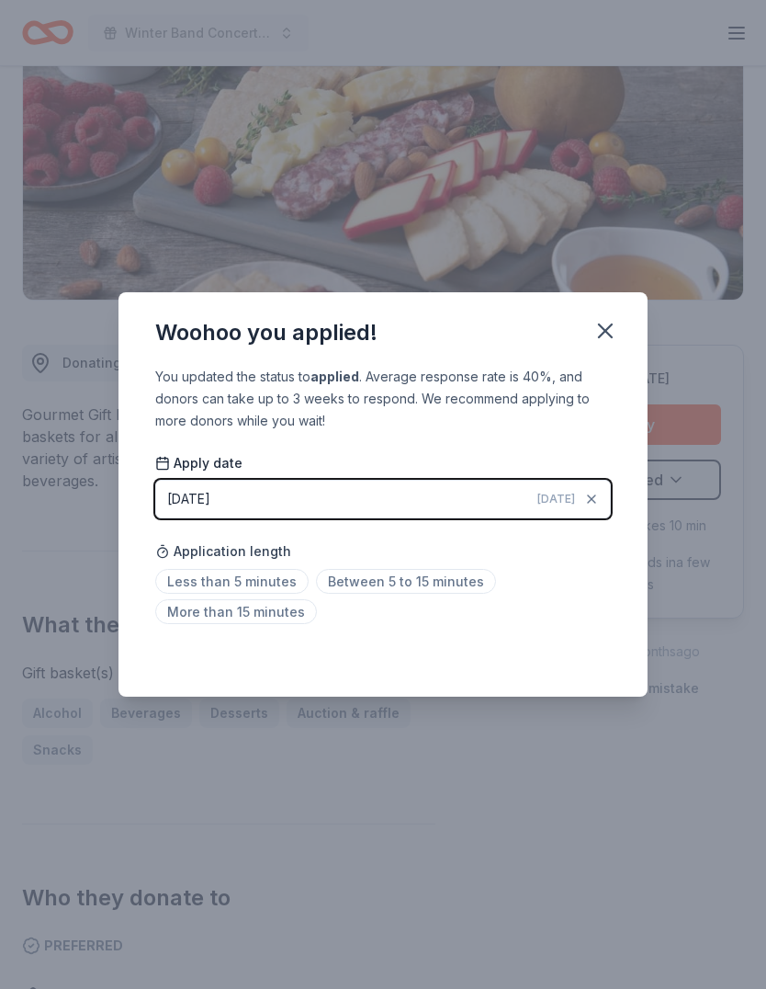
click at [398, 571] on span "Between 5 to 15 minutes" at bounding box center [406, 581] width 180 height 25
click at [597, 333] on icon "button" at bounding box center [606, 331] width 26 height 26
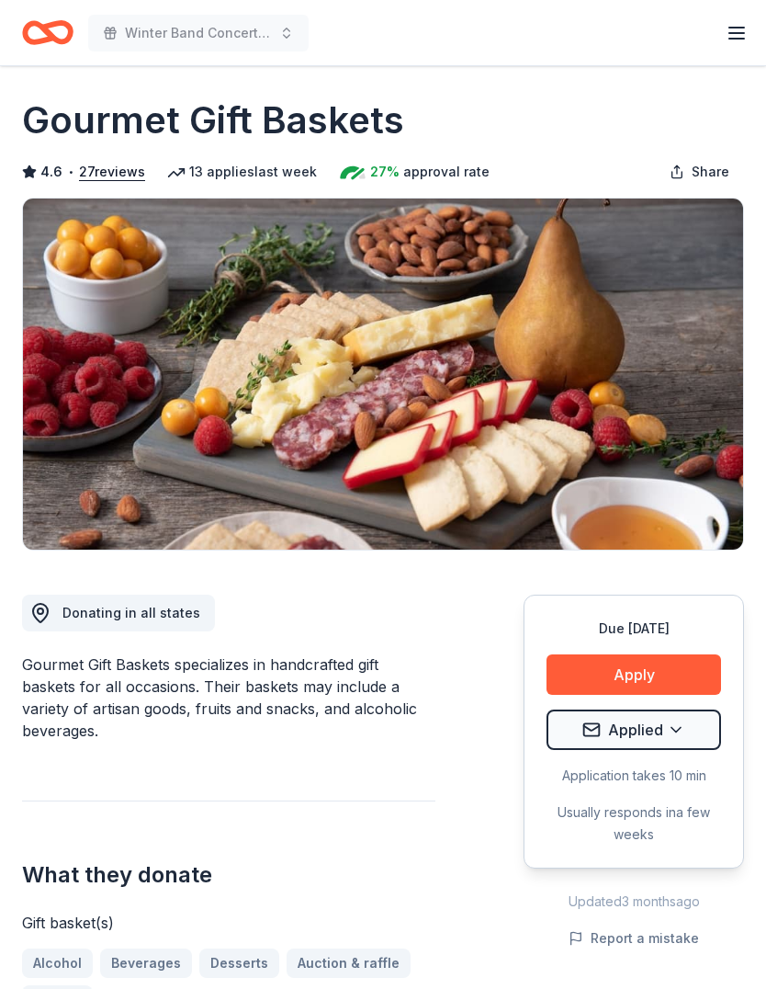
scroll to position [0, 0]
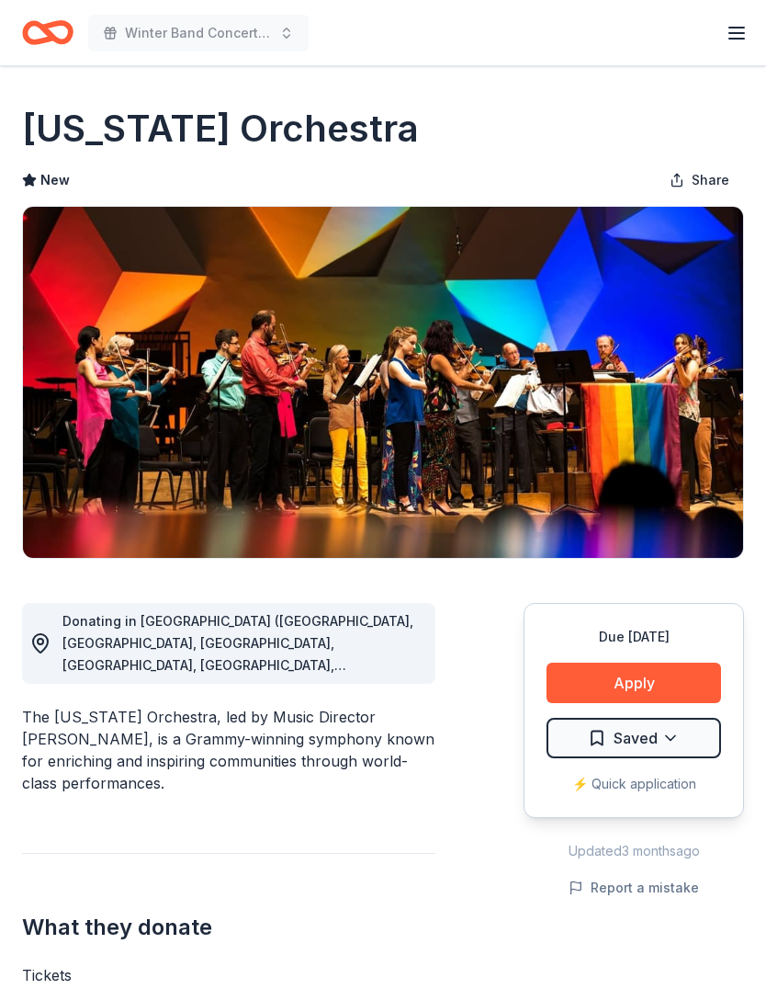
click at [645, 681] on button "Apply" at bounding box center [634, 683] width 175 height 40
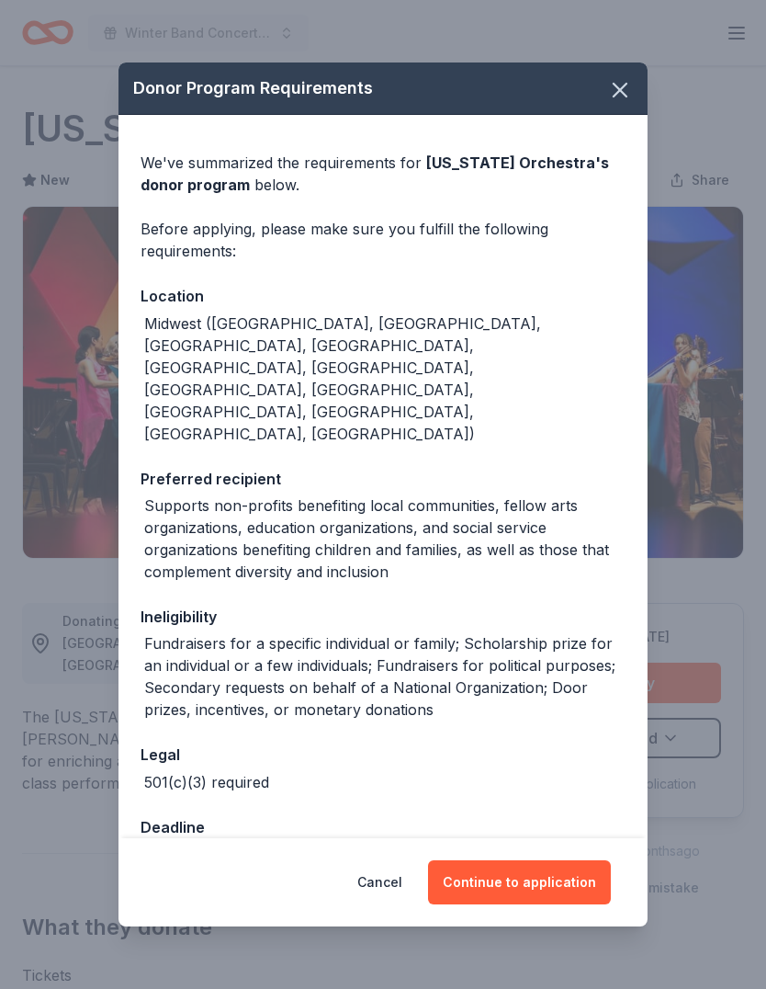
click at [535, 860] on button "Continue to application" at bounding box center [519, 882] width 183 height 44
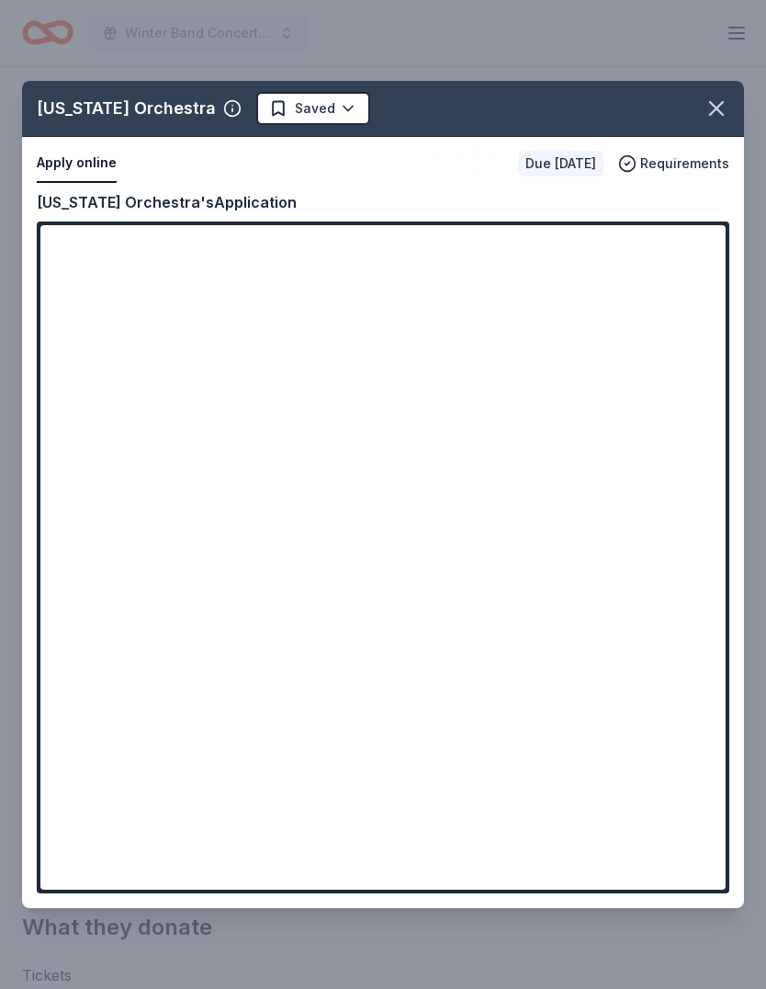
click at [710, 107] on icon "button" at bounding box center [717, 109] width 26 height 26
